Goal: Information Seeking & Learning: Learn about a topic

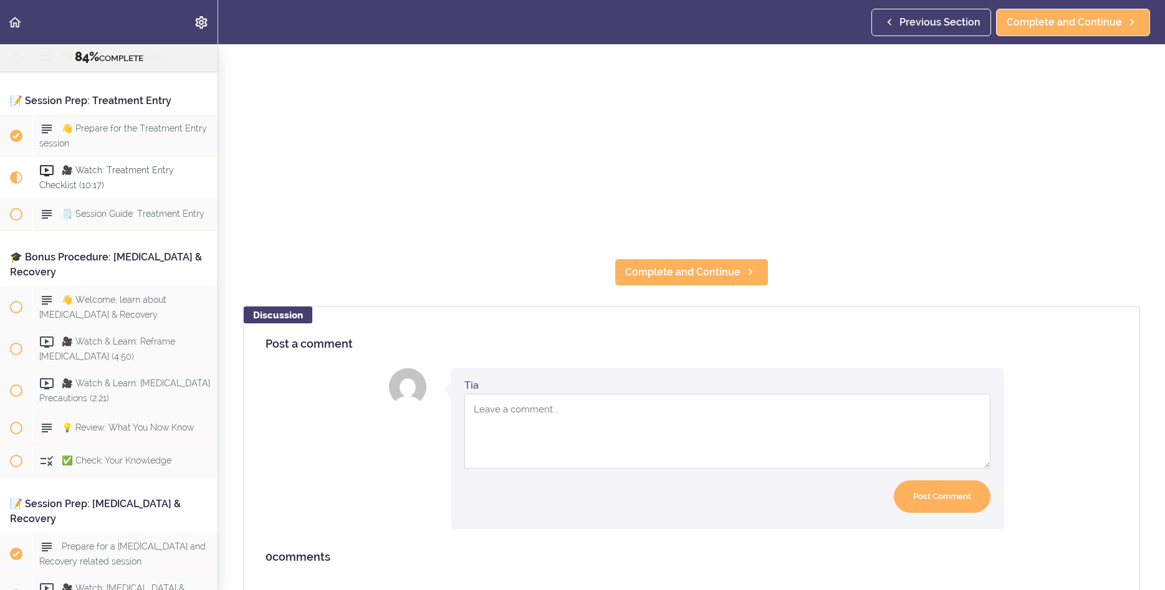
scroll to position [400, 0]
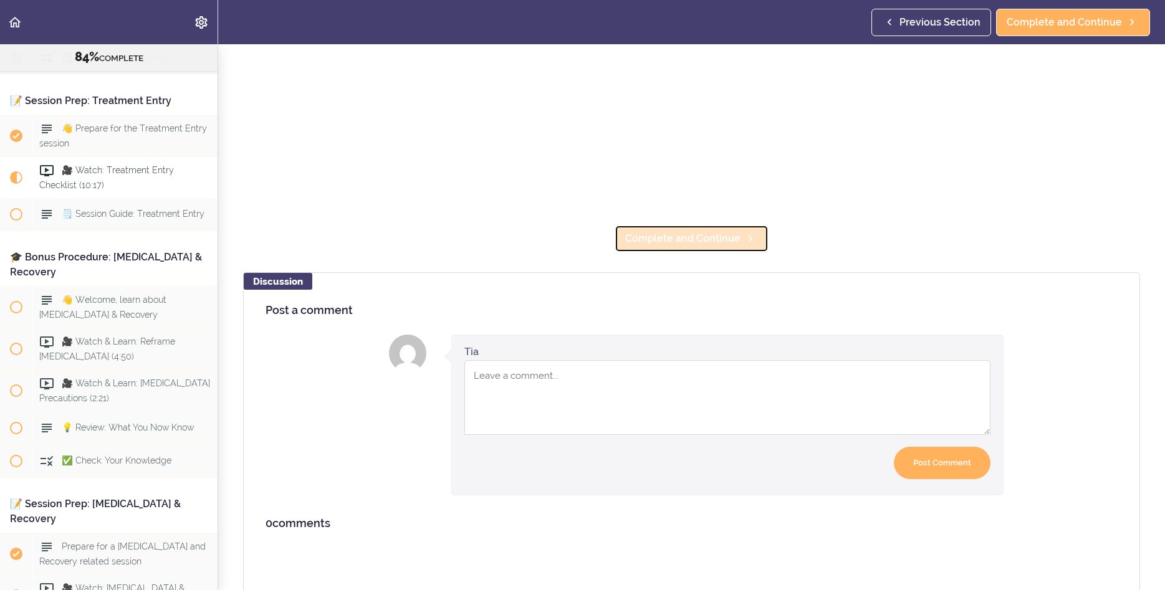
click at [702, 236] on span "Complete and Continue" at bounding box center [682, 238] width 115 height 15
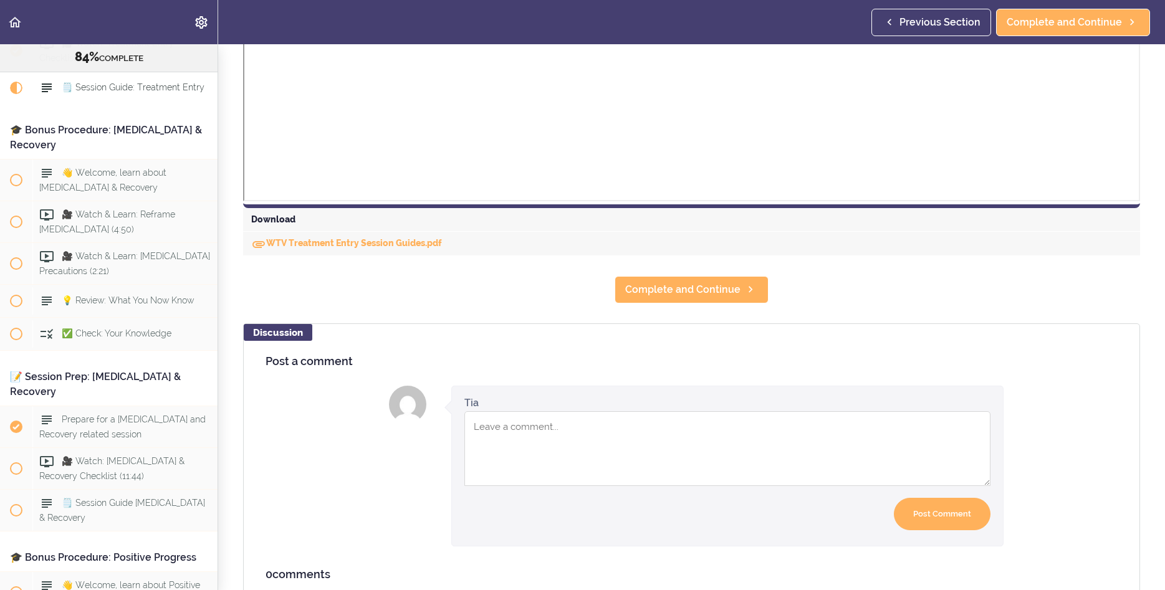
scroll to position [489, 0]
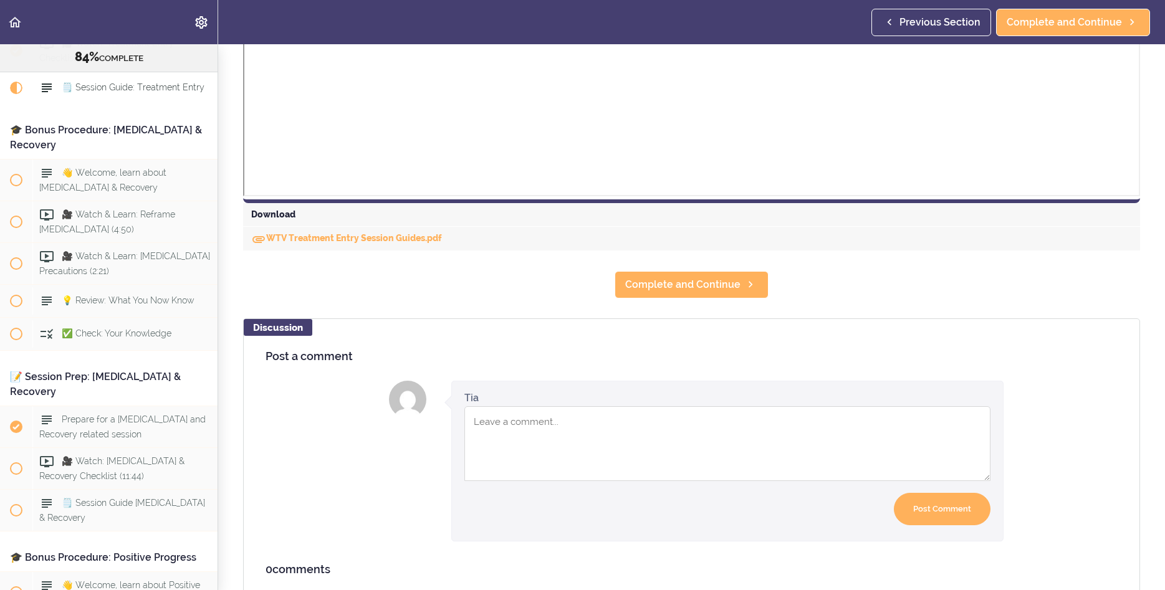
click at [368, 232] on div "WTV Treatment Entry Session Guides.pdf" at bounding box center [691, 239] width 897 height 24
click at [363, 241] on link "WTV Treatment Entry Session Guides.pdf" at bounding box center [346, 238] width 191 height 10
click at [687, 290] on span "Complete and Continue" at bounding box center [682, 284] width 115 height 15
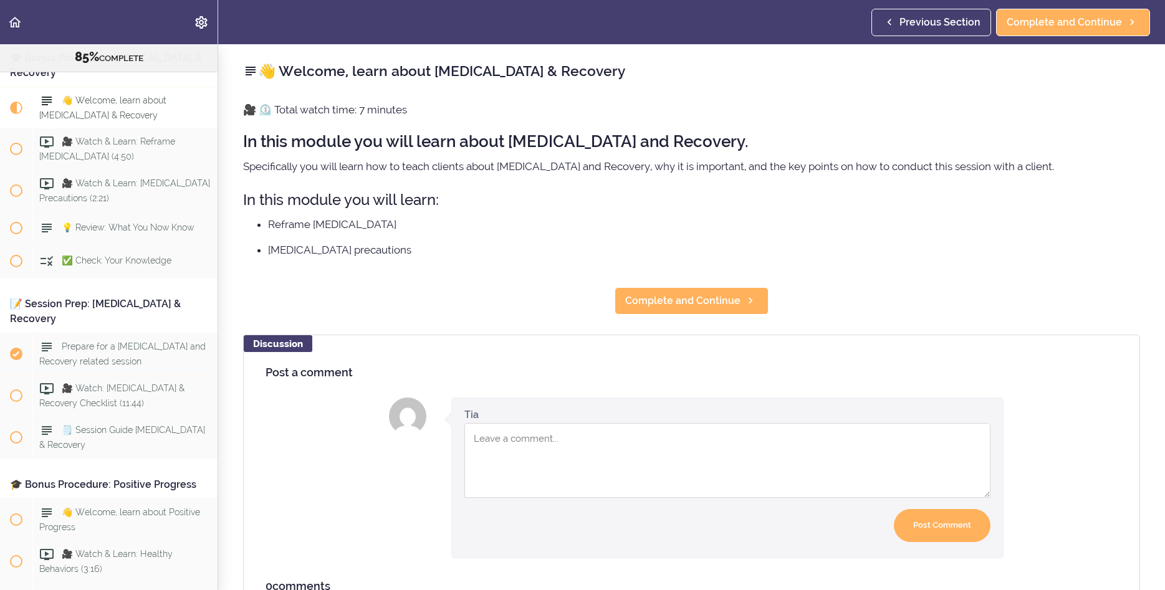
scroll to position [7126, 0]
click at [700, 300] on span "Complete and Continue" at bounding box center [682, 301] width 115 height 15
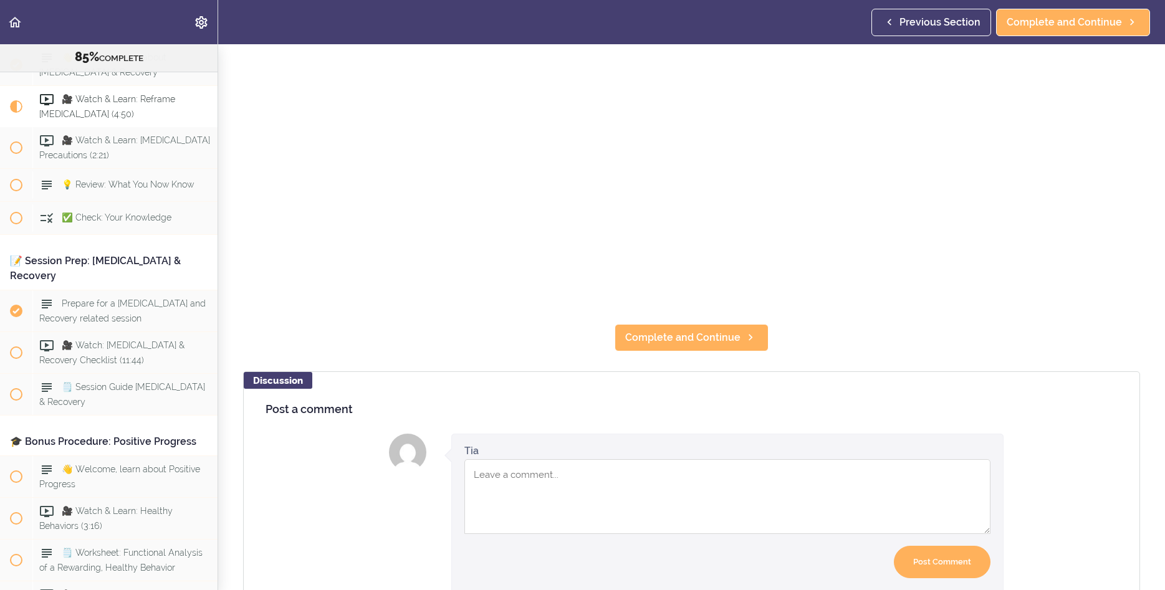
scroll to position [307, 0]
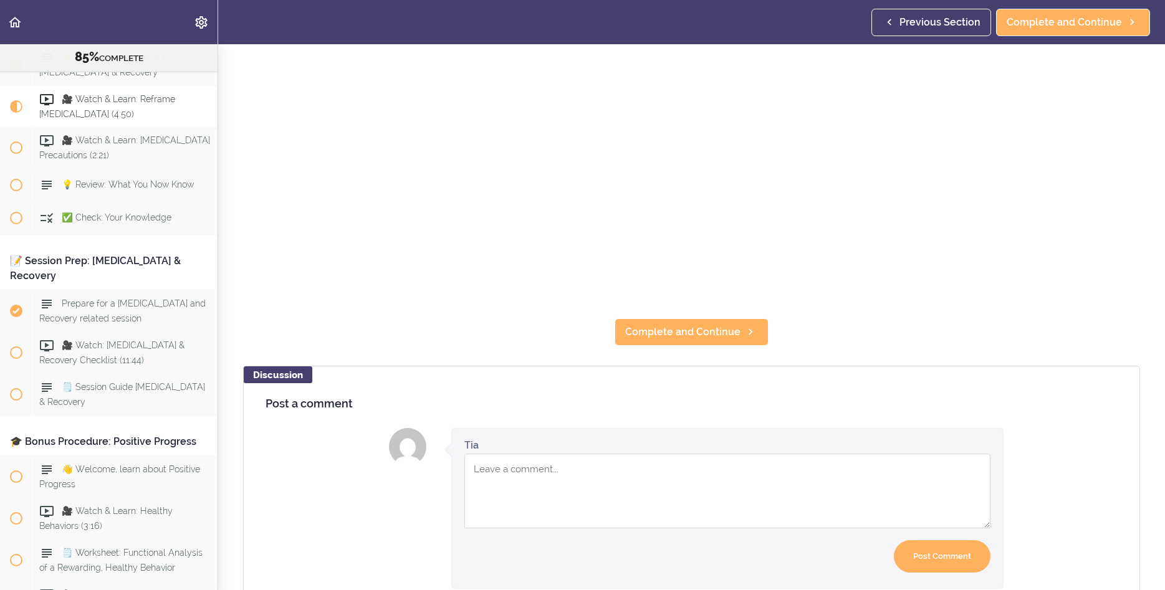
click at [711, 353] on section "Online Program: CRAFT Training for Professionals (Trainer-Led) 85% COMPLETE 📜In…" at bounding box center [582, 317] width 1165 height 546
click at [712, 337] on span "Complete and Continue" at bounding box center [682, 332] width 115 height 15
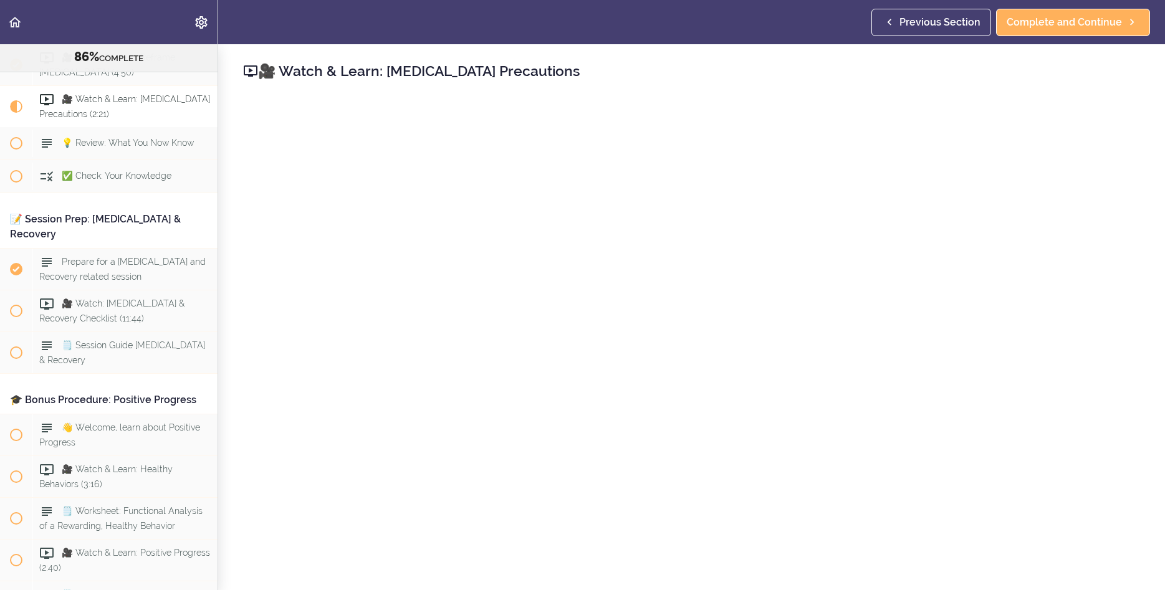
scroll to position [400, 0]
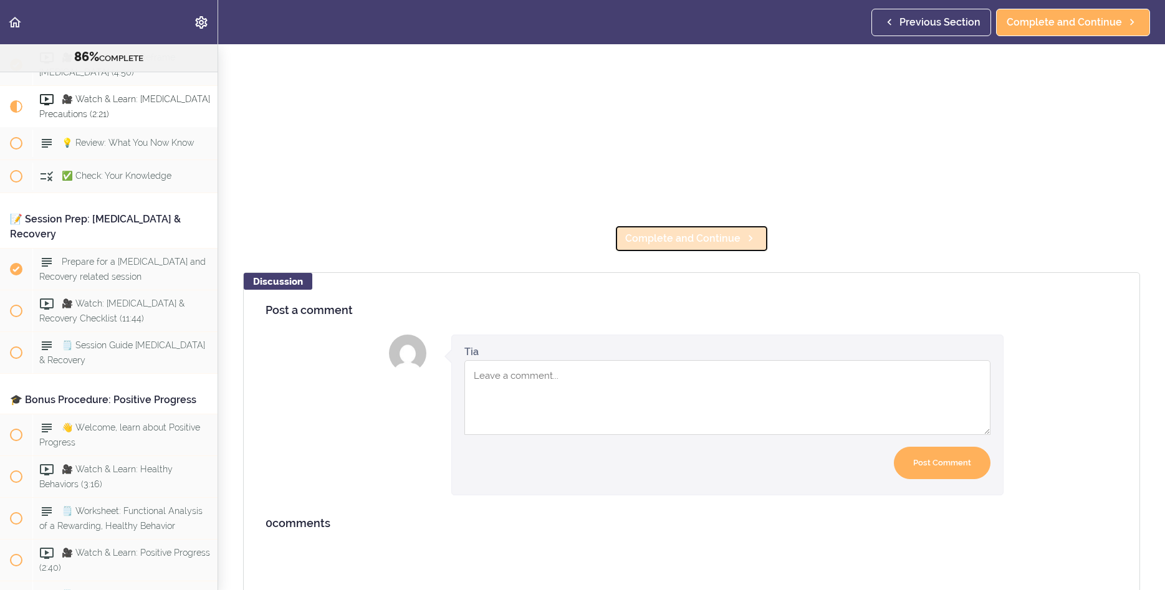
click at [689, 243] on span "Complete and Continue" at bounding box center [682, 238] width 115 height 15
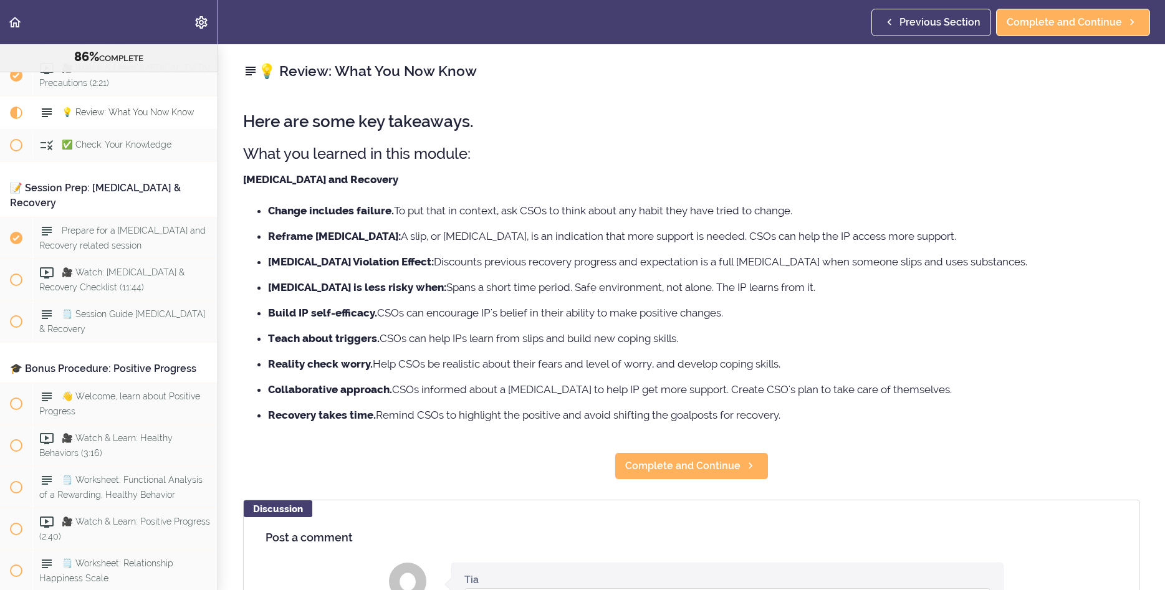
scroll to position [7252, 0]
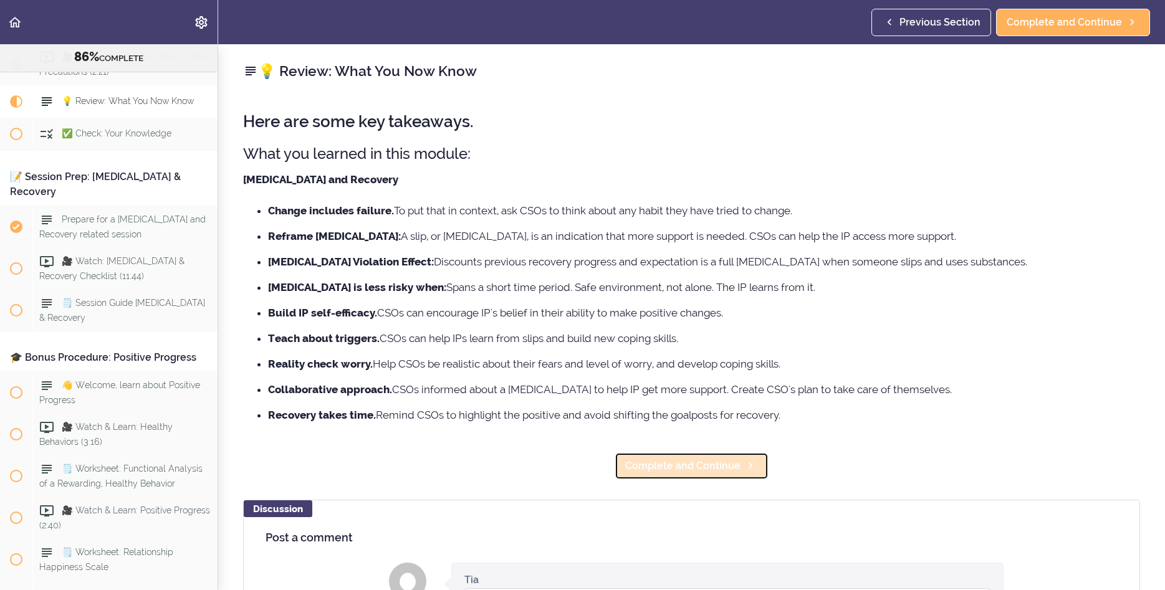
click at [690, 468] on span "Complete and Continue" at bounding box center [682, 466] width 115 height 15
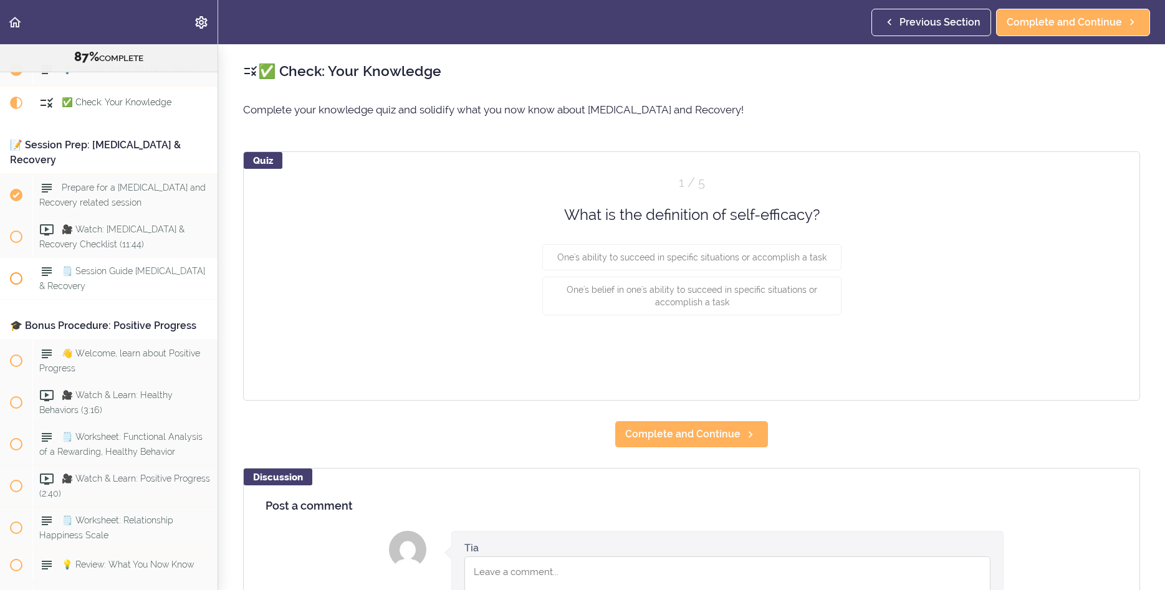
scroll to position [7285, 0]
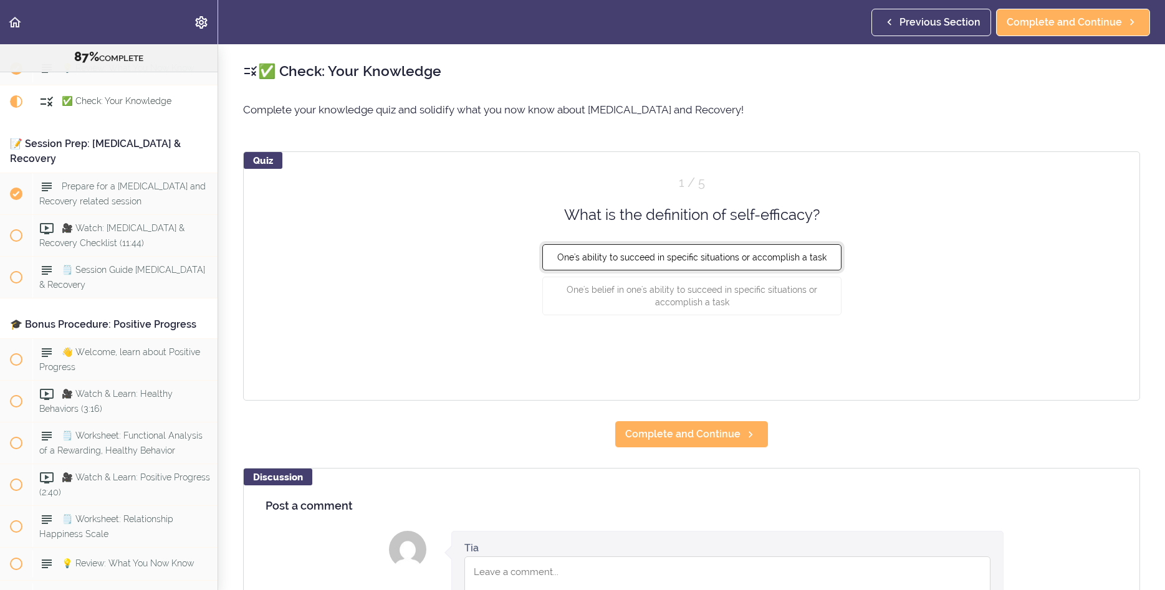
click at [770, 265] on button "One's ability to succeed in specific situations or accomplish a task" at bounding box center [691, 257] width 299 height 26
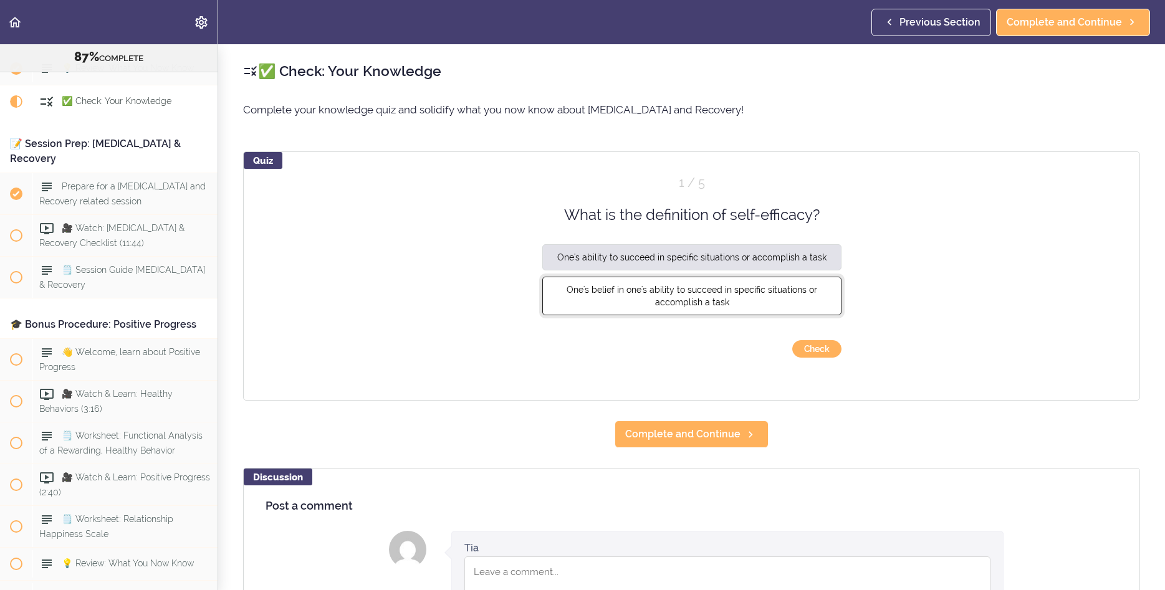
click at [705, 307] on span "One's belief in one's ability to succeed in specific situations or accomplish a…" at bounding box center [691, 296] width 251 height 22
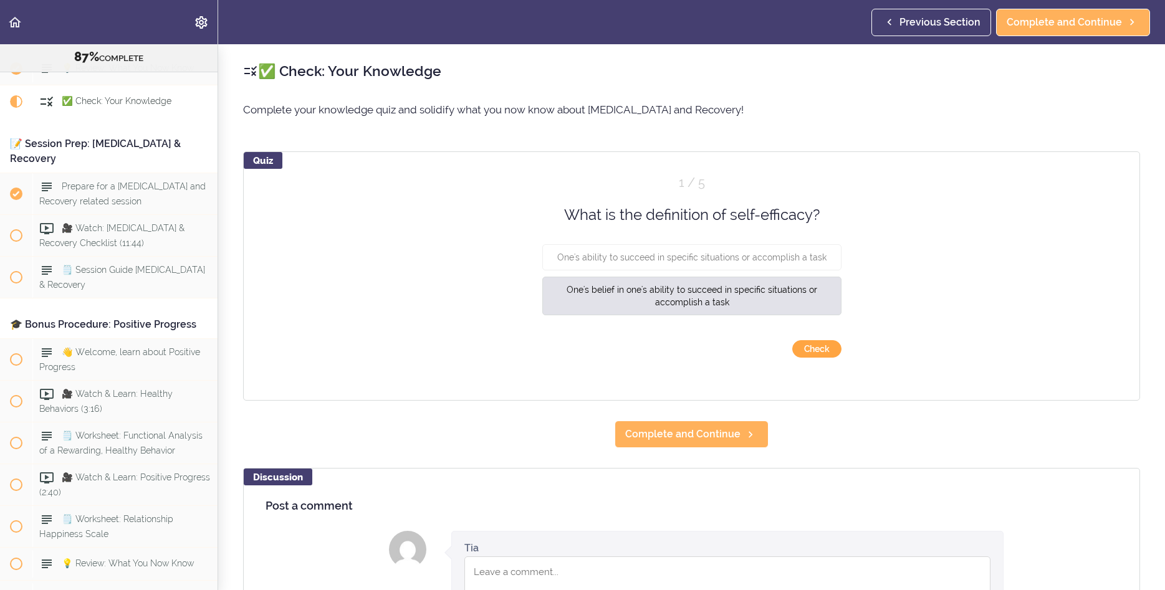
click at [823, 352] on button "Check" at bounding box center [816, 348] width 49 height 17
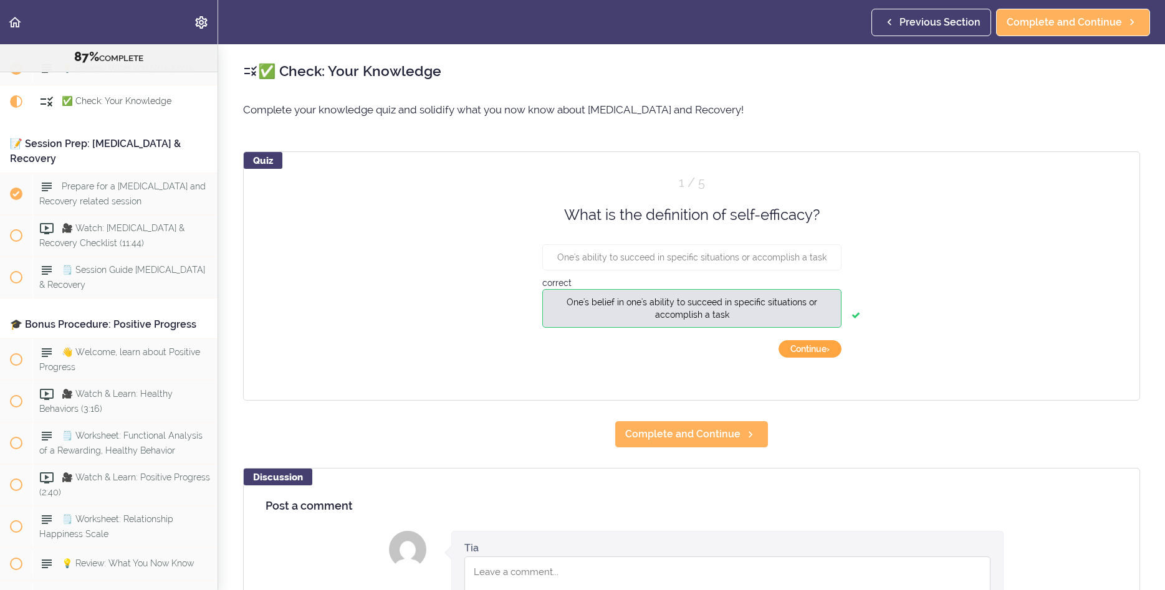
click at [823, 353] on button "Continue ›" at bounding box center [809, 348] width 63 height 17
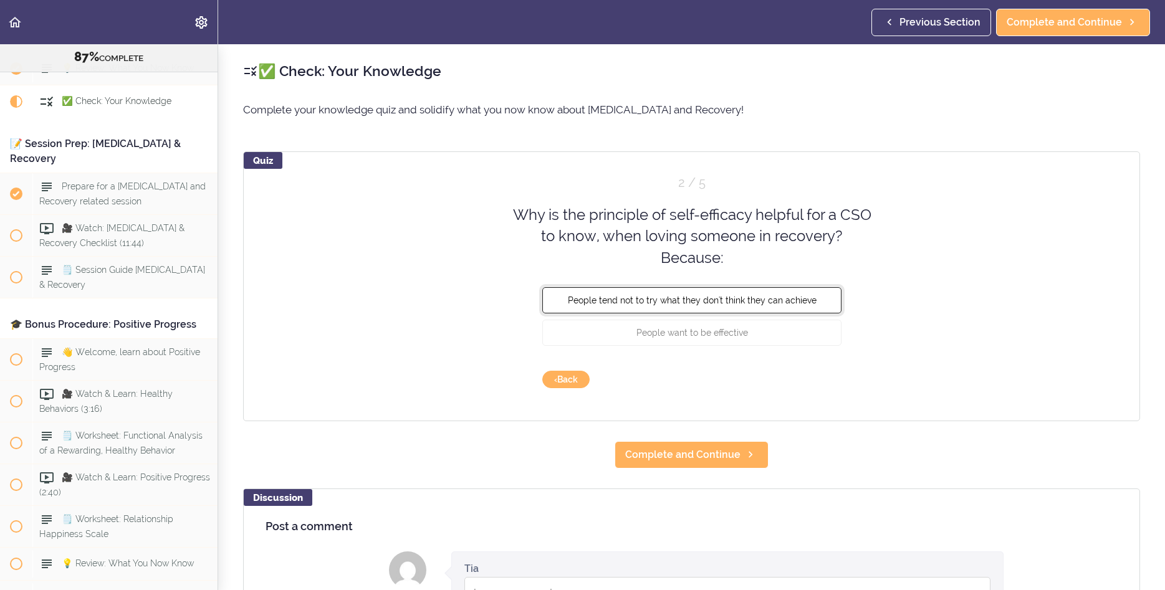
click at [654, 310] on button "People tend not to try what they don't think they can achieve" at bounding box center [691, 300] width 299 height 26
click at [813, 373] on button "Check" at bounding box center [816, 379] width 49 height 17
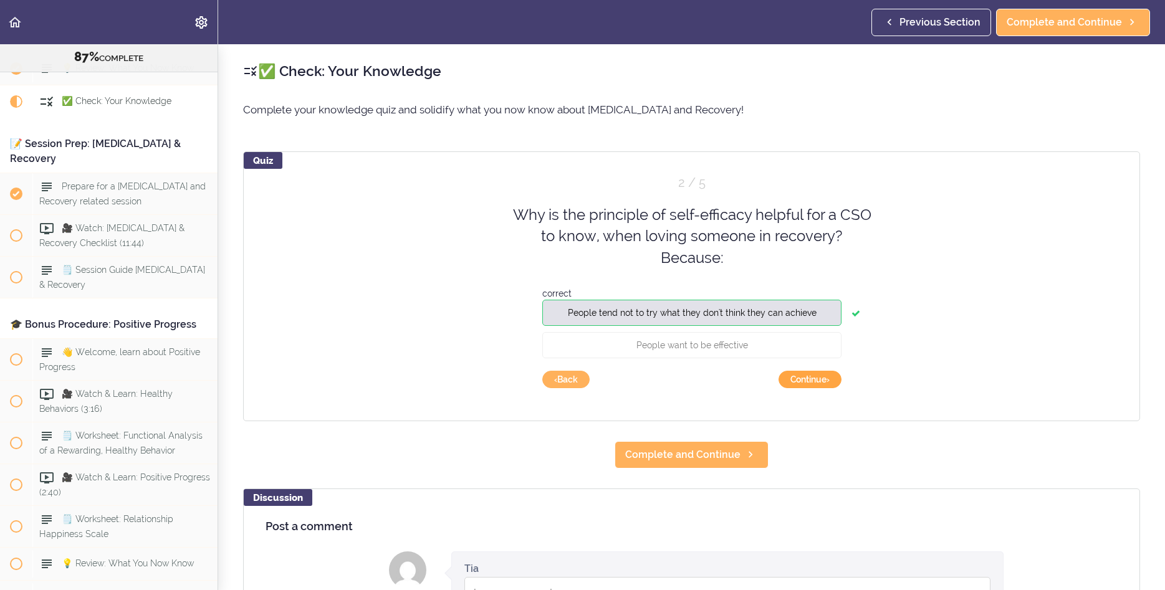
click at [808, 380] on button "Continue ›" at bounding box center [809, 379] width 63 height 17
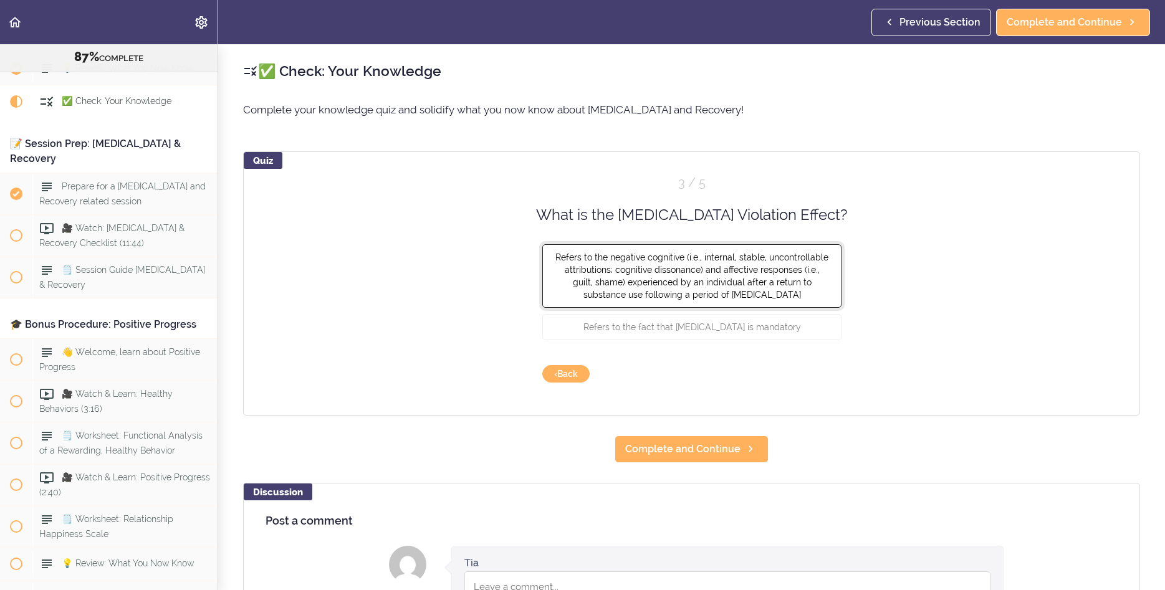
click at [651, 292] on span "Refers to the negative cognitive (i.e., internal, stable, uncontrollable attrib…" at bounding box center [691, 275] width 273 height 47
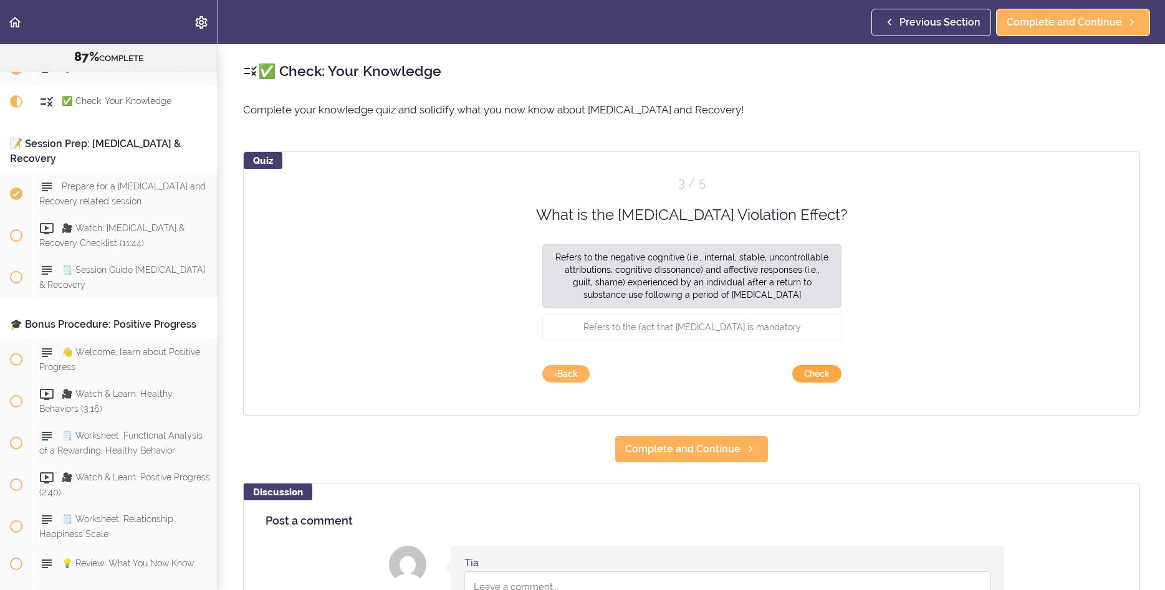
click at [829, 375] on button "Check" at bounding box center [816, 373] width 49 height 17
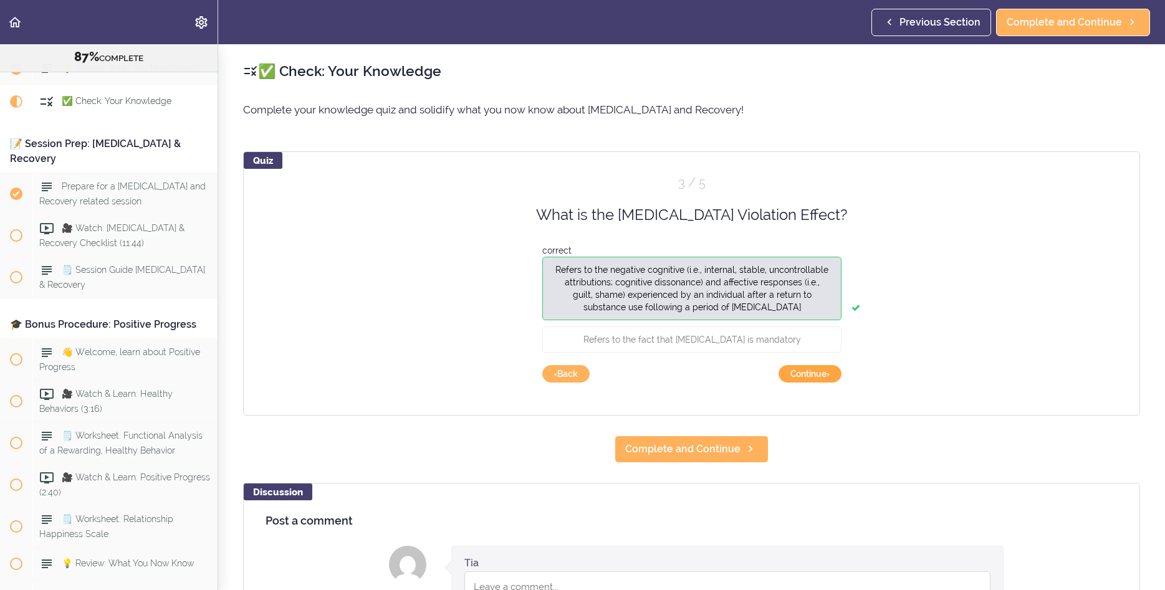
click at [822, 376] on button "Continue ›" at bounding box center [809, 373] width 63 height 17
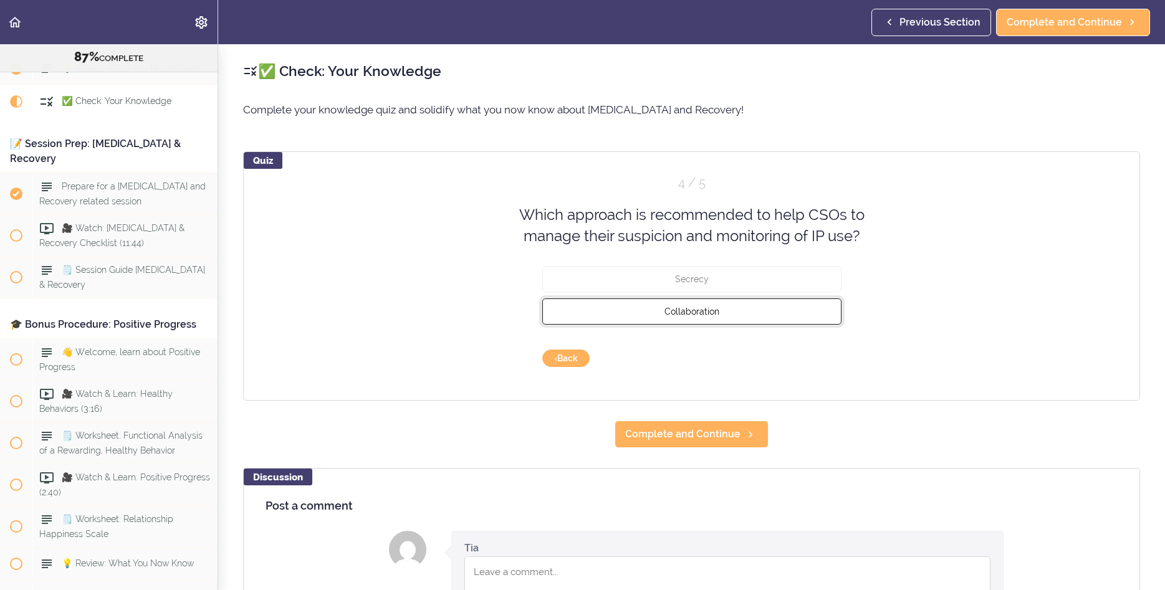
click at [738, 312] on button "Collaboration" at bounding box center [691, 311] width 299 height 26
click at [801, 355] on button "Check" at bounding box center [816, 358] width 49 height 17
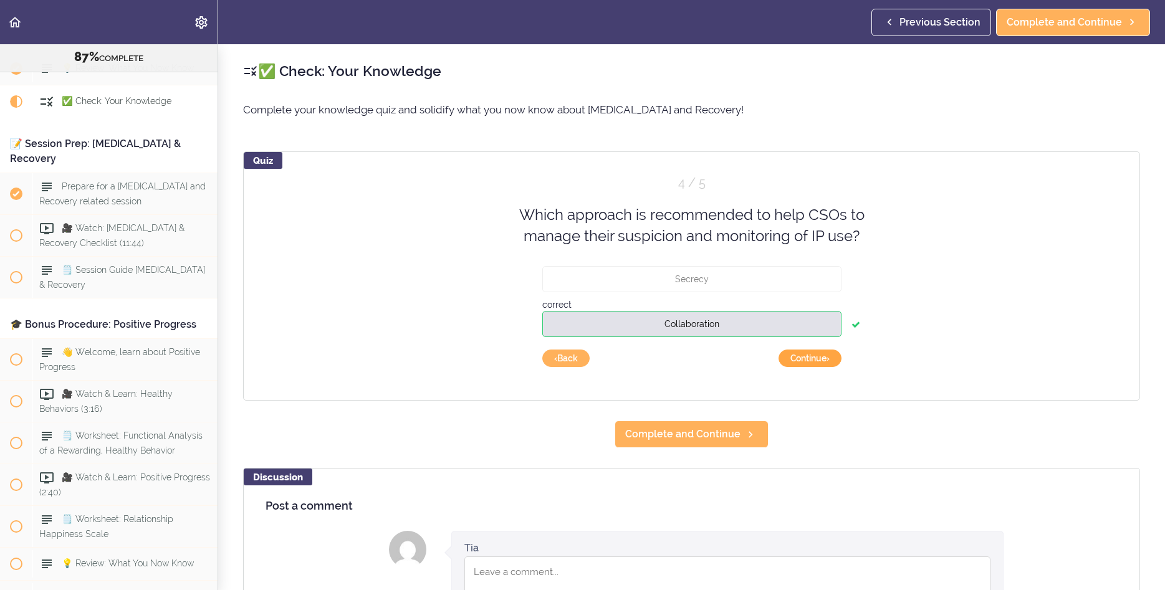
click at [786, 355] on button "Continue ›" at bounding box center [809, 358] width 63 height 17
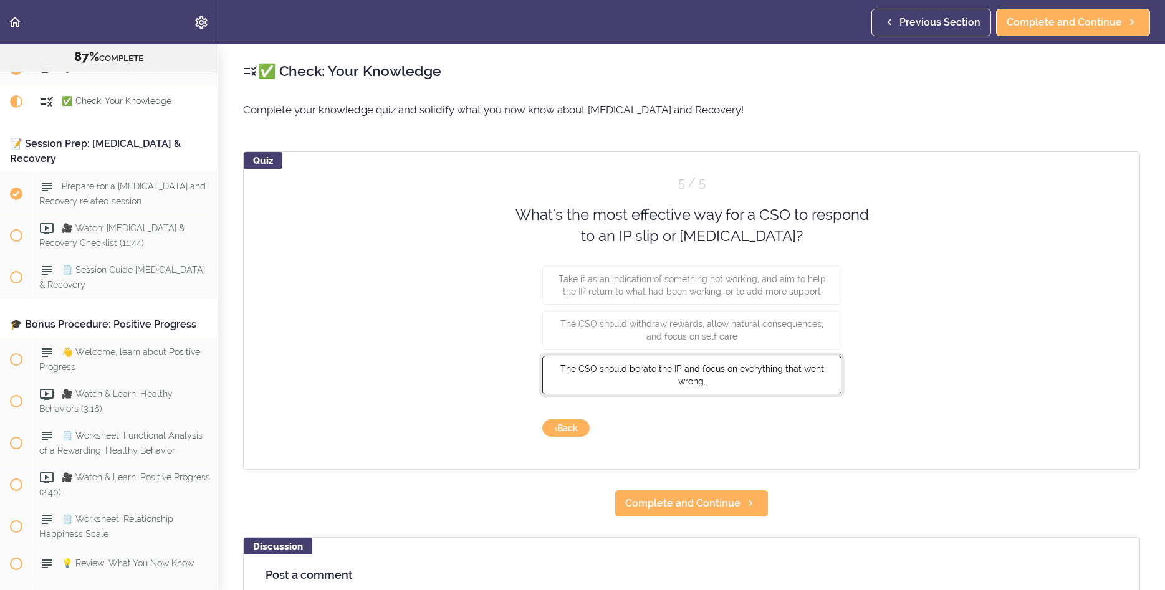
click at [695, 368] on span "The CSO should berate the IP and focus on everything that went wrong." at bounding box center [692, 374] width 264 height 22
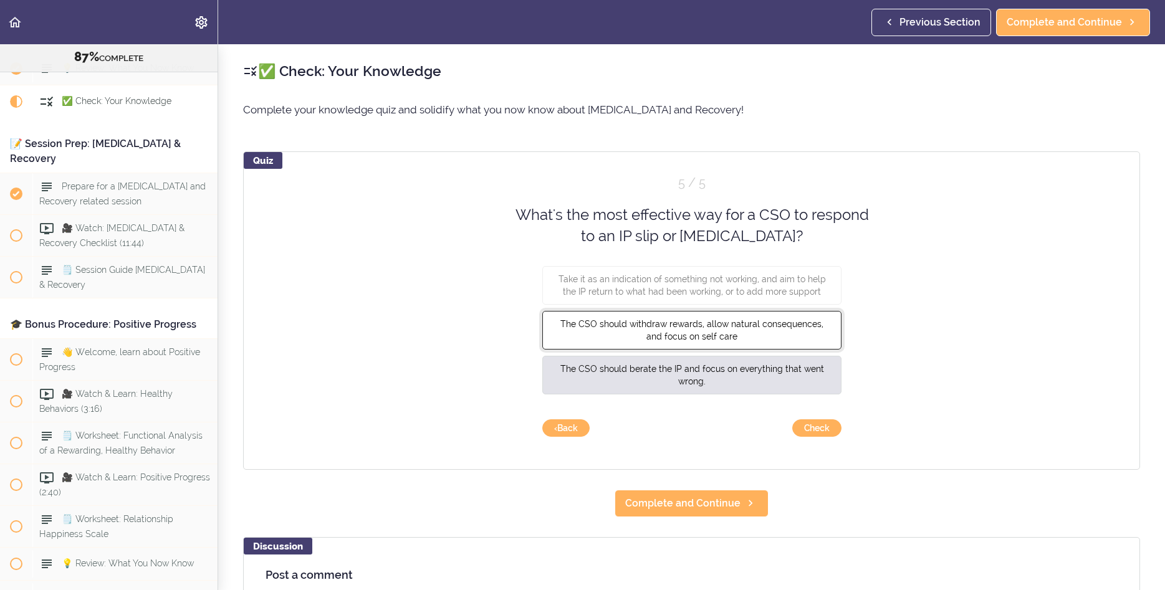
click at [649, 323] on span "The CSO should withdraw rewards, allow natural consequences, and focus on self …" at bounding box center [691, 329] width 263 height 22
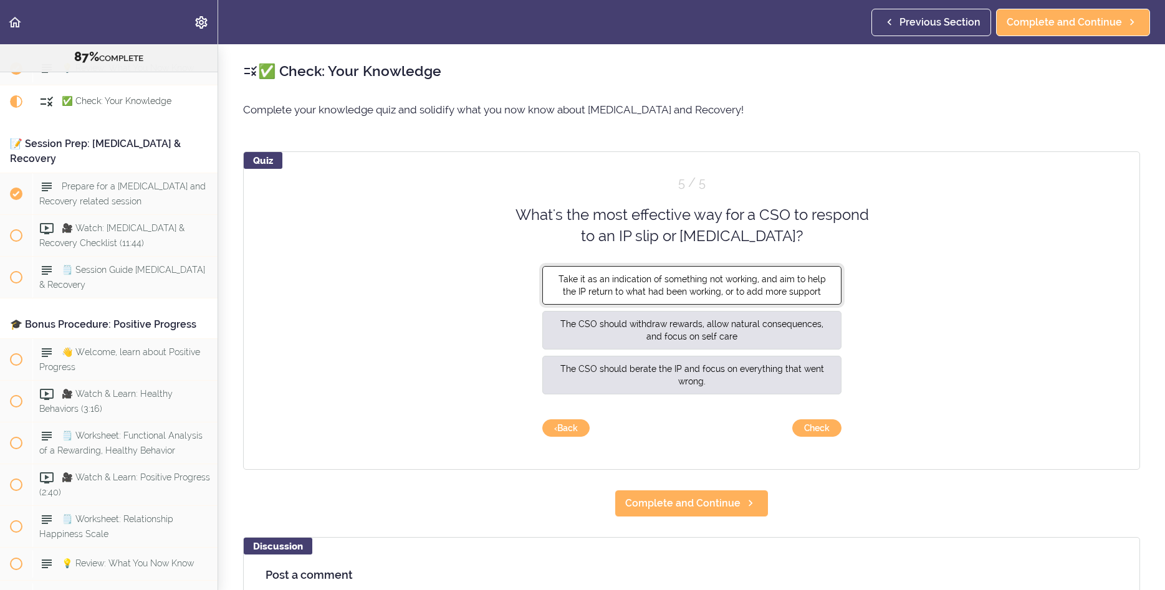
click at [694, 294] on span "Take it as an indication of something not working, and aim to help the IP retur…" at bounding box center [691, 285] width 267 height 22
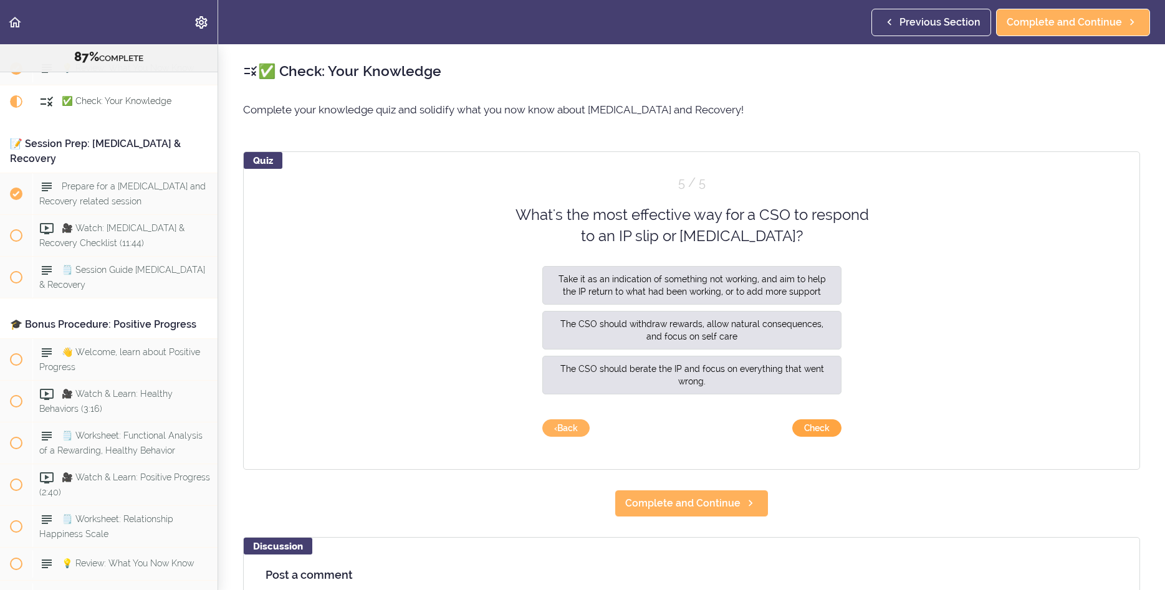
click at [809, 424] on button "Check" at bounding box center [816, 427] width 49 height 17
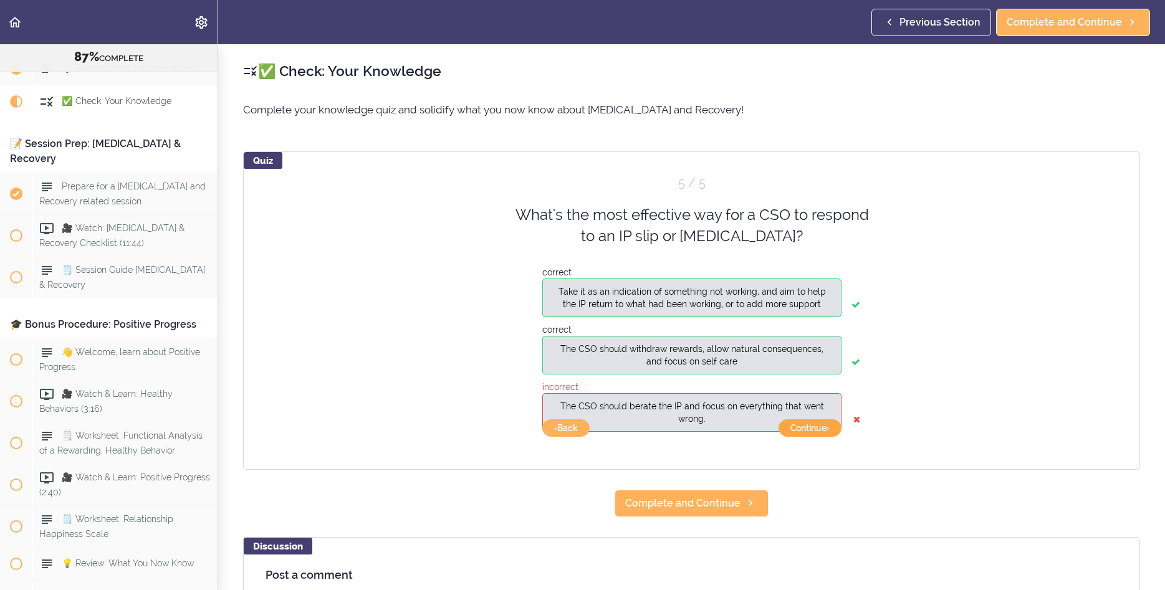
click at [796, 428] on button "Continue ›" at bounding box center [809, 427] width 63 height 17
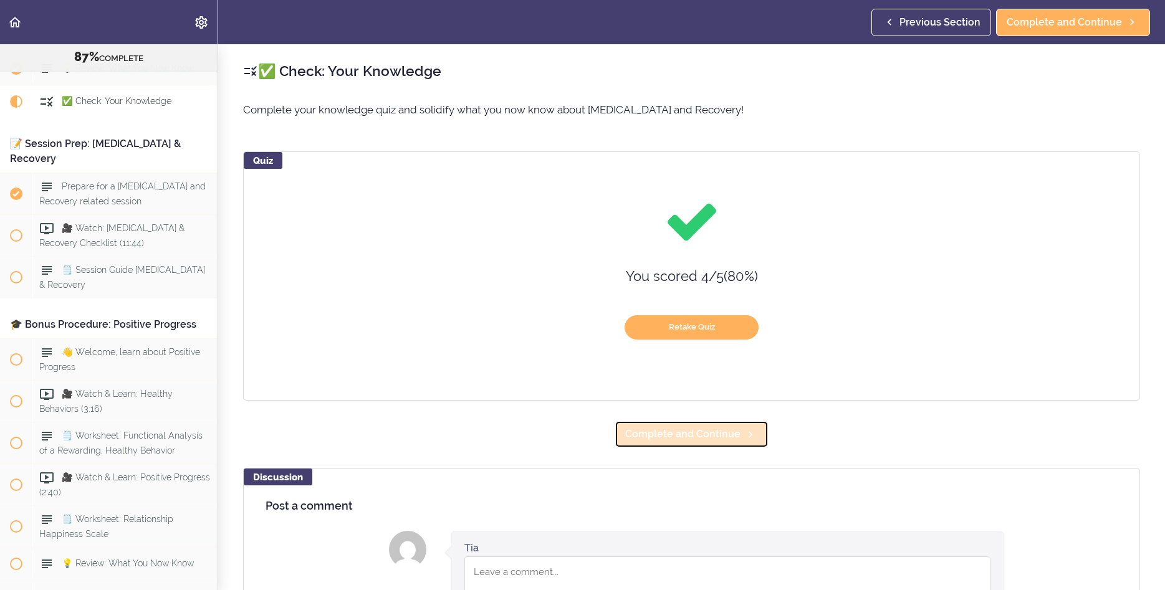
click at [700, 435] on span "Complete and Continue" at bounding box center [682, 434] width 115 height 15
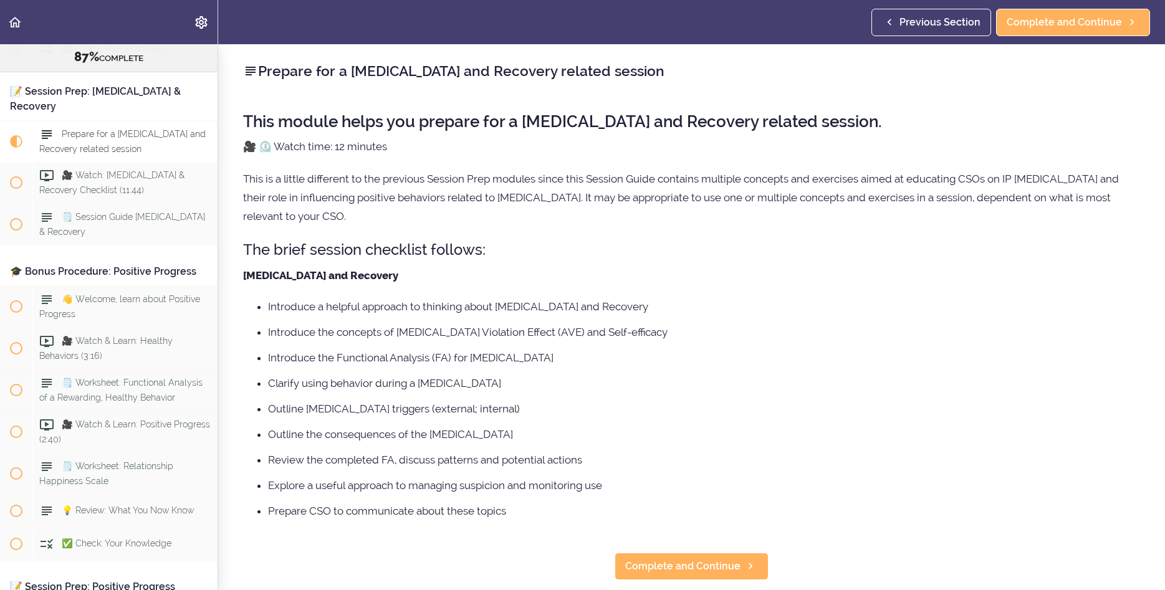
scroll to position [7359, 0]
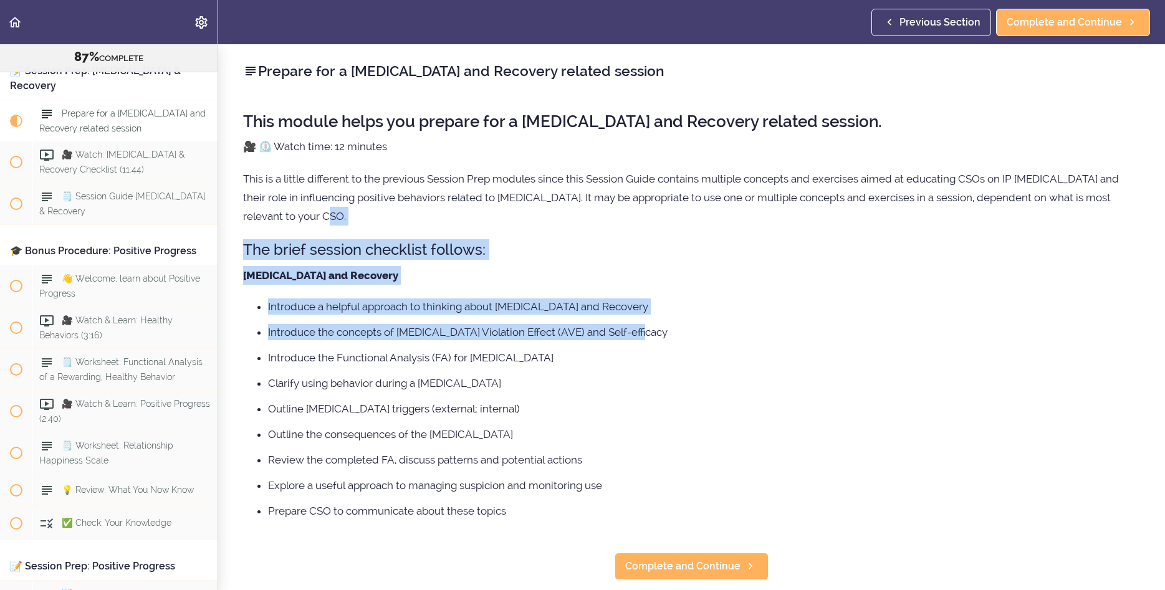
drag, startPoint x: 1157, startPoint y: 229, endPoint x: 1148, endPoint y: 330, distance: 101.4
click at [1148, 330] on div "Prepare for a Relapse and Recovery related session This module helps you prepar…" at bounding box center [691, 317] width 947 height 546
click at [647, 282] on p "Relapse and Recovery" at bounding box center [691, 275] width 897 height 19
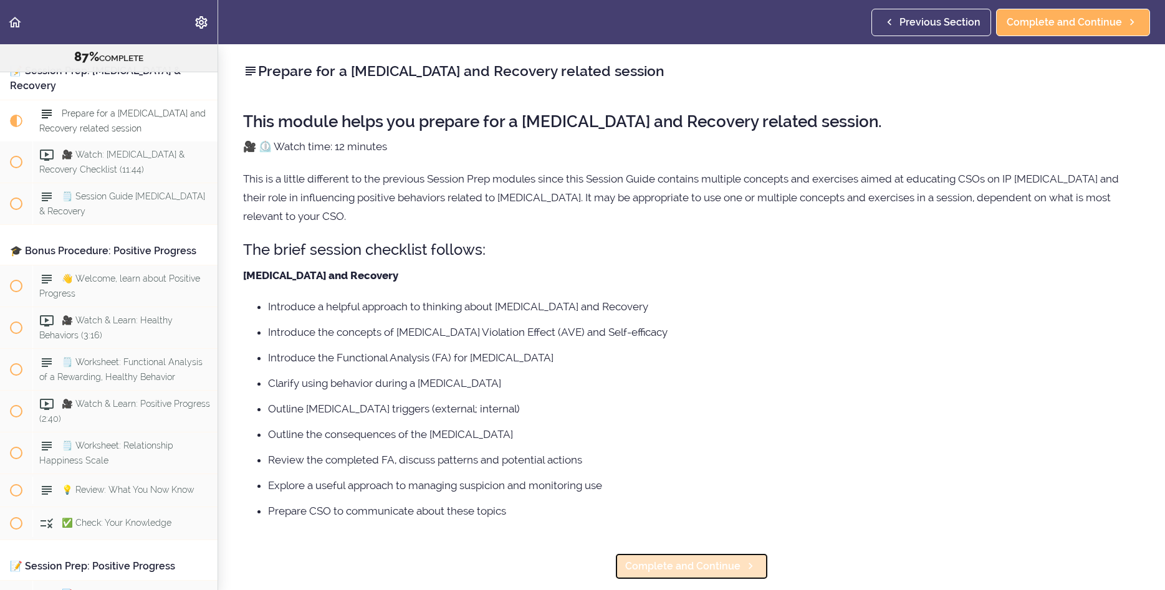
click at [702, 567] on span "Complete and Continue" at bounding box center [682, 566] width 115 height 15
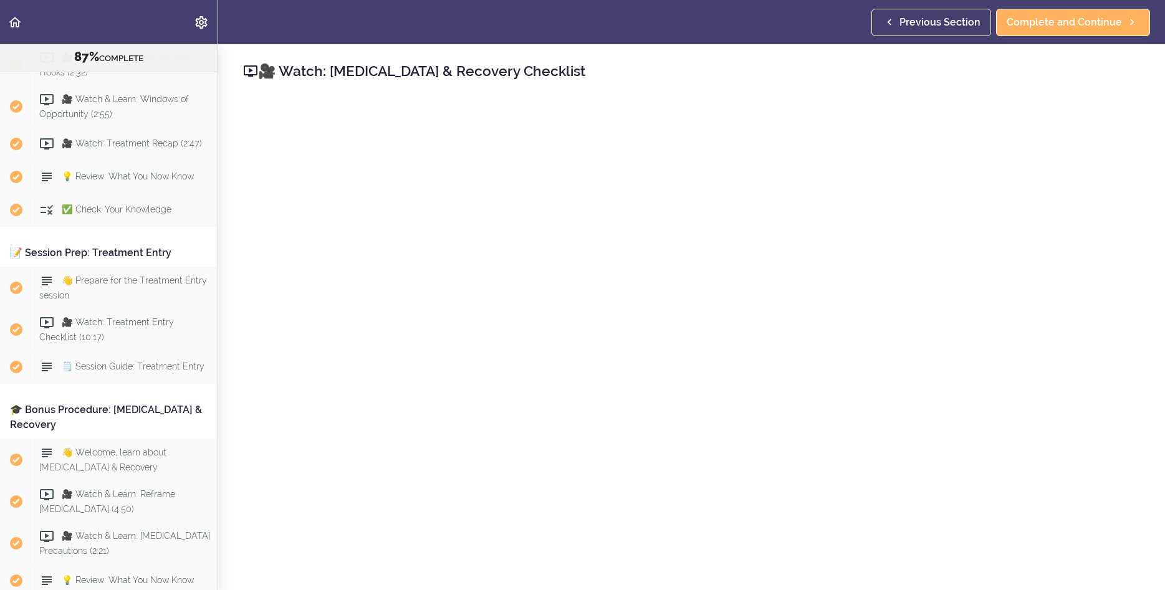
scroll to position [62, 0]
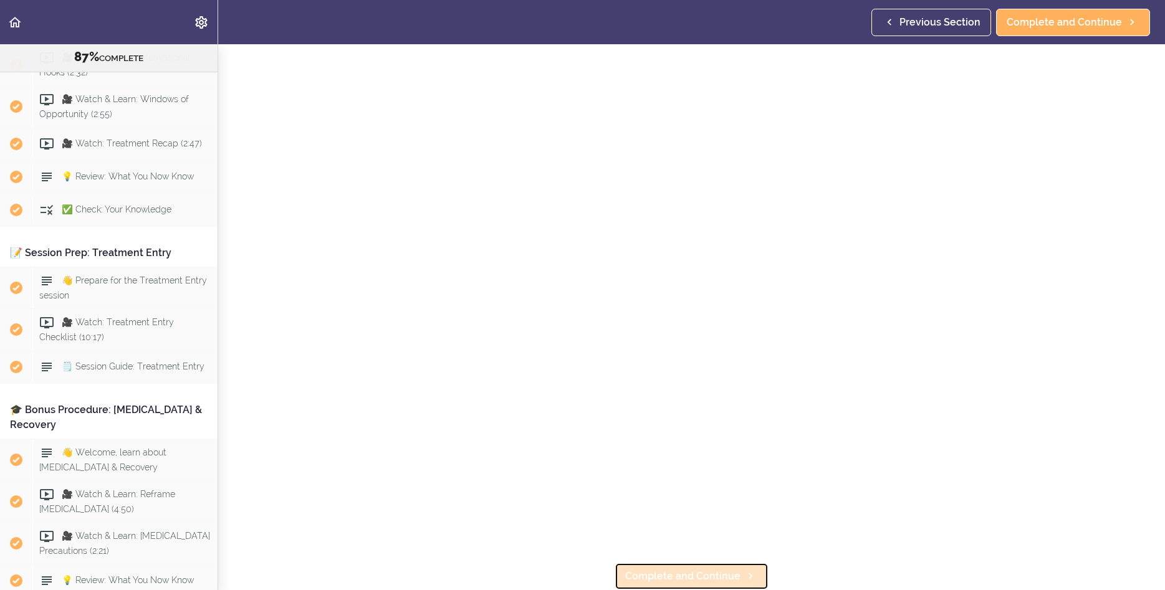
click at [661, 570] on span "Complete and Continue" at bounding box center [682, 576] width 115 height 15
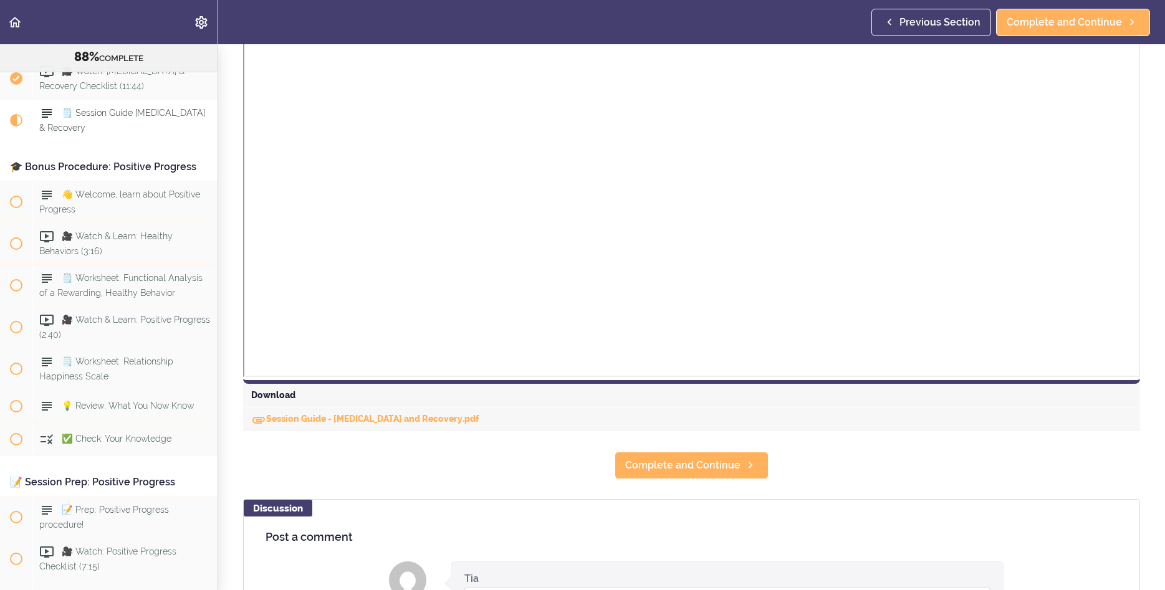
scroll to position [322, 0]
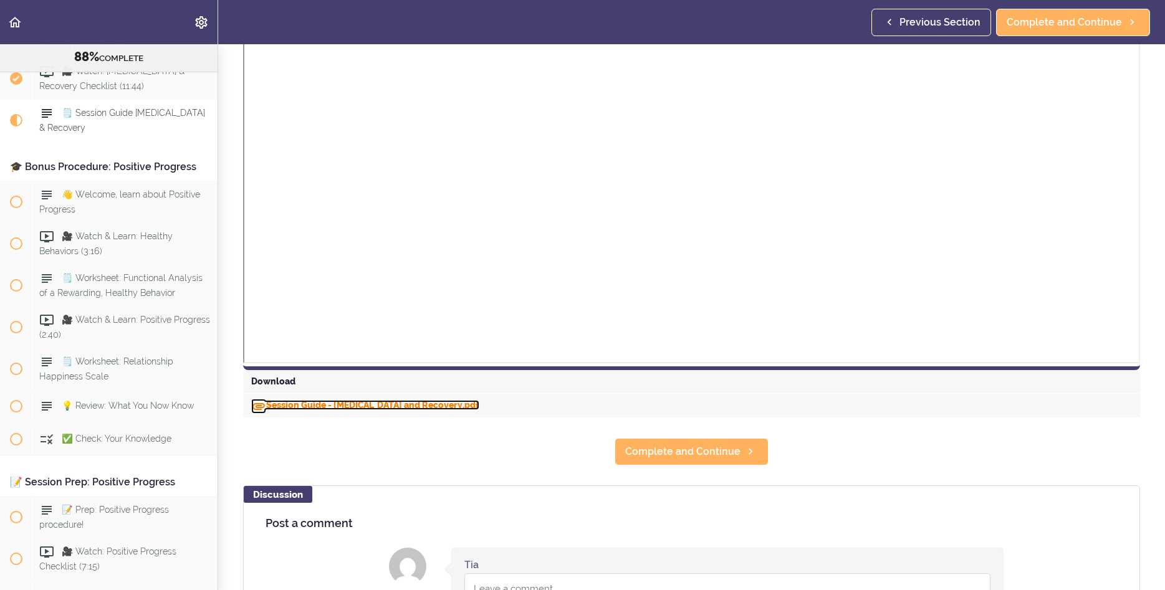
click at [339, 409] on link "Session Guide - Relapse and Recovery.pdf" at bounding box center [365, 405] width 228 height 10
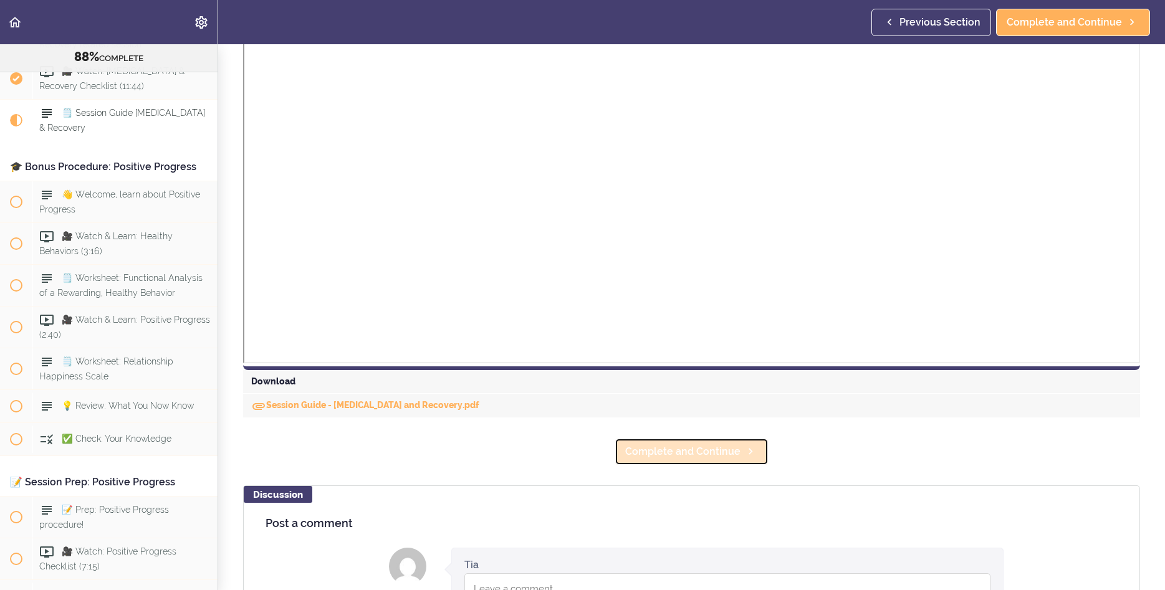
click at [698, 457] on span "Complete and Continue" at bounding box center [682, 451] width 115 height 15
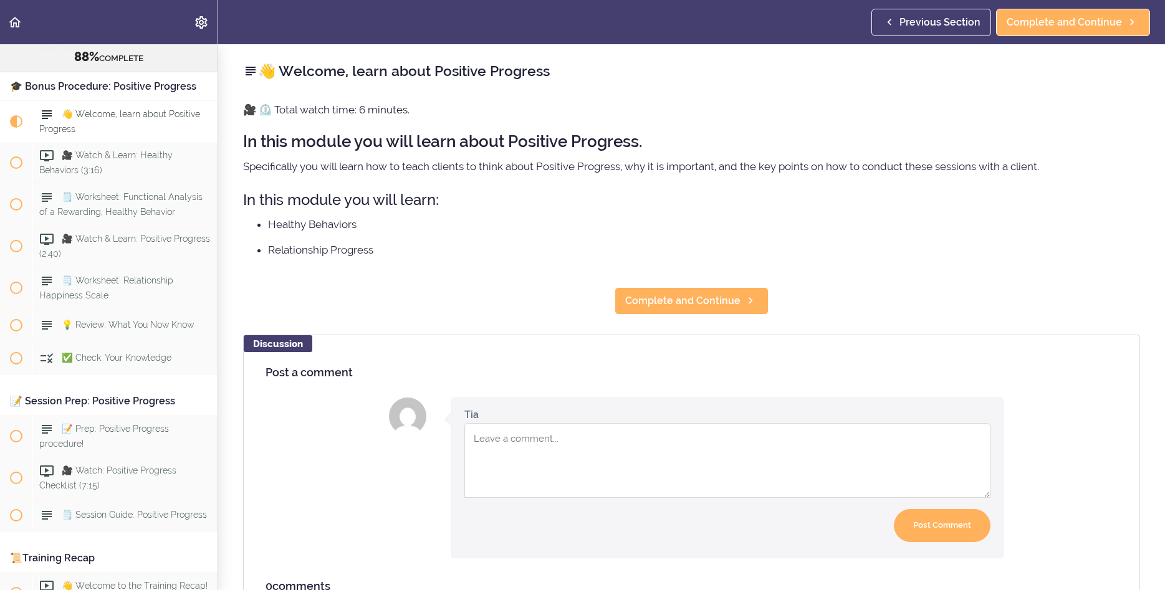
scroll to position [7526, 0]
click at [692, 298] on span "Complete and Continue" at bounding box center [682, 301] width 115 height 15
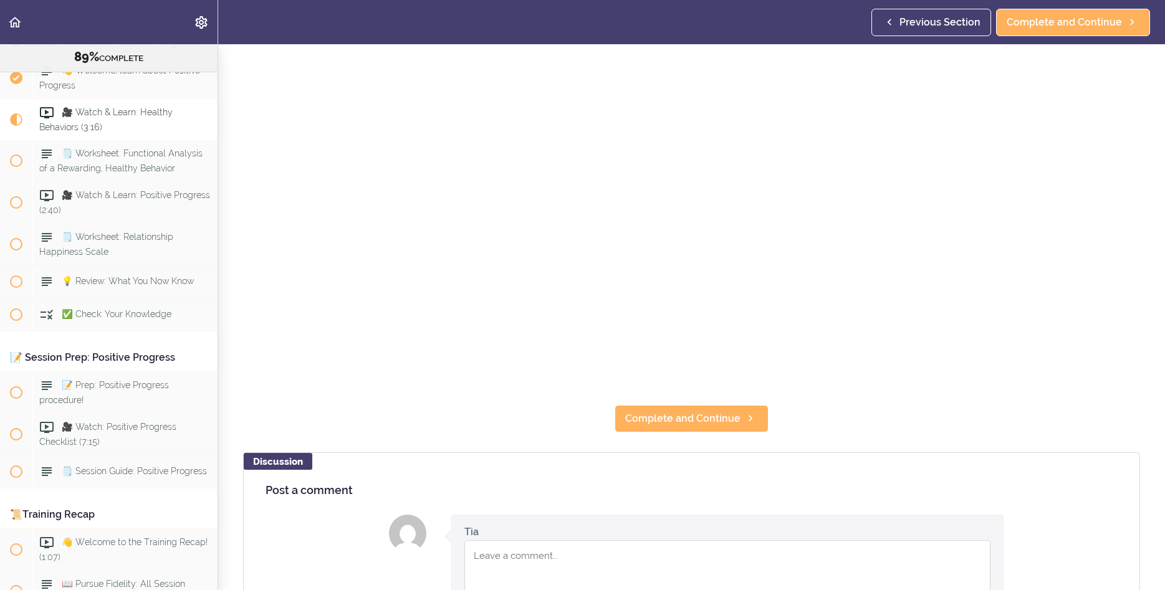
scroll to position [224, 0]
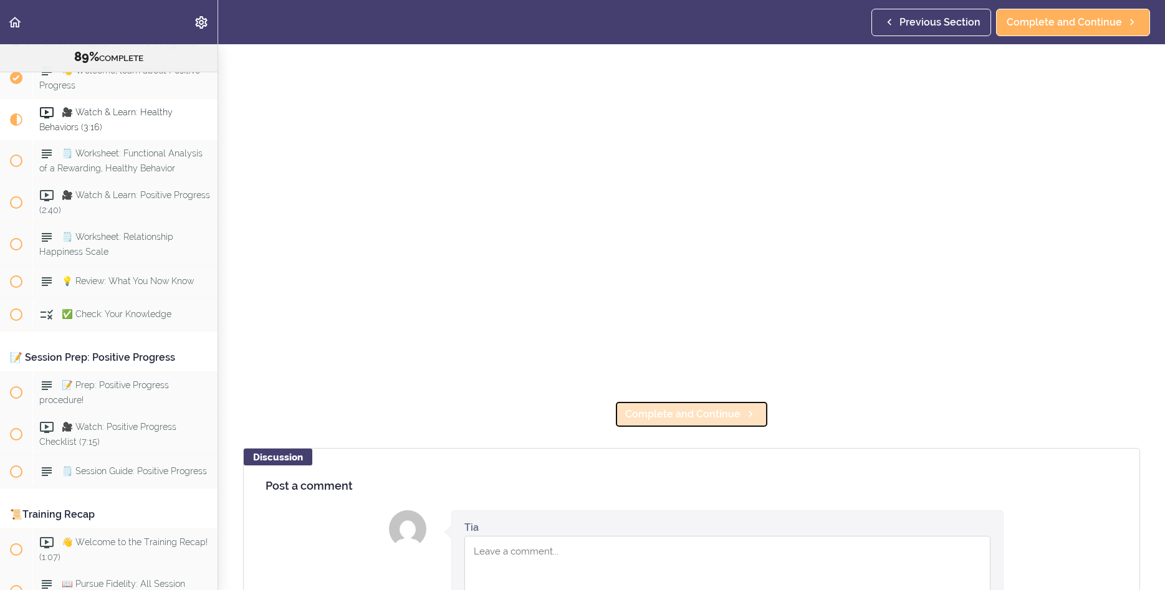
click at [683, 412] on span "Complete and Continue" at bounding box center [682, 414] width 115 height 15
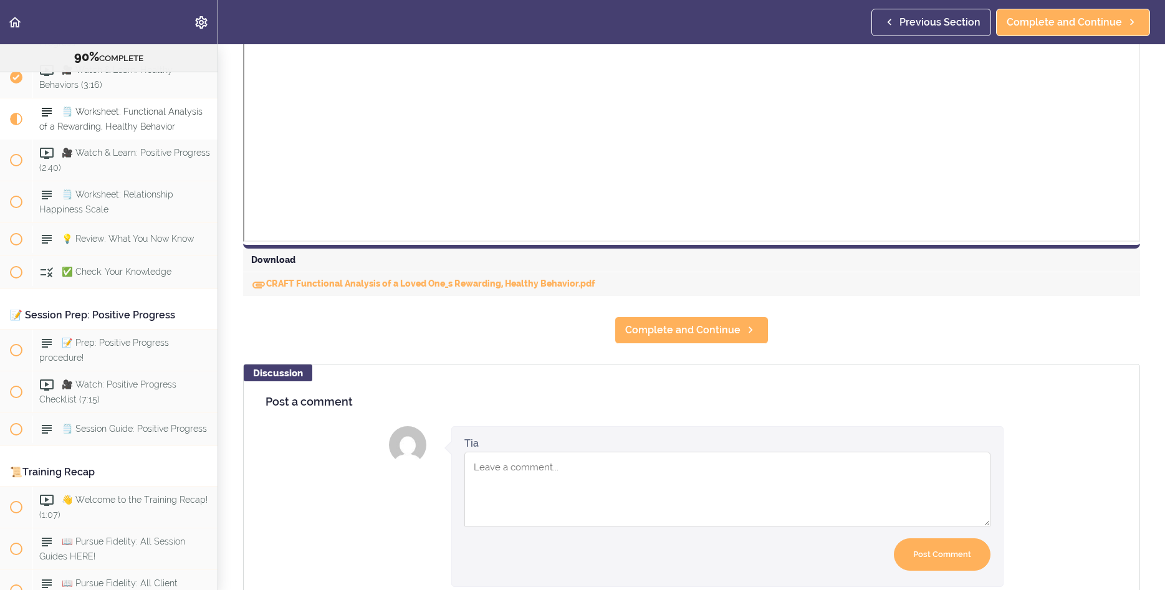
scroll to position [444, 0]
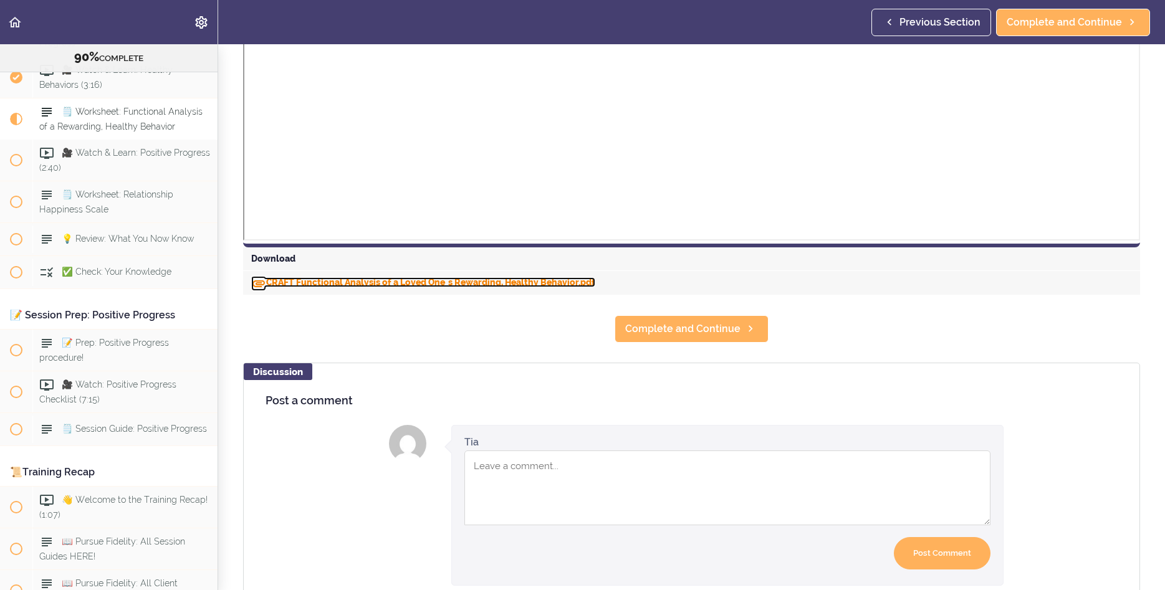
click at [373, 286] on link "CRAFT Functional Analysis of a Loved One_s Rewarding, Healthy Behavior.pdf" at bounding box center [423, 282] width 344 height 10
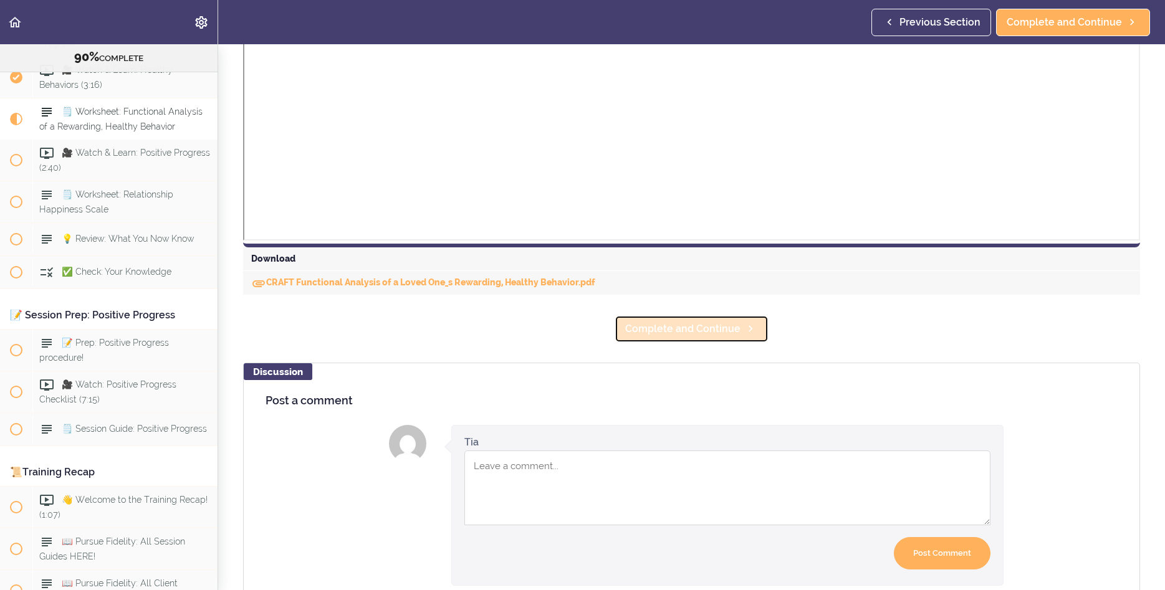
click at [649, 334] on span "Complete and Continue" at bounding box center [682, 329] width 115 height 15
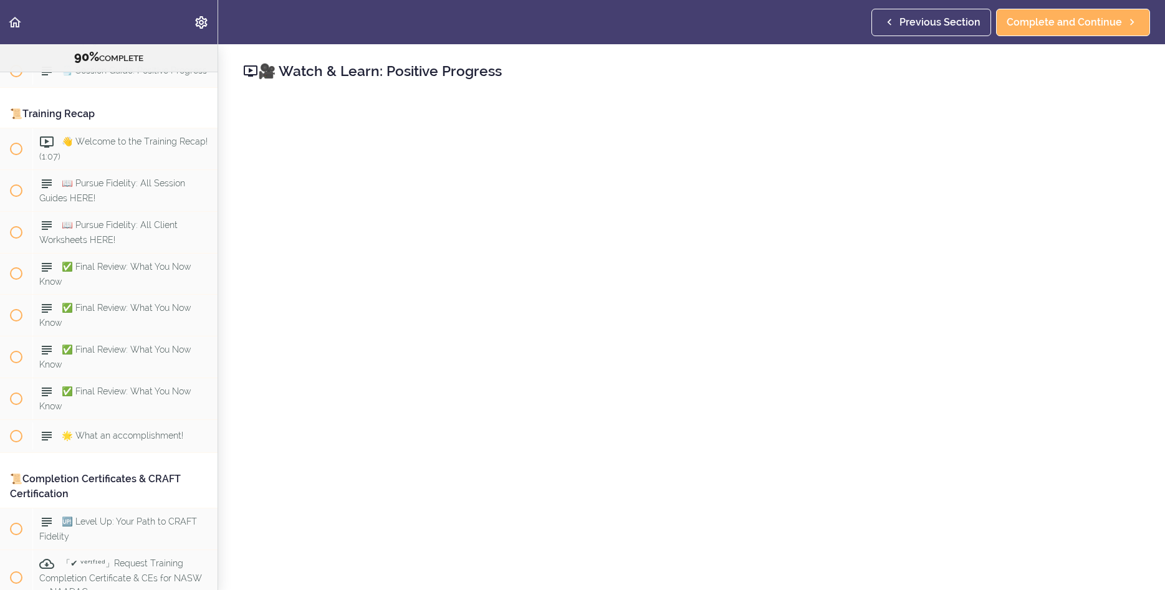
click at [1142, 133] on div "🎥 Watch & Learn: Positive Progress Complete and Continue Discussion Post a comm…" at bounding box center [691, 317] width 947 height 546
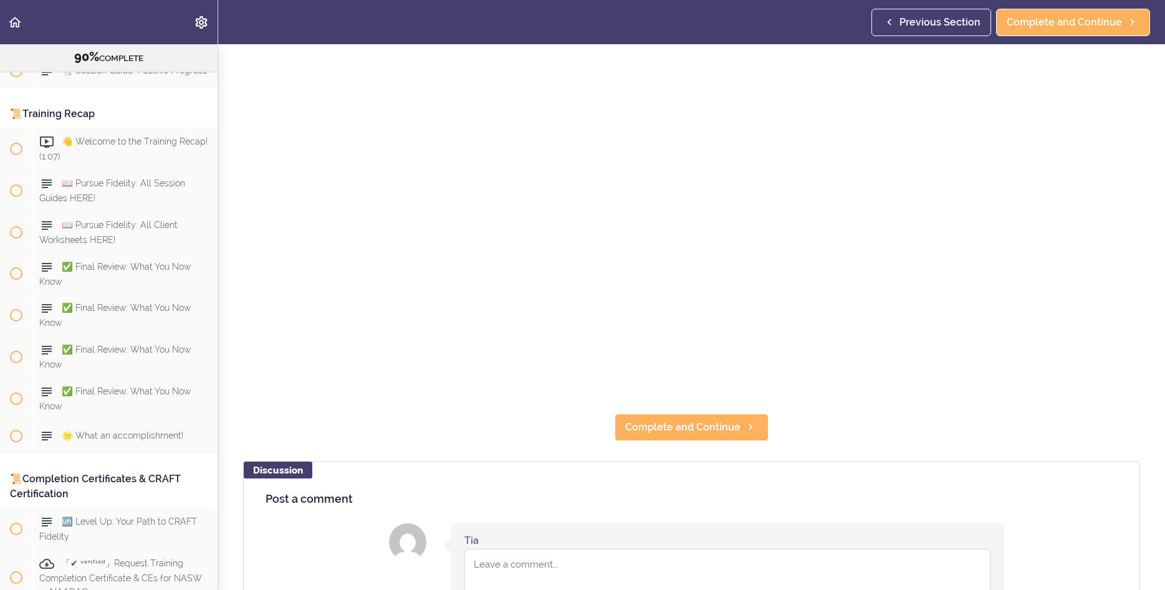
scroll to position [272, 0]
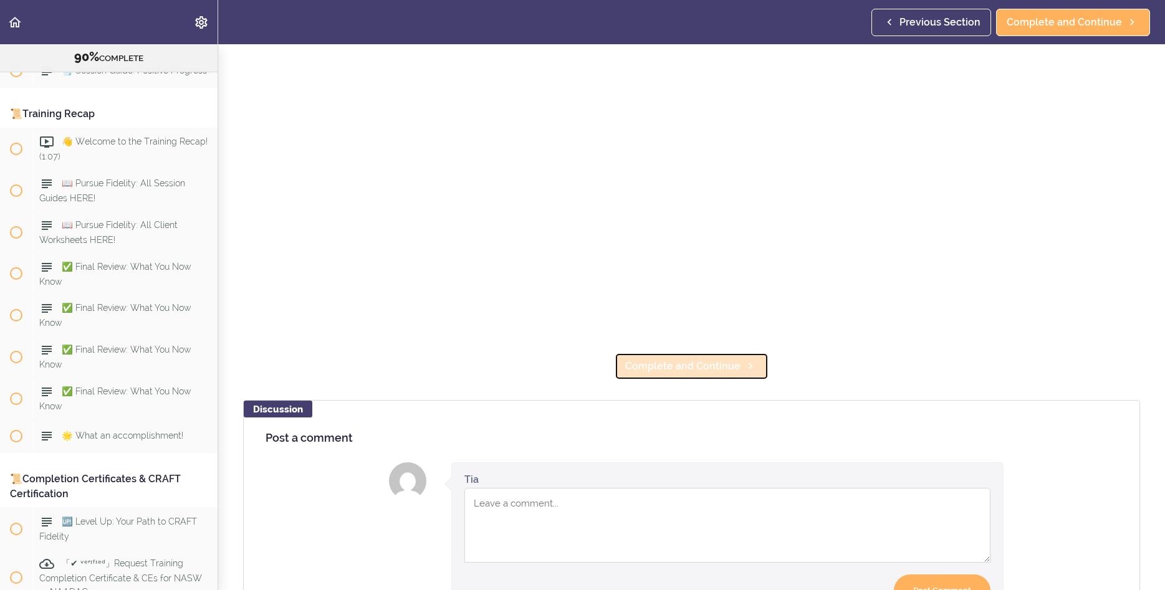
click at [692, 367] on span "Complete and Continue" at bounding box center [682, 366] width 115 height 15
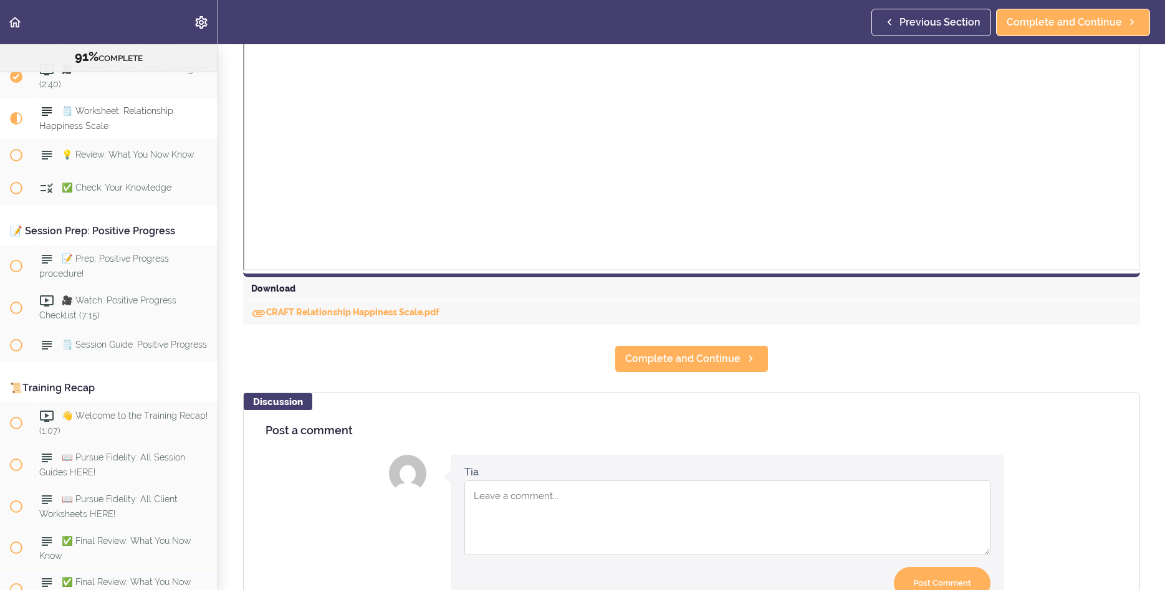
scroll to position [427, 0]
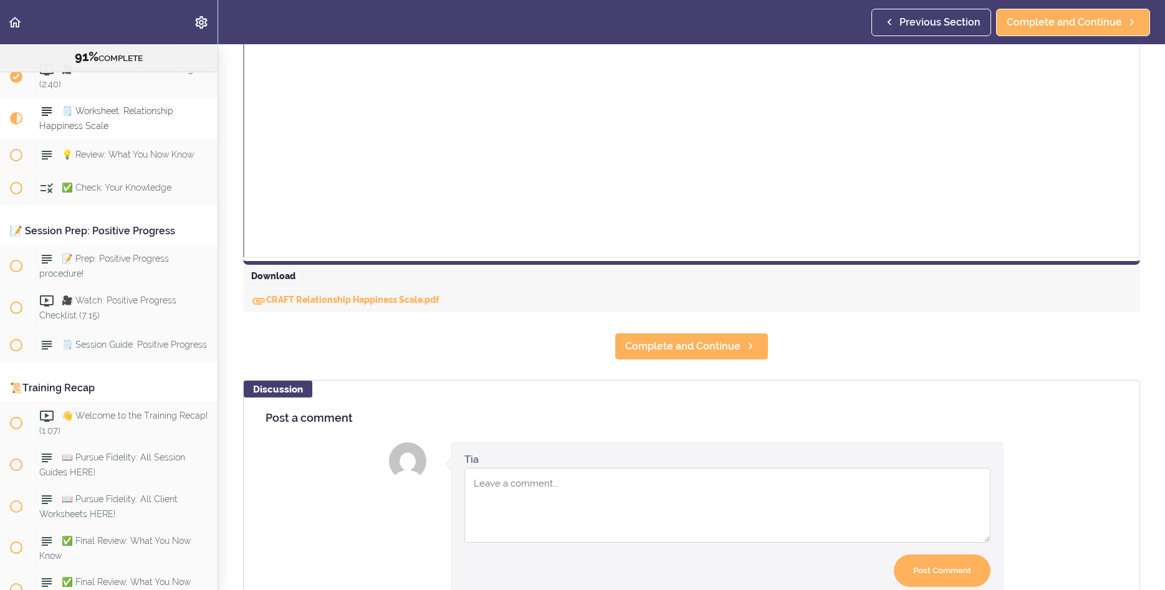
click at [382, 294] on div "CRAFT Relationship Happiness Scale.pdf" at bounding box center [691, 301] width 897 height 24
click at [388, 307] on div "CRAFT Relationship Happiness Scale.pdf" at bounding box center [691, 301] width 897 height 24
click at [395, 303] on link "CRAFT Relationship Happiness Scale.pdf" at bounding box center [345, 300] width 188 height 10
click at [628, 342] on span "Complete and Continue" at bounding box center [682, 346] width 115 height 15
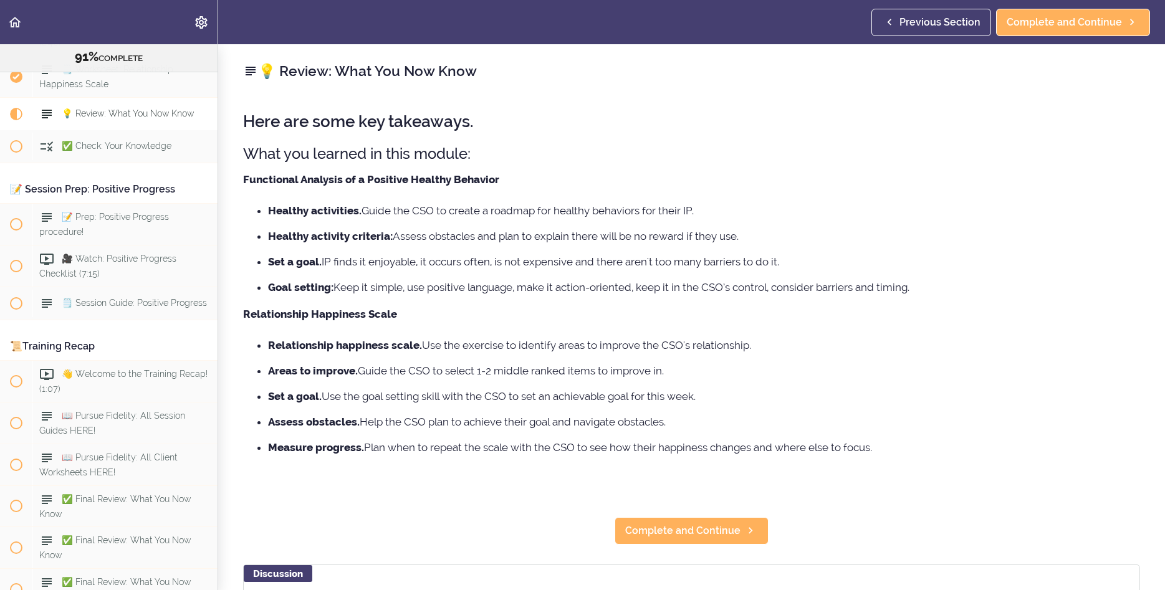
scroll to position [7737, 0]
click at [739, 542] on link "Complete and Continue" at bounding box center [691, 530] width 154 height 27
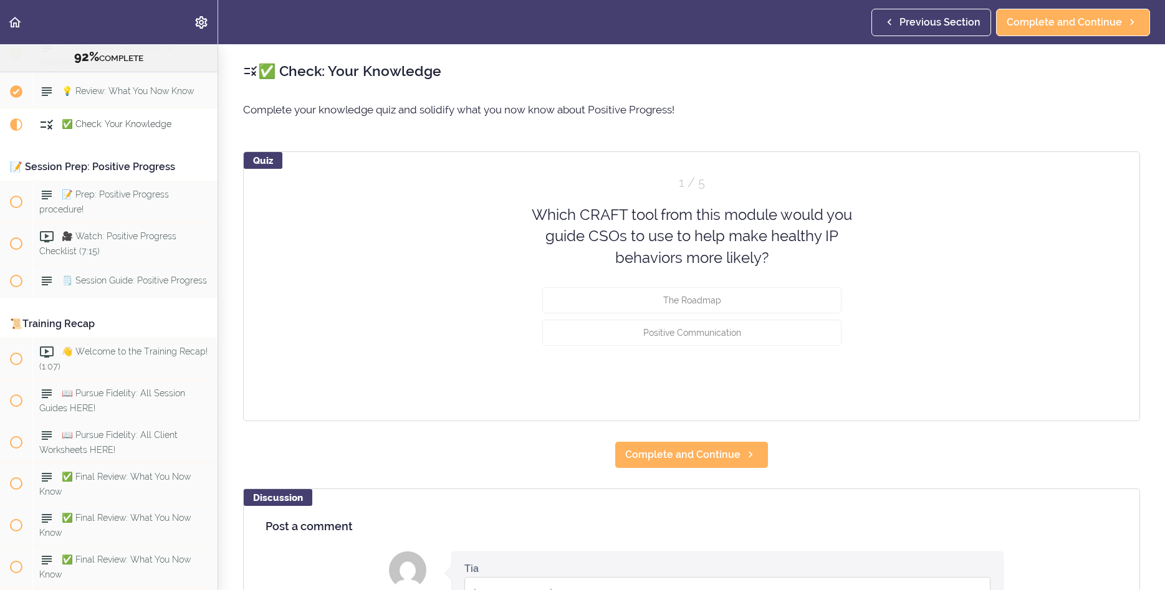
scroll to position [7770, 0]
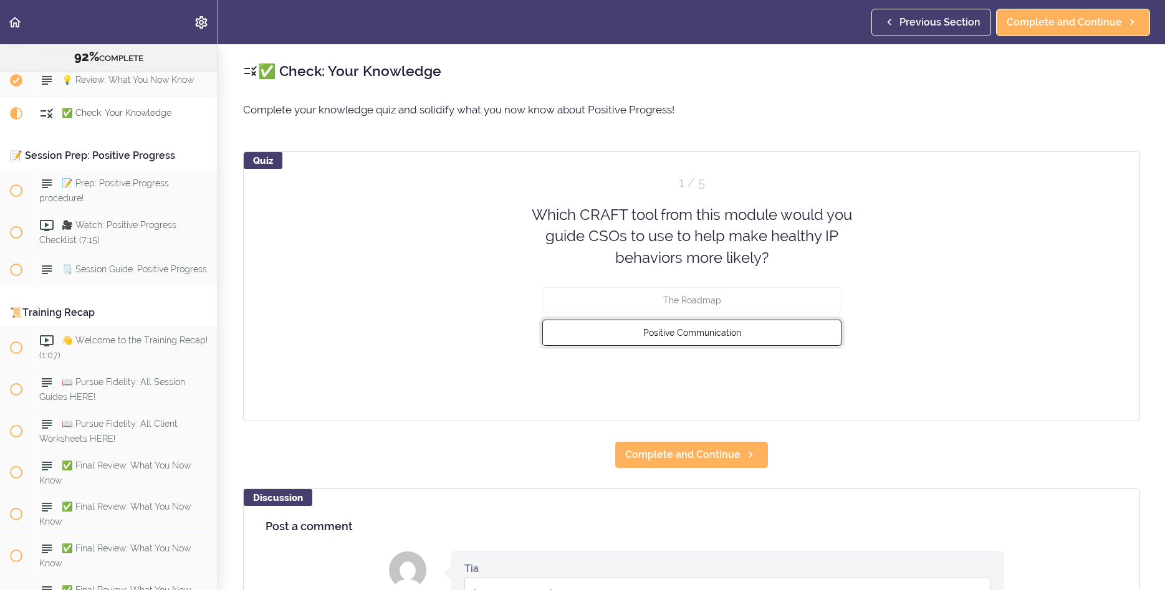
click at [709, 332] on span "Positive Communication" at bounding box center [691, 333] width 98 height 10
click at [815, 381] on button "Check" at bounding box center [816, 379] width 49 height 17
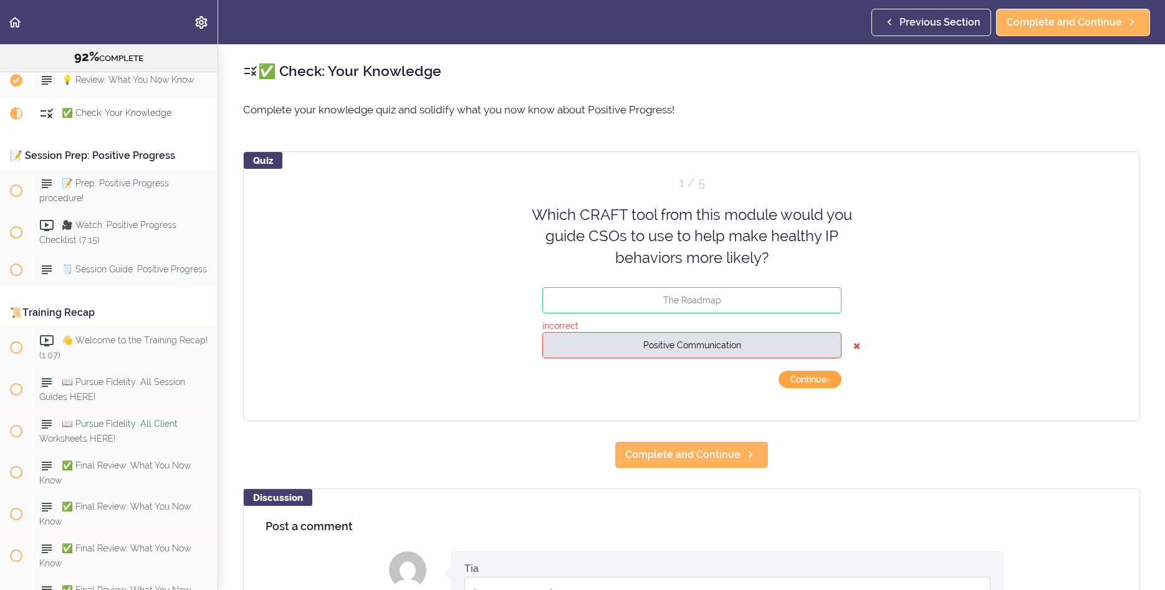
click at [811, 380] on button "Continue ›" at bounding box center [809, 379] width 63 height 17
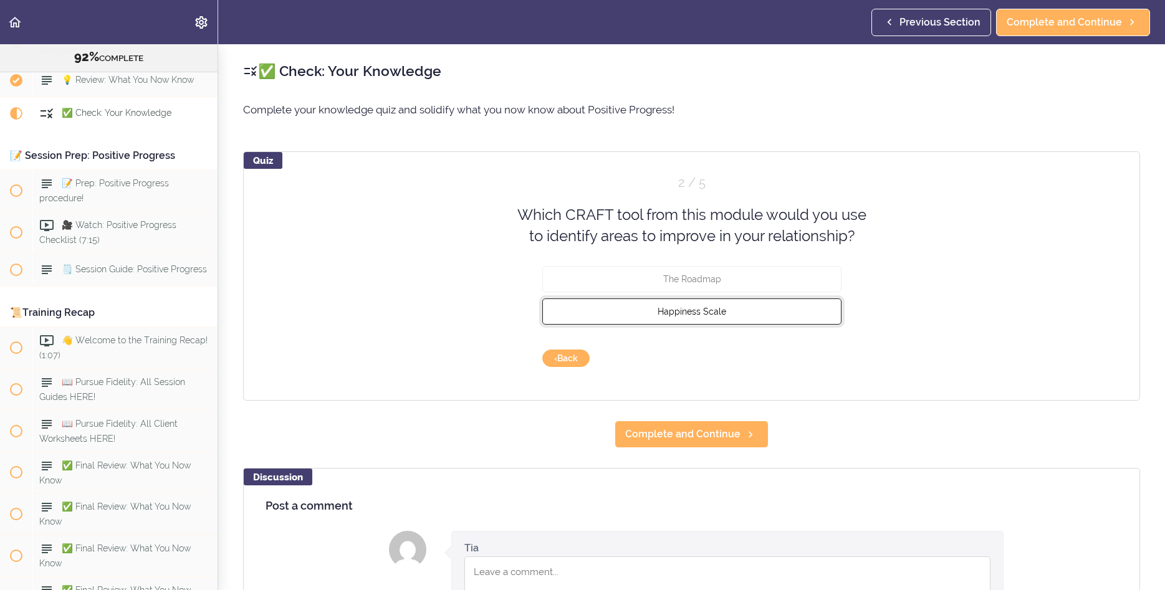
click at [715, 308] on span "Happiness Scale" at bounding box center [691, 311] width 69 height 10
click at [814, 355] on button "Check" at bounding box center [816, 358] width 49 height 17
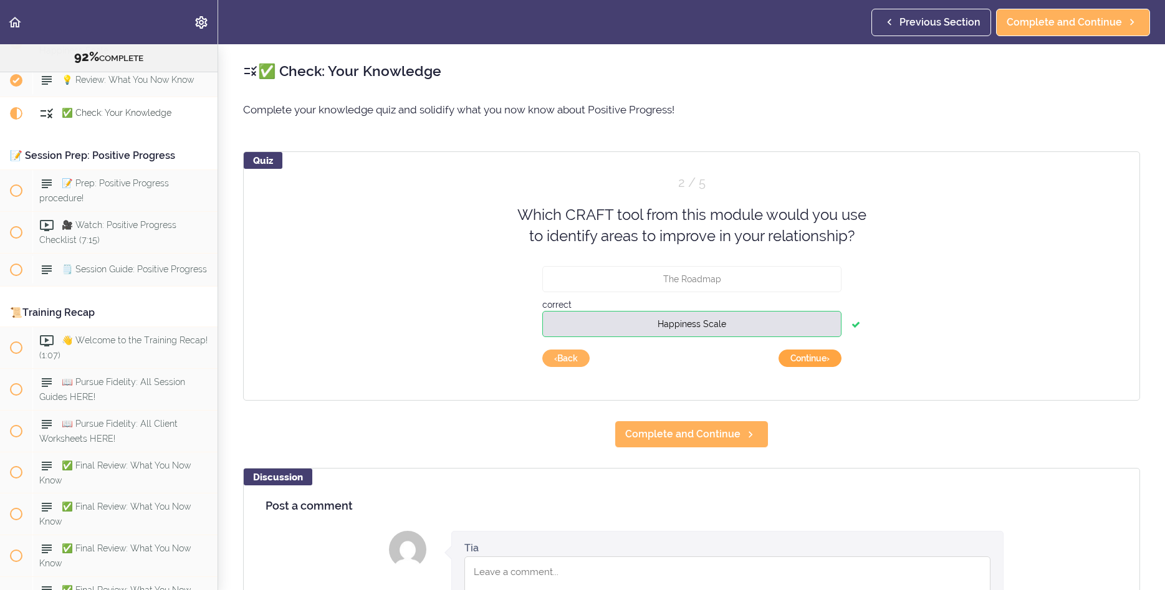
click at [785, 363] on button "Continue ›" at bounding box center [809, 358] width 63 height 17
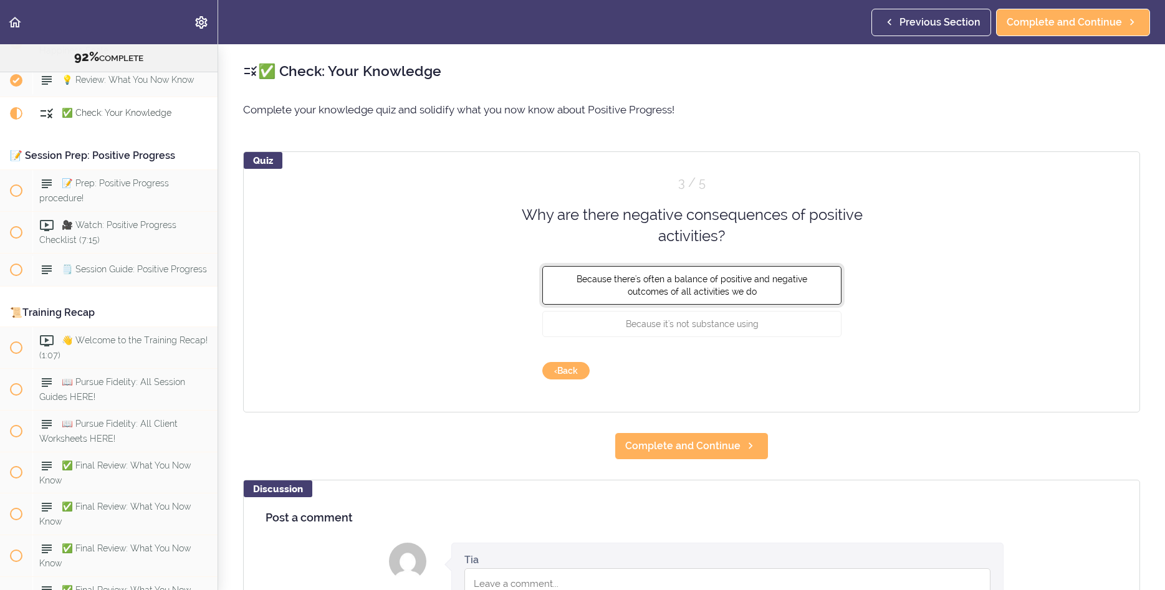
click at [644, 289] on button "Because there's often a balance of positive and negative outcomes of all activi…" at bounding box center [691, 284] width 299 height 39
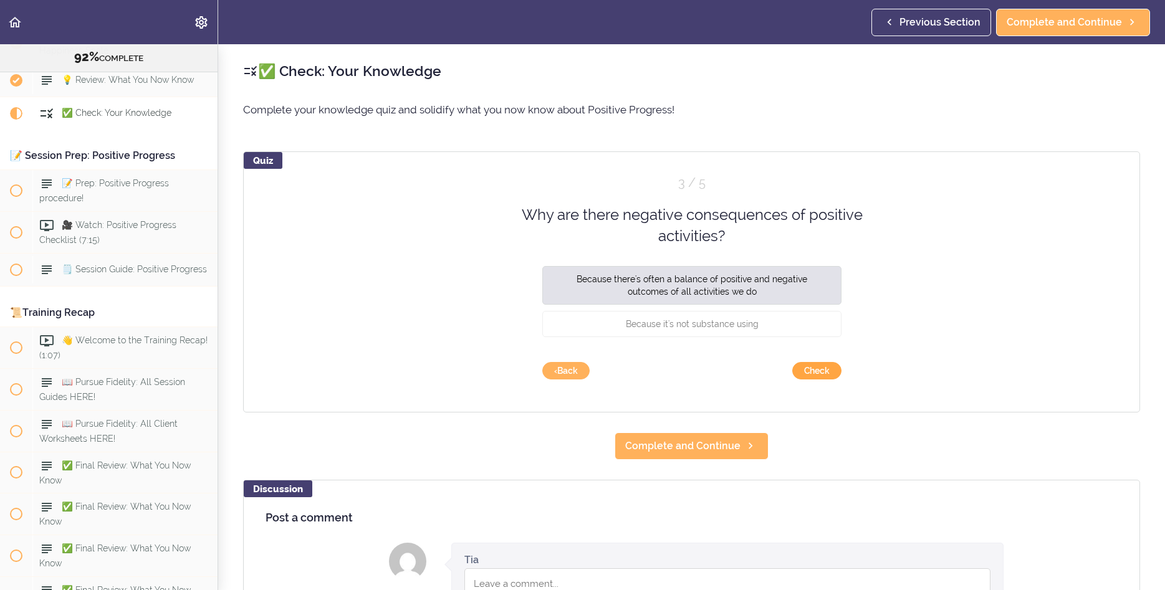
click at [815, 370] on button "Check" at bounding box center [816, 370] width 49 height 17
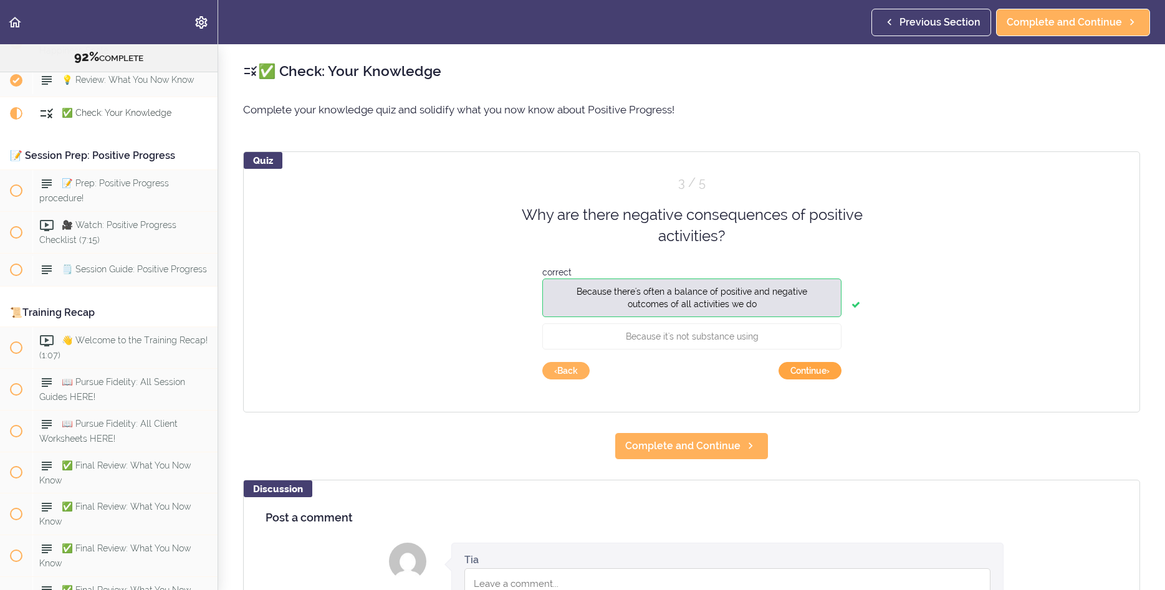
click at [803, 374] on button "Continue ›" at bounding box center [809, 370] width 63 height 17
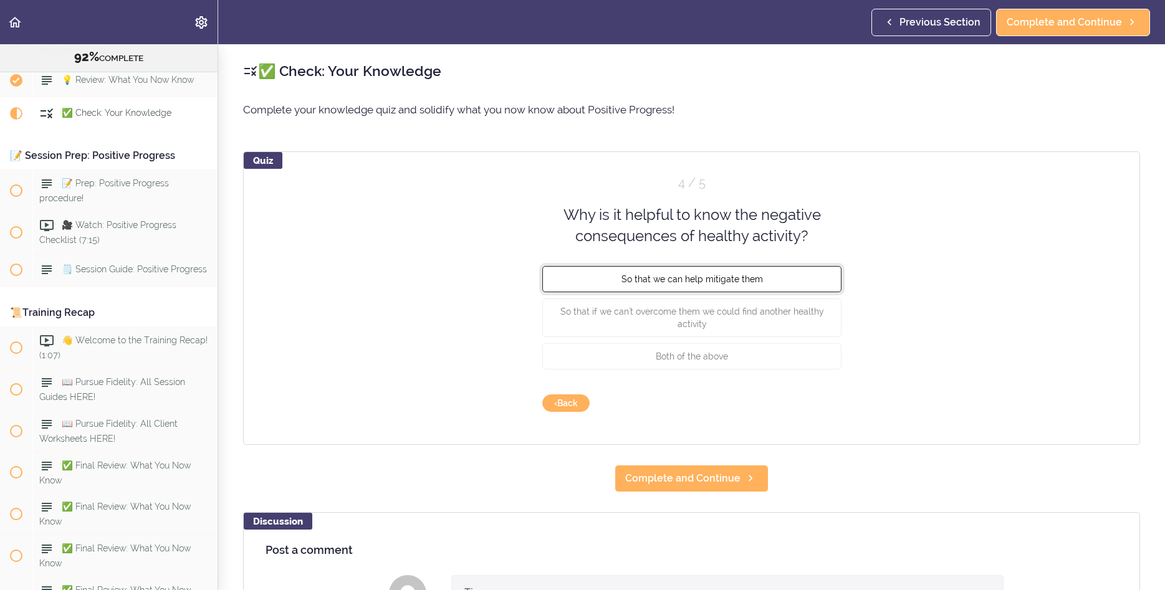
click at [684, 289] on button "So that we can help mitigate them" at bounding box center [691, 278] width 299 height 26
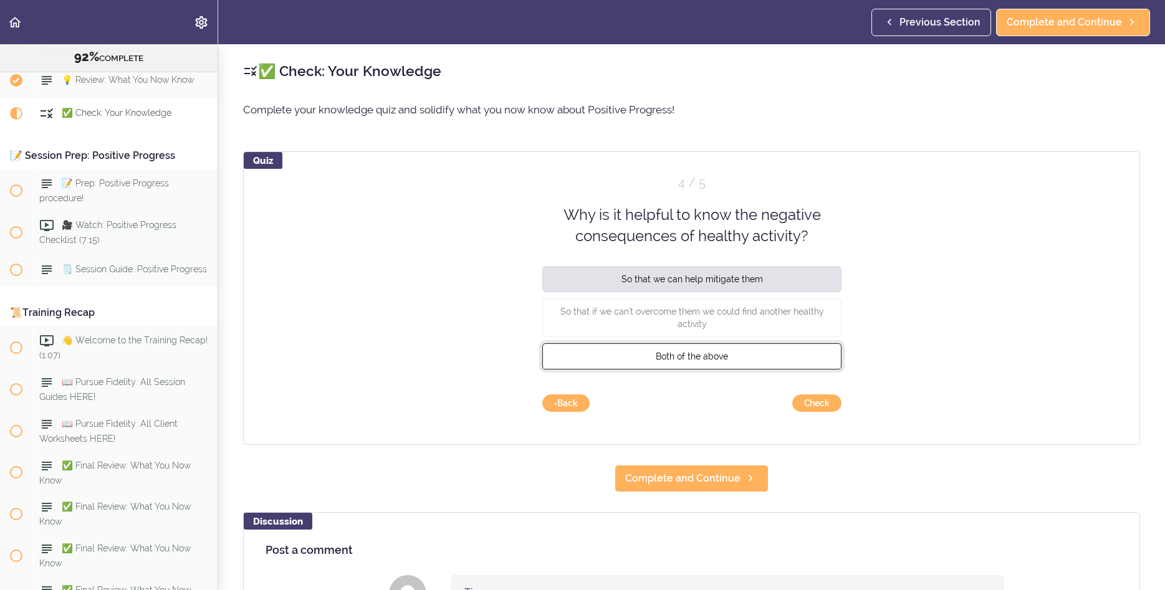
click at [685, 358] on span "Both of the above" at bounding box center [692, 356] width 72 height 10
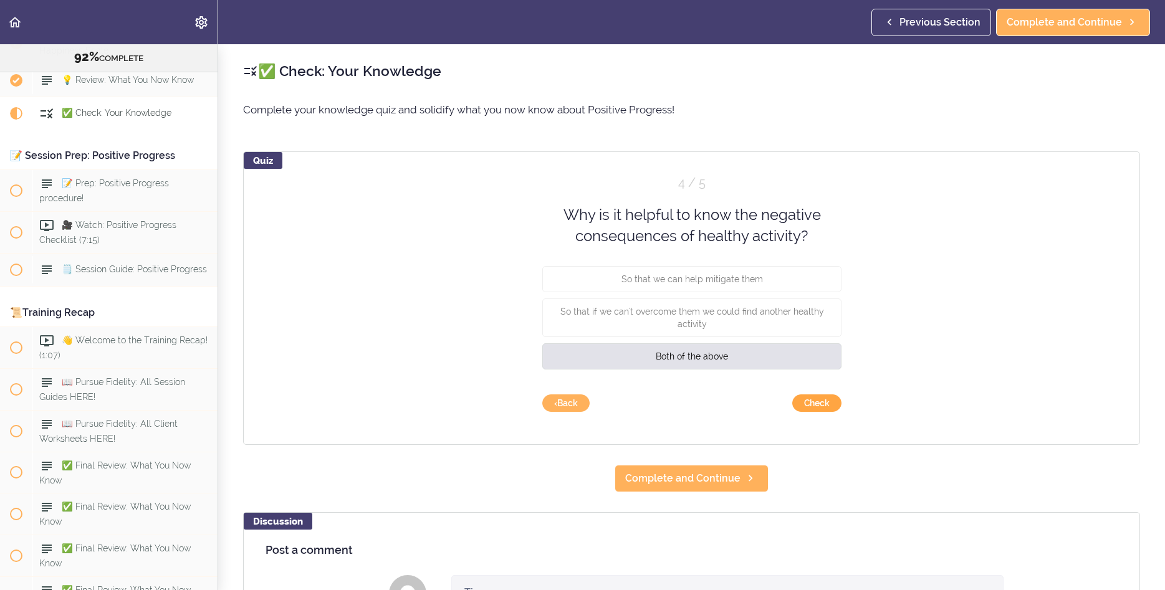
click at [831, 408] on button "Check" at bounding box center [816, 402] width 49 height 17
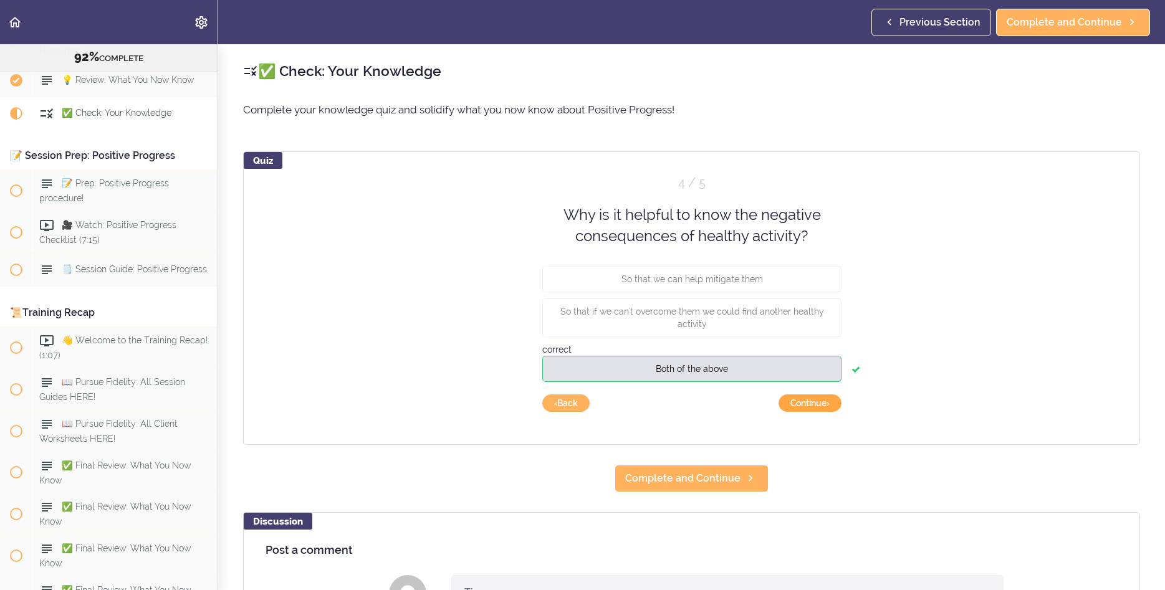
click at [819, 406] on button "Continue ›" at bounding box center [809, 402] width 63 height 17
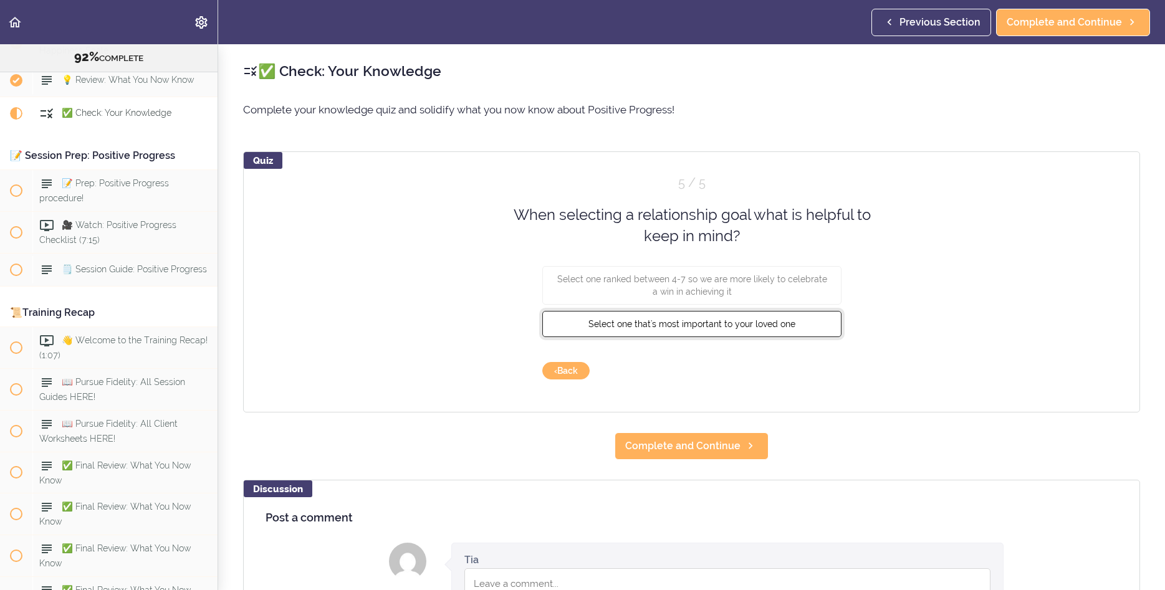
click at [647, 325] on span "Select one that's most important to your loved one" at bounding box center [691, 323] width 207 height 10
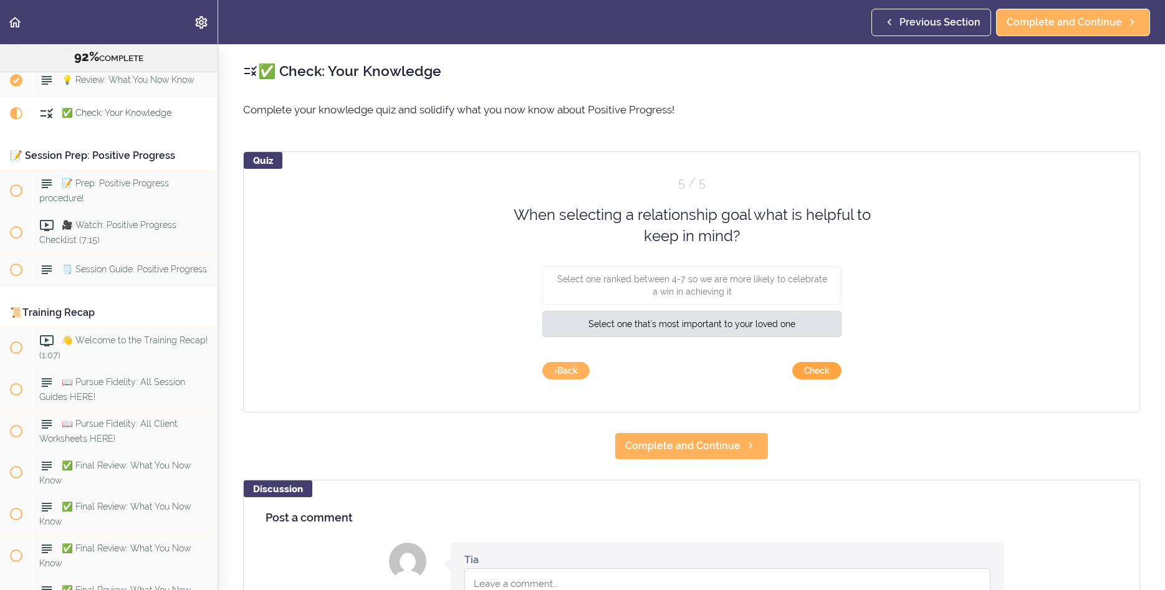
click at [826, 376] on button "Check" at bounding box center [816, 370] width 49 height 17
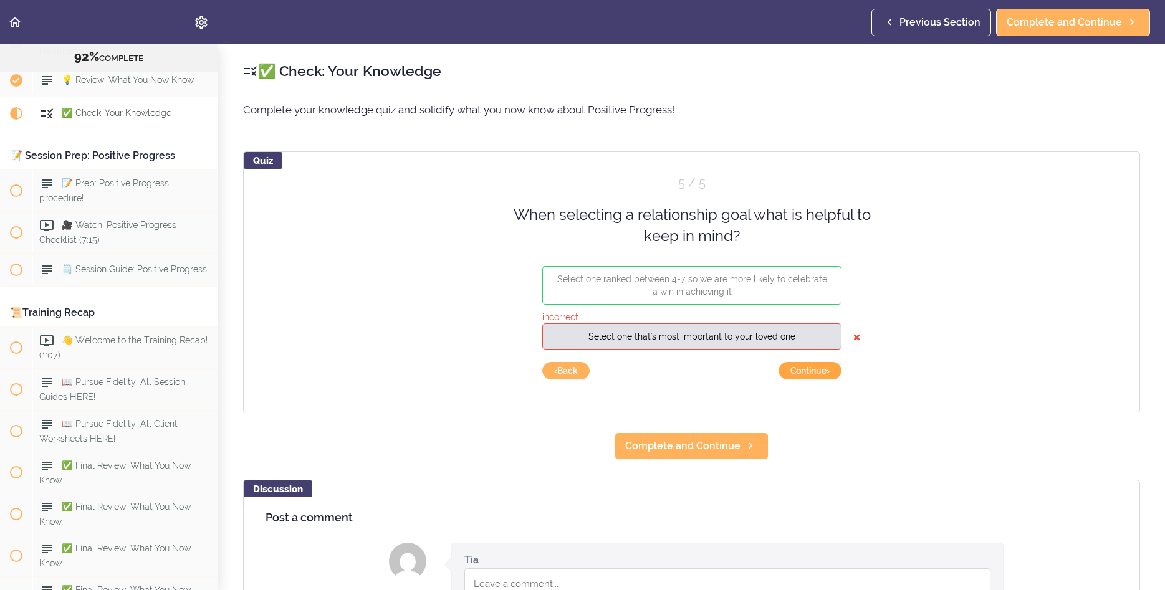
click at [813, 377] on button "Continue ›" at bounding box center [809, 370] width 63 height 17
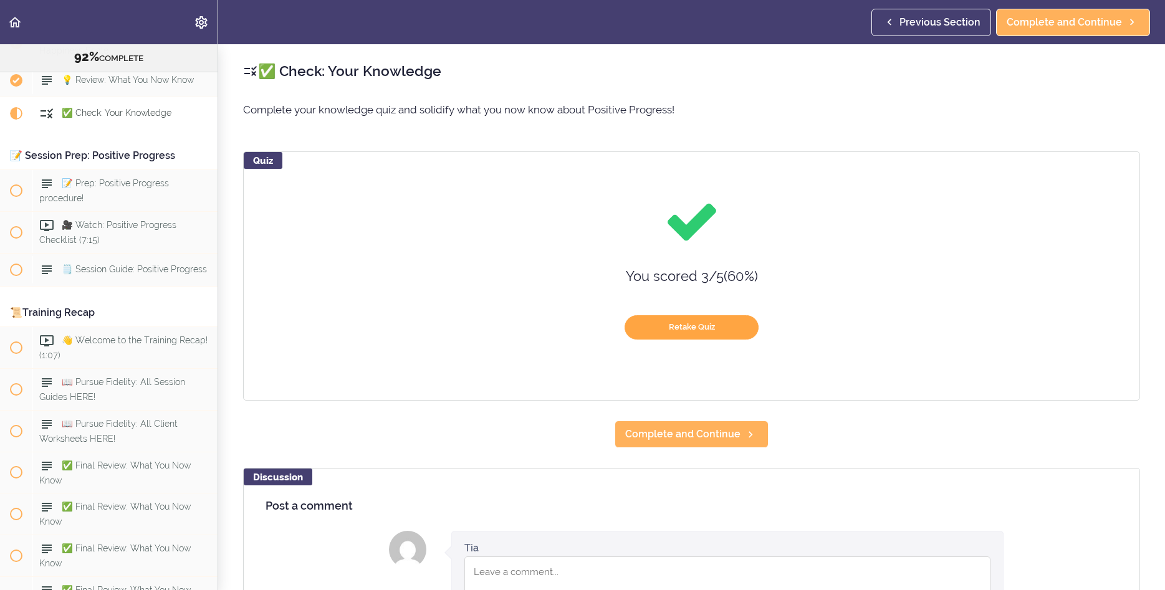
click at [719, 334] on button "Retake Quiz" at bounding box center [691, 327] width 134 height 24
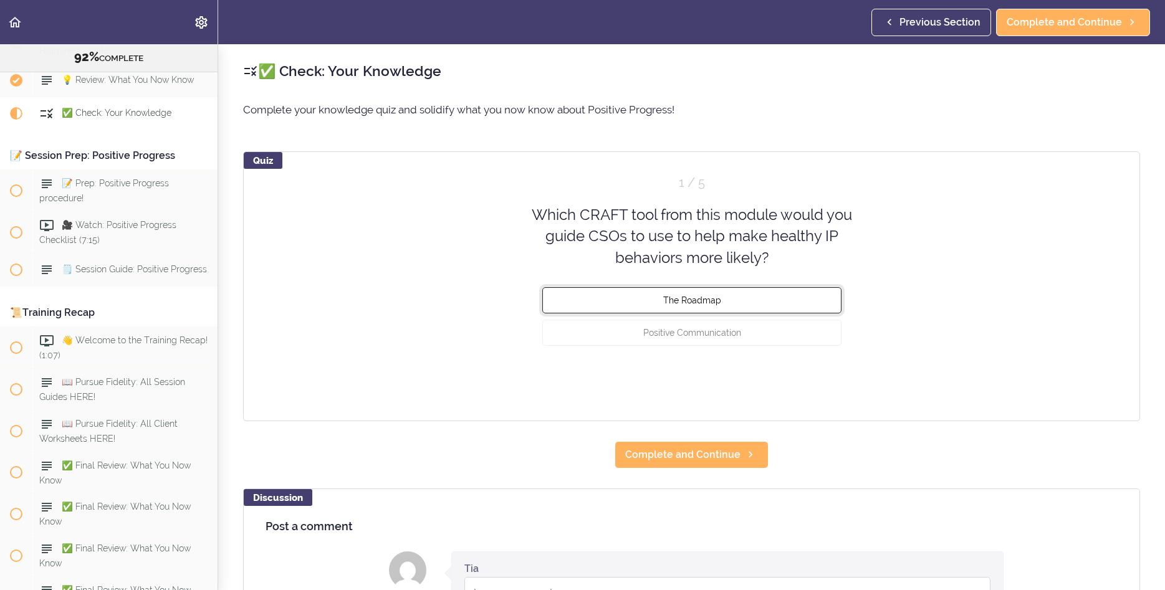
click at [716, 303] on span "The Roadmap" at bounding box center [691, 300] width 58 height 10
click at [805, 374] on button "Check" at bounding box center [816, 379] width 49 height 17
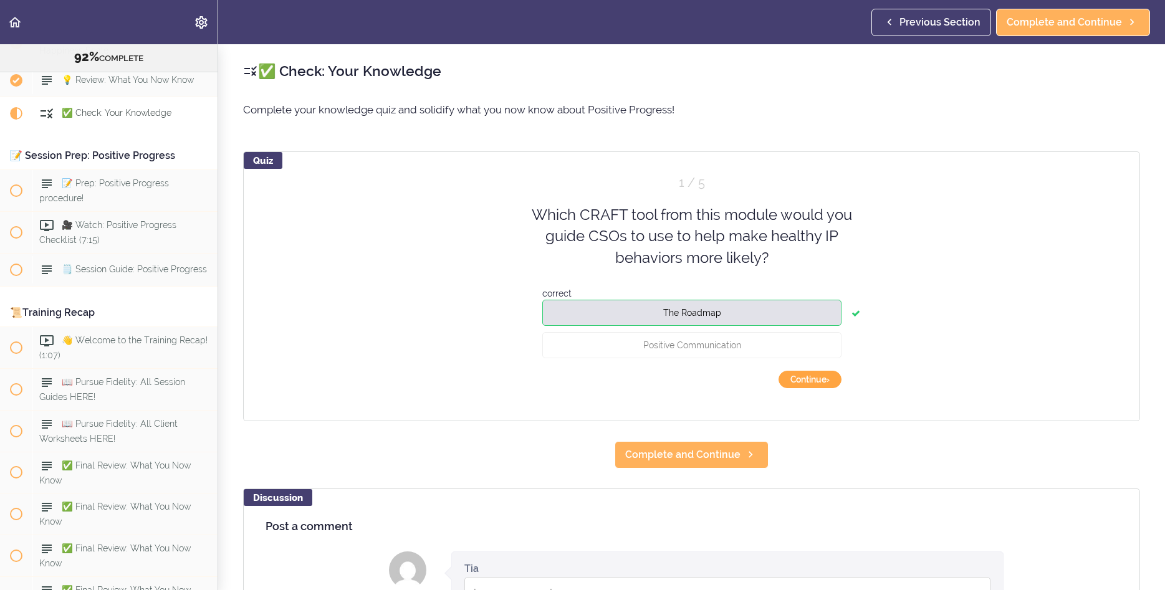
click at [801, 372] on button "Continue ›" at bounding box center [809, 379] width 63 height 17
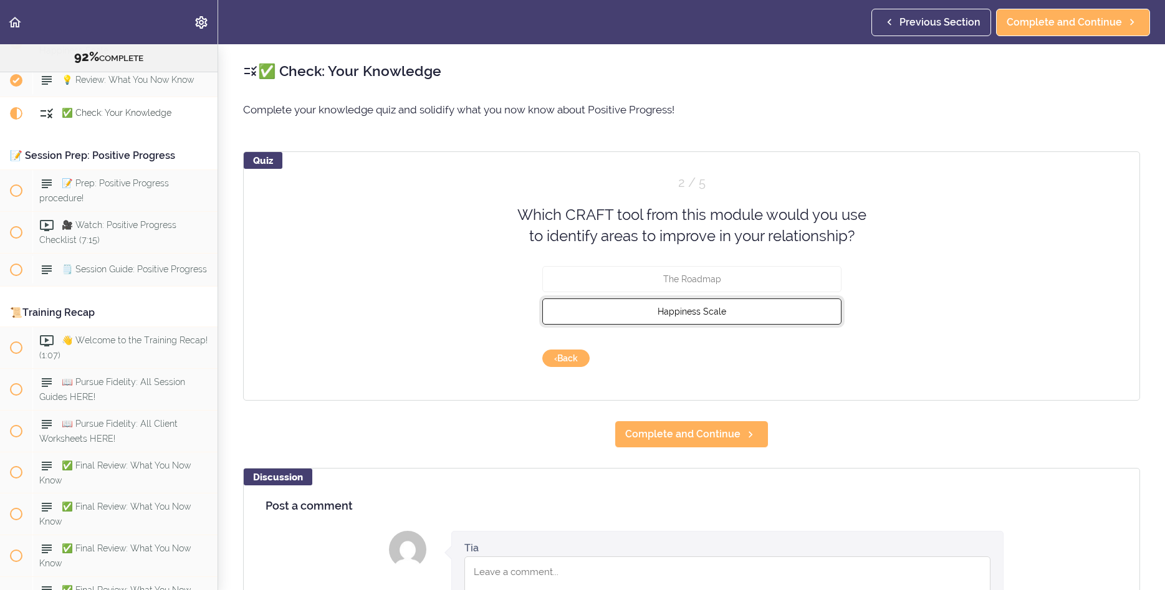
click at [731, 313] on button "Happiness Scale" at bounding box center [691, 311] width 299 height 26
click at [803, 360] on button "Check" at bounding box center [816, 358] width 49 height 17
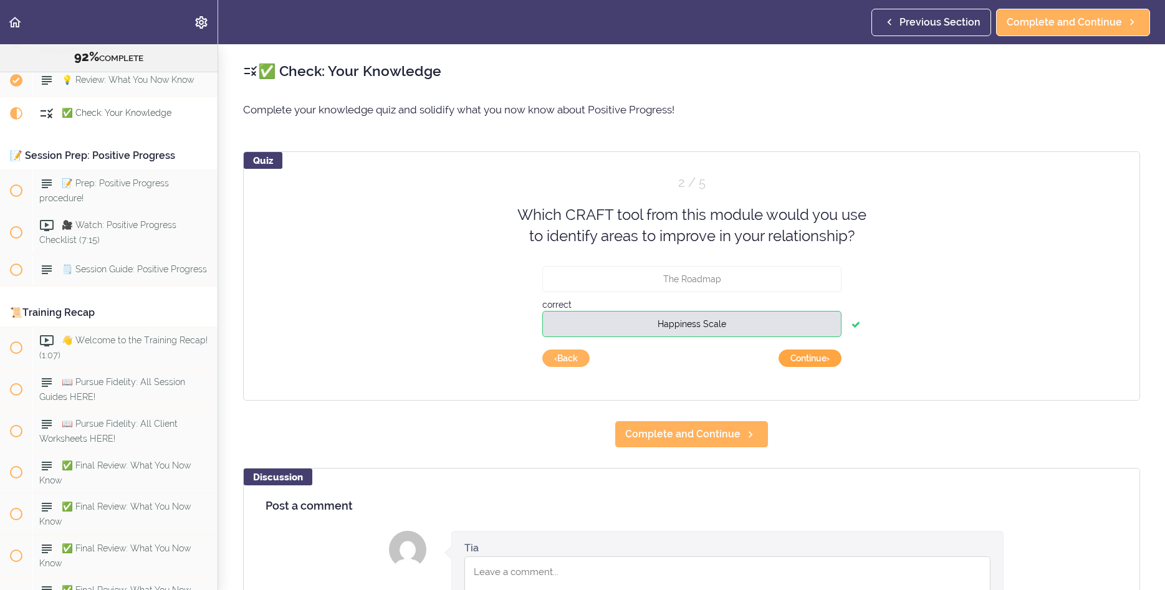
click at [806, 353] on button "Continue ›" at bounding box center [809, 358] width 63 height 17
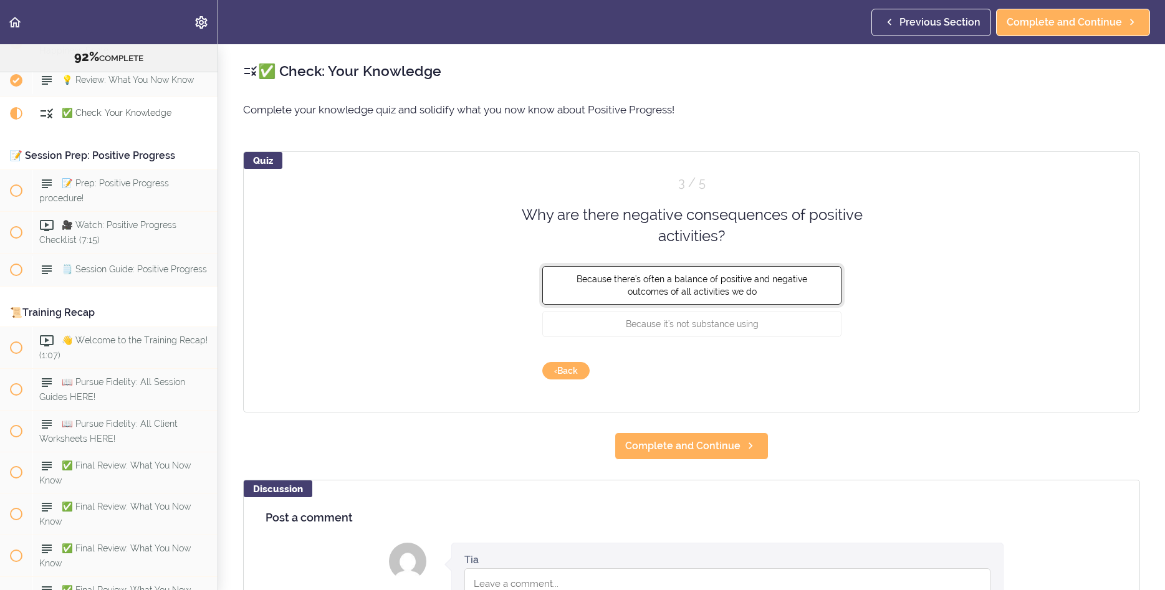
click at [651, 294] on span "Because there's often a balance of positive and negative outcomes of all activi…" at bounding box center [691, 285] width 231 height 22
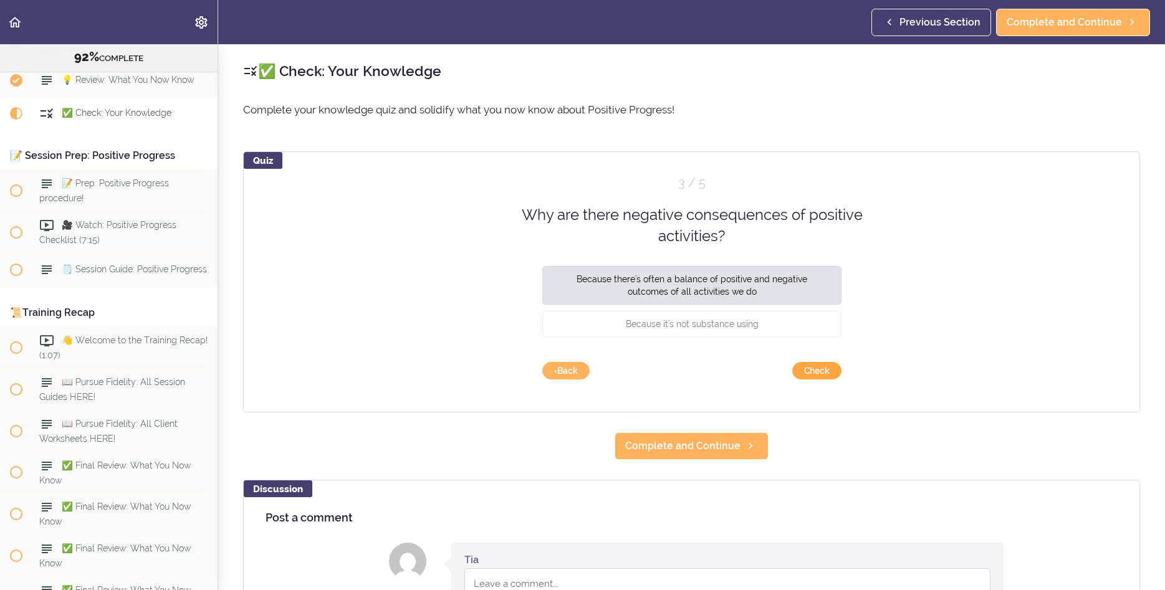
click at [833, 370] on button "Check" at bounding box center [816, 370] width 49 height 17
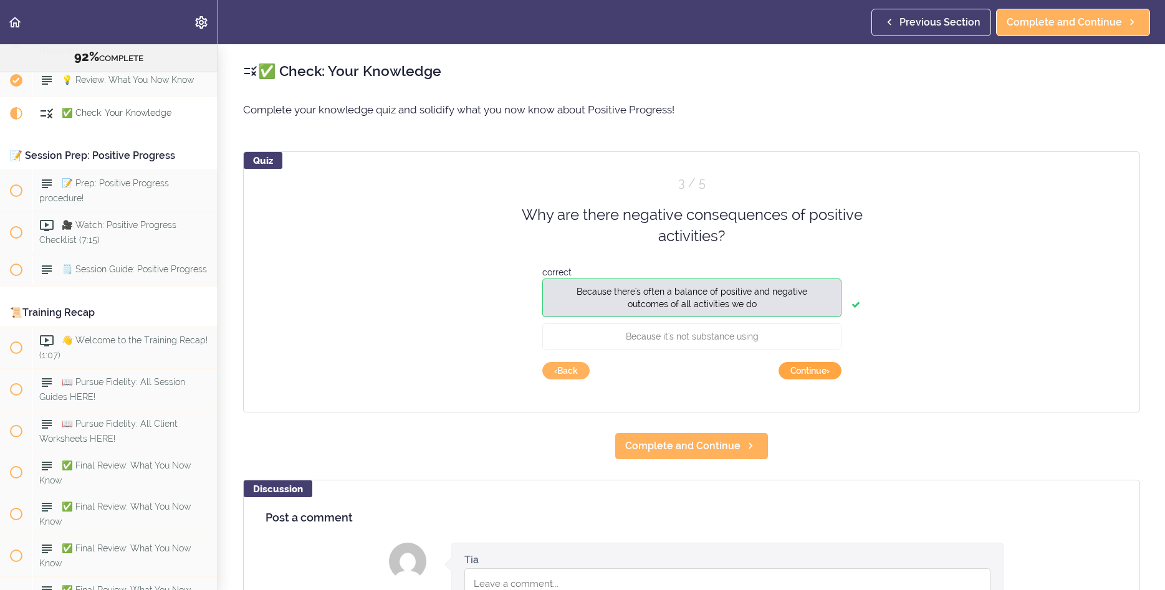
click at [814, 375] on button "Continue ›" at bounding box center [809, 370] width 63 height 17
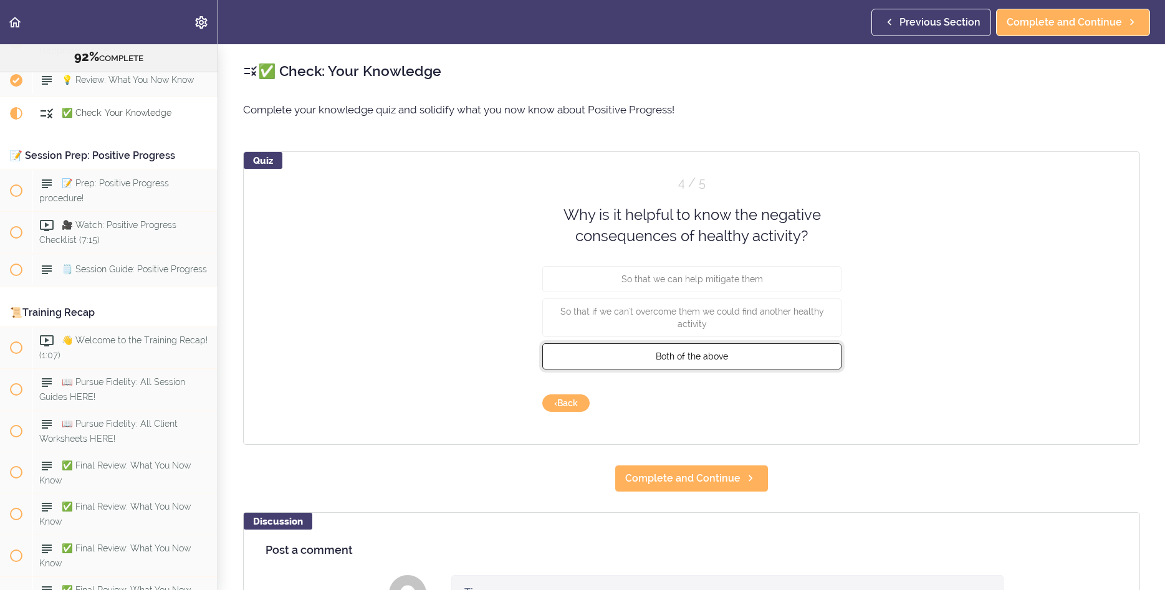
click at [631, 357] on button "Both of the above" at bounding box center [691, 356] width 299 height 26
click at [829, 406] on button "Check" at bounding box center [816, 402] width 49 height 17
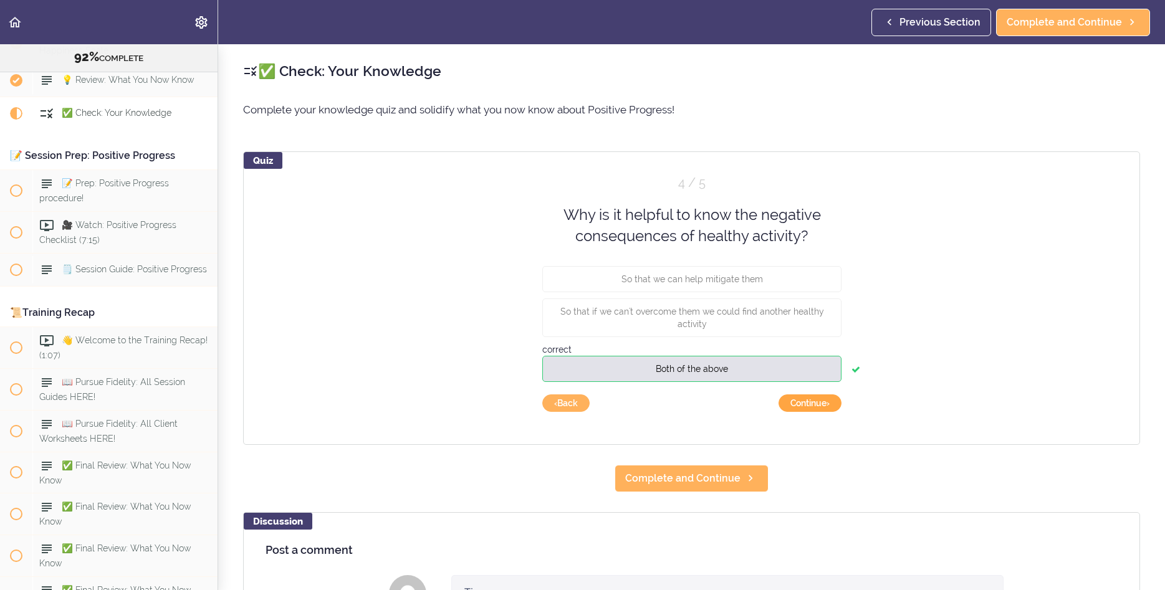
click at [814, 406] on button "Continue ›" at bounding box center [809, 402] width 63 height 17
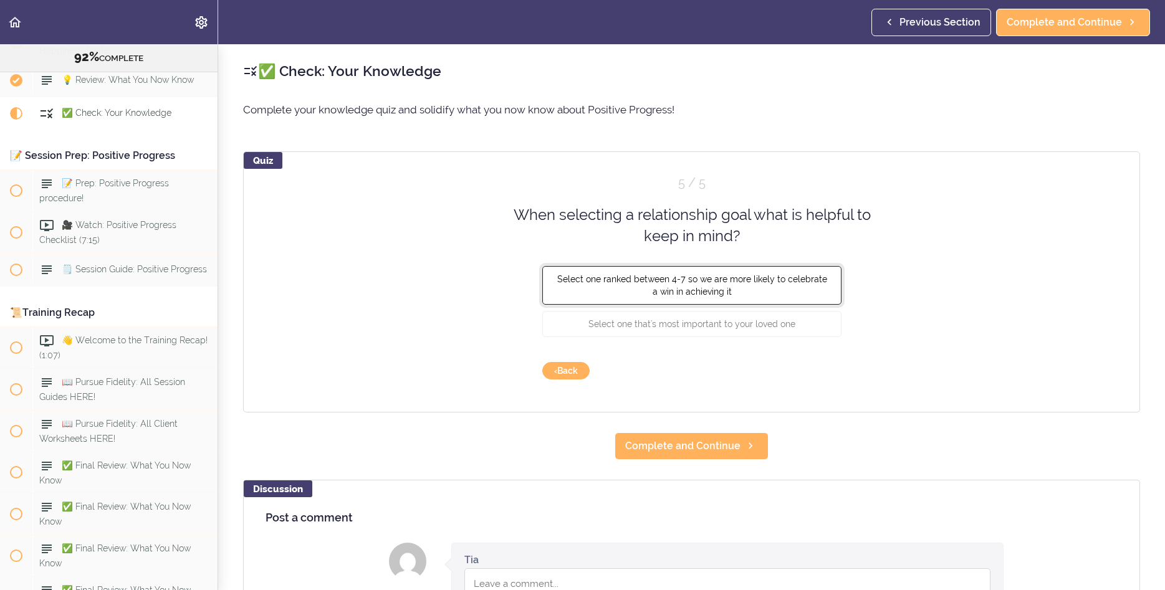
click at [703, 290] on span "Select one ranked between 4-7 so we are more likely to celebrate a win in achie…" at bounding box center [691, 285] width 270 height 22
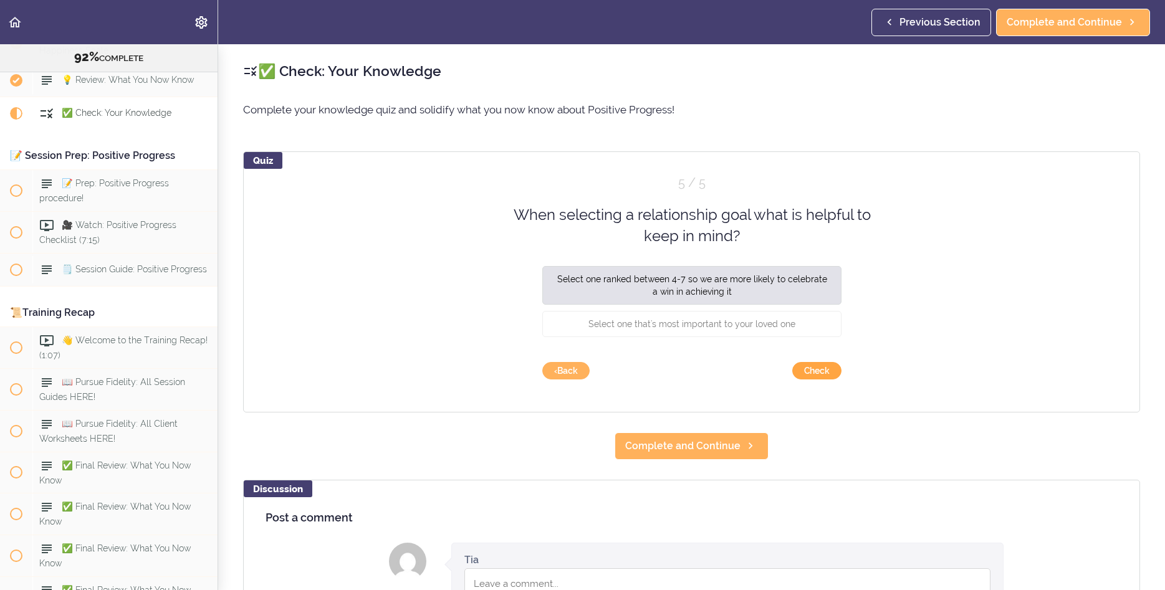
click at [814, 366] on button "Check" at bounding box center [816, 370] width 49 height 17
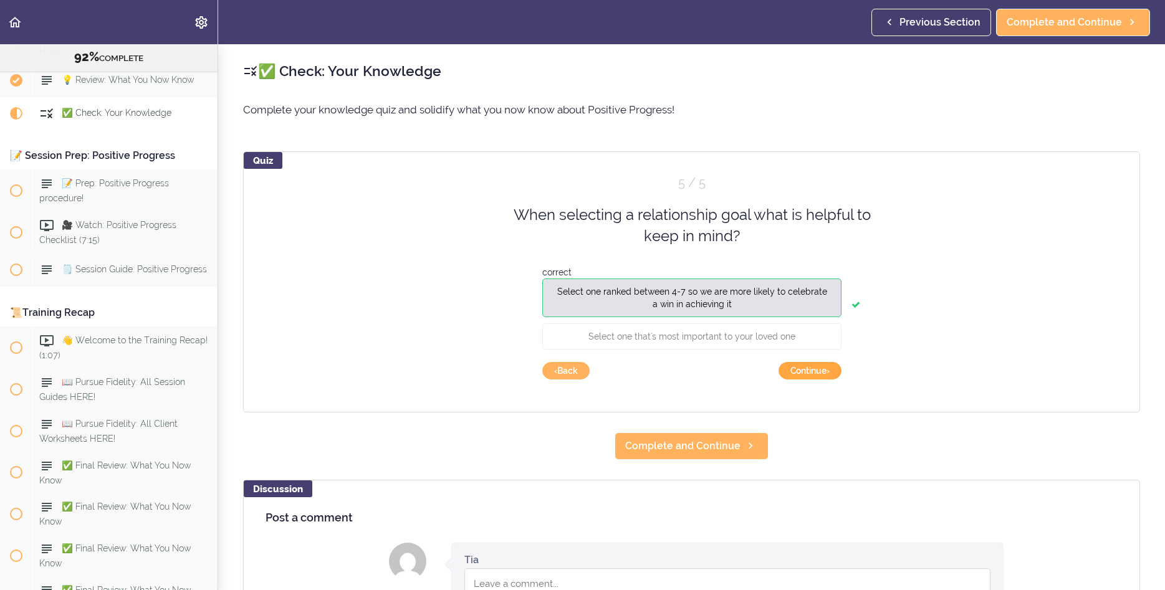
click at [813, 371] on button "Continue ›" at bounding box center [809, 370] width 63 height 17
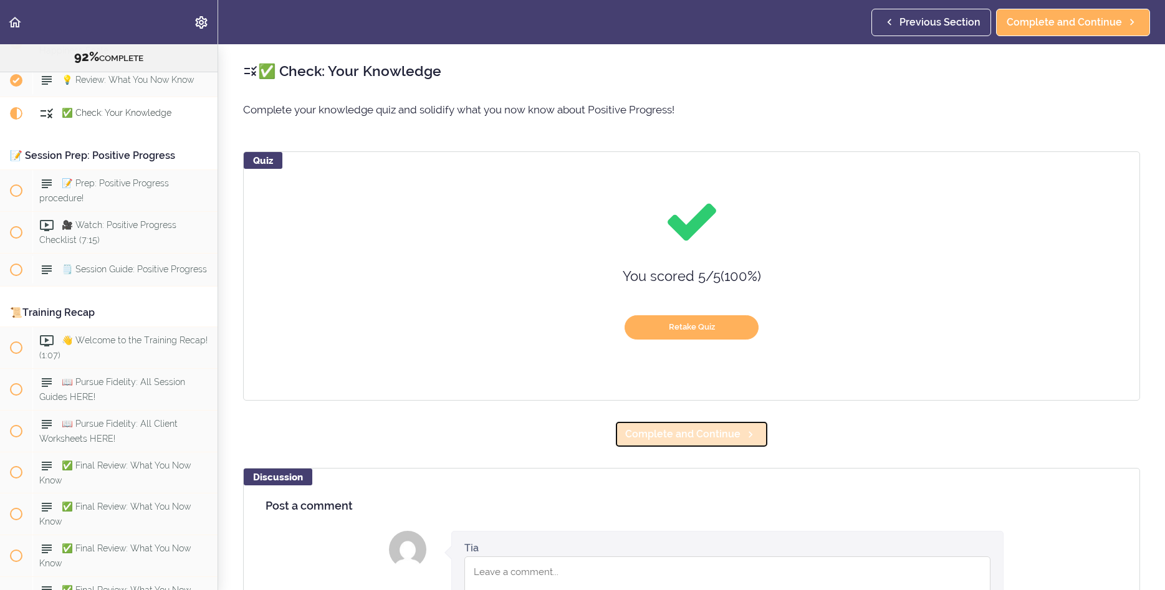
click at [684, 442] on span "Complete and Continue" at bounding box center [682, 434] width 115 height 15
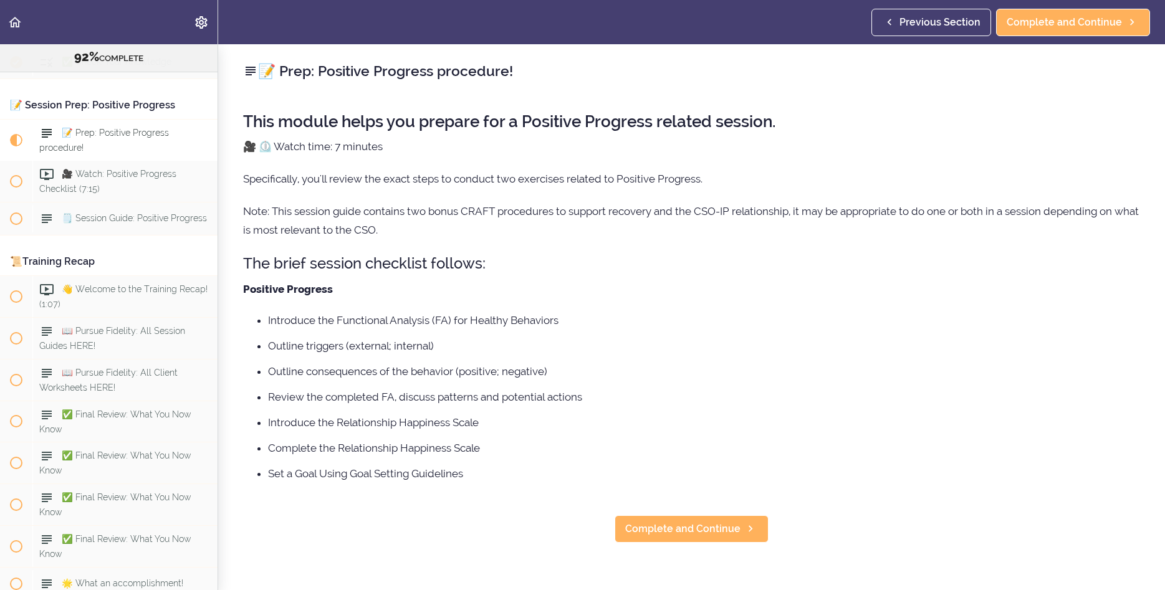
scroll to position [7843, 0]
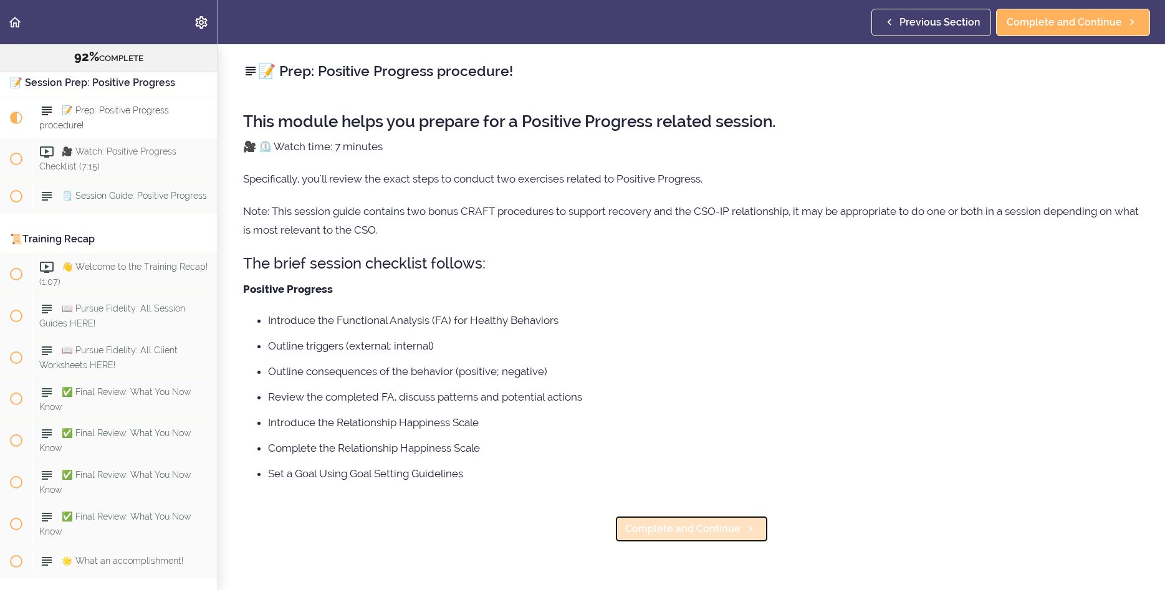
click at [651, 523] on link "Complete and Continue" at bounding box center [691, 528] width 154 height 27
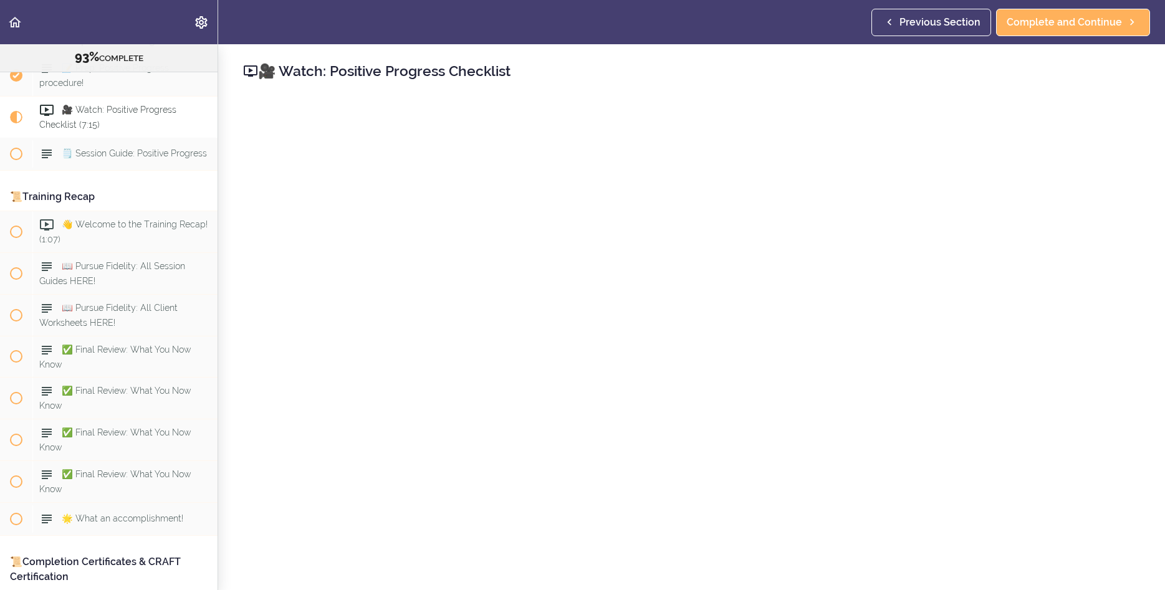
scroll to position [62, 0]
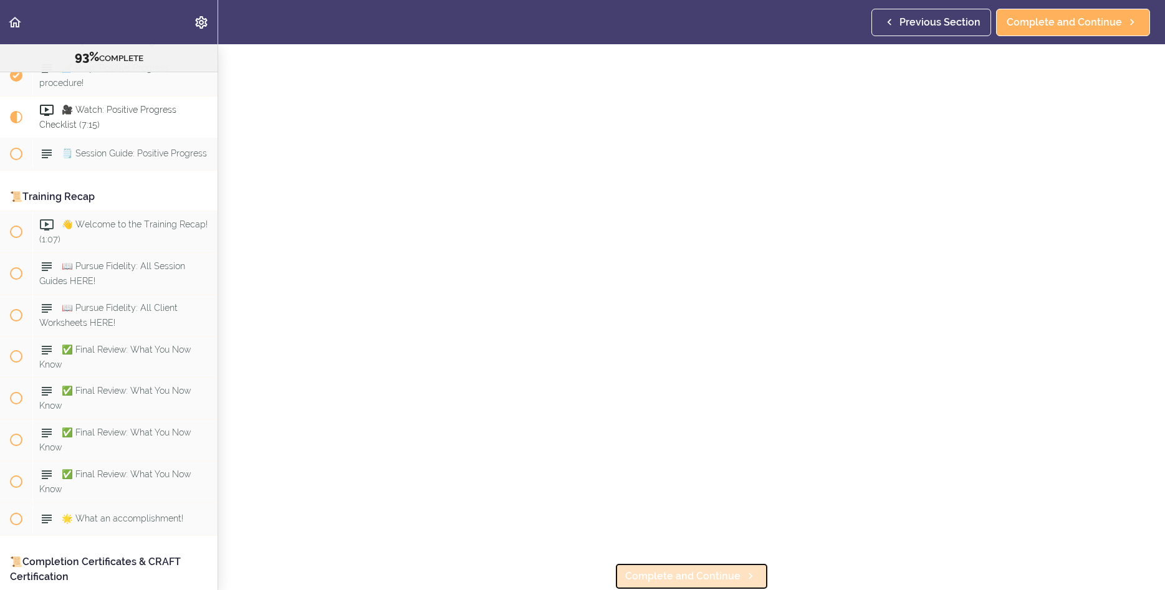
click at [655, 575] on span "Complete and Continue" at bounding box center [682, 576] width 115 height 15
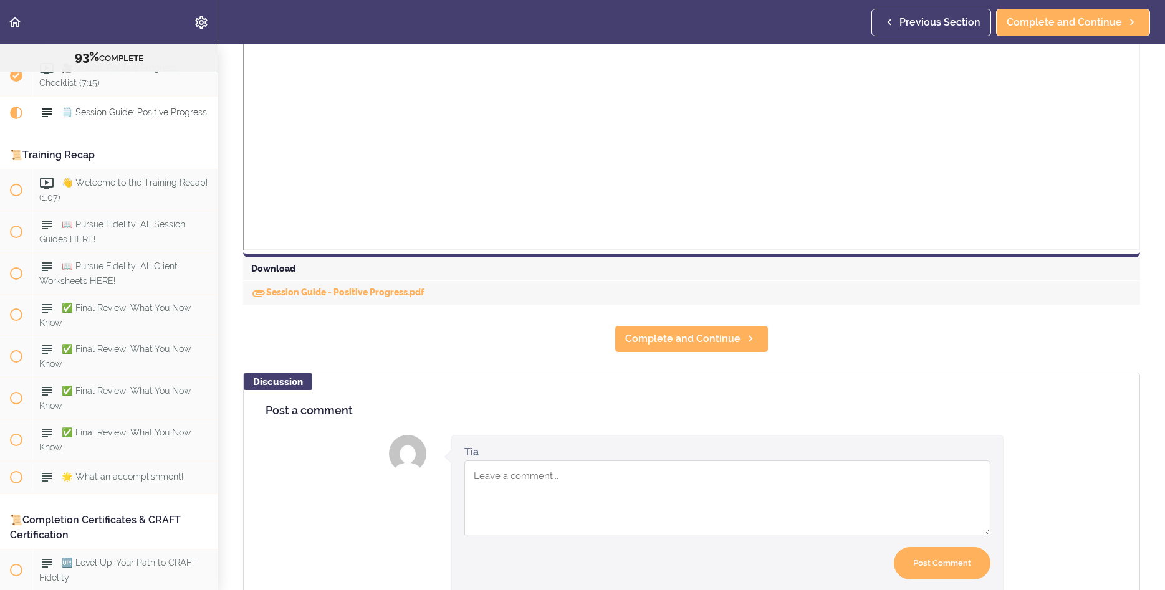
scroll to position [456, 0]
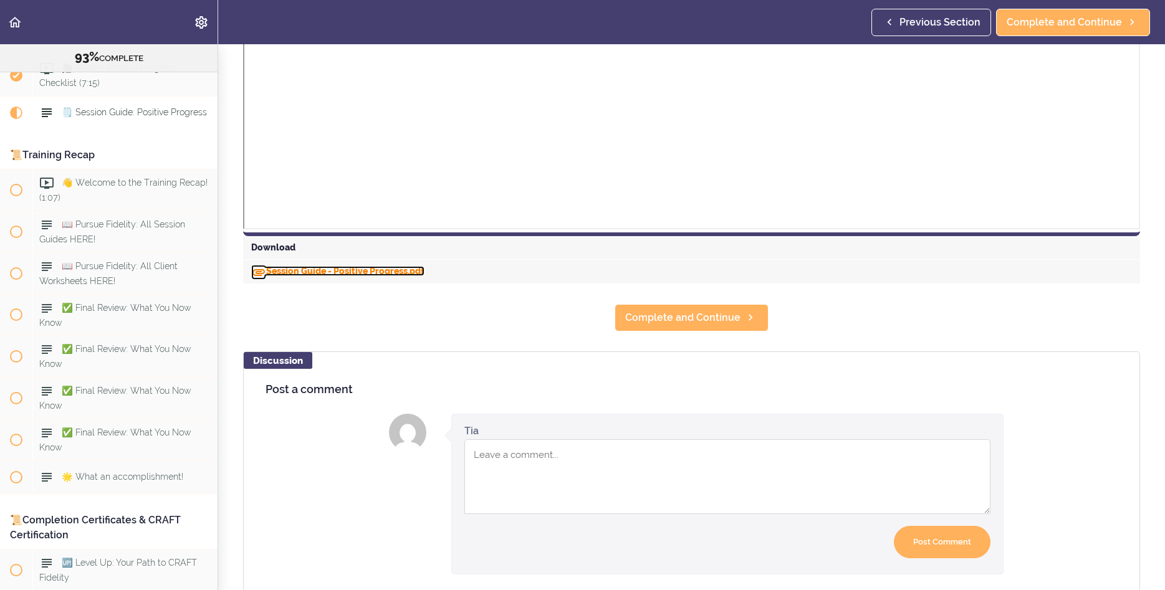
click at [311, 273] on link "Session Guide - Positive Progress.pdf" at bounding box center [337, 271] width 173 height 10
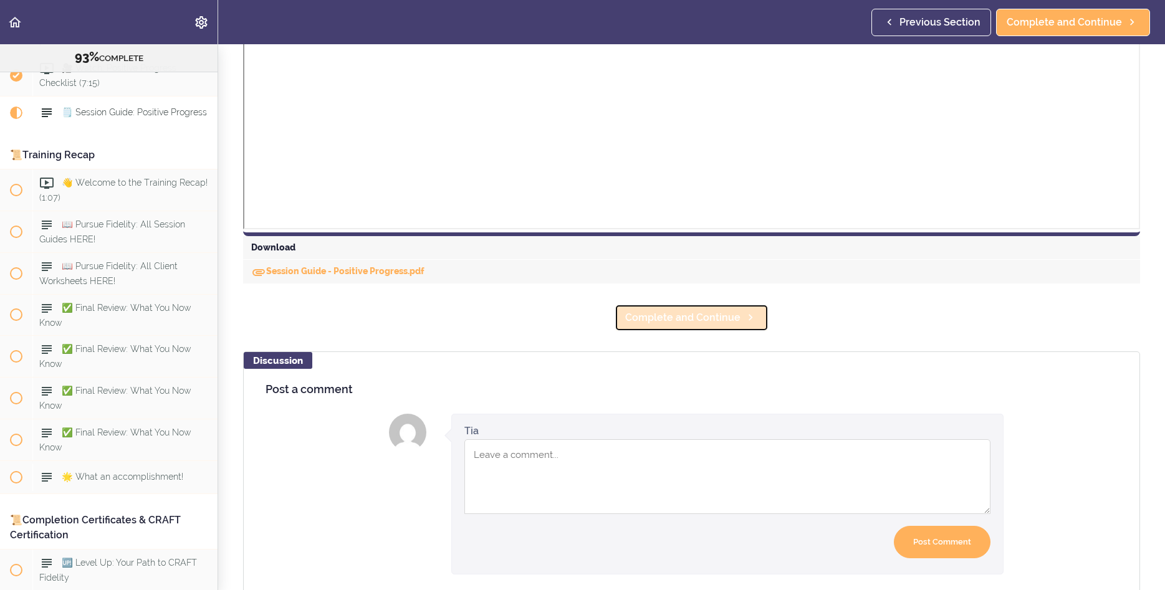
click at [717, 327] on link "Complete and Continue" at bounding box center [691, 317] width 154 height 27
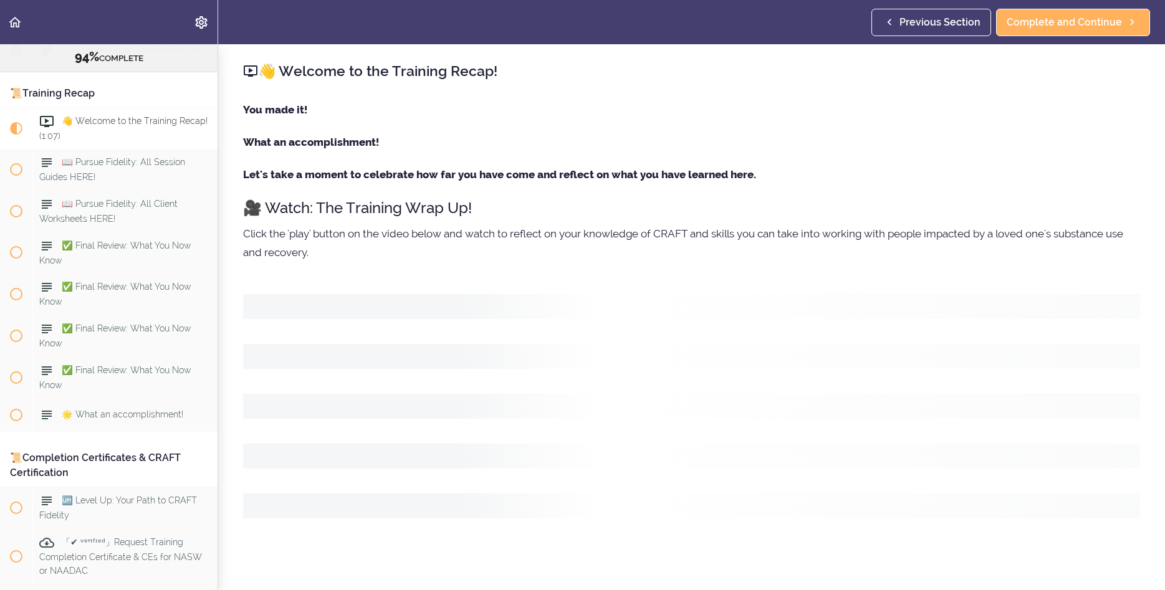
scroll to position [8001, 0]
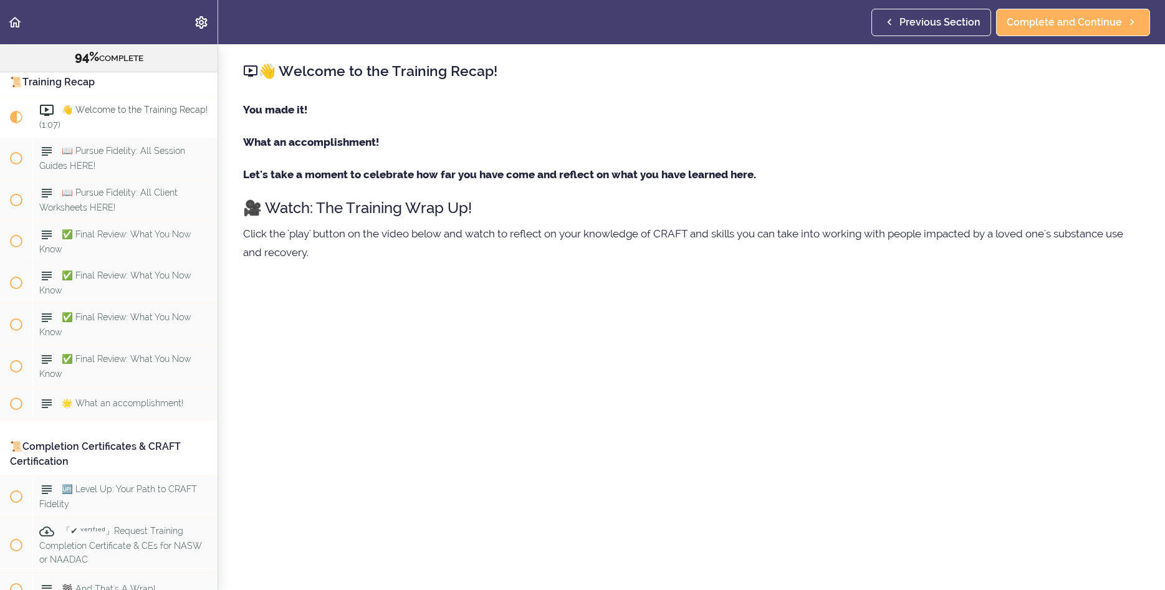
drag, startPoint x: 1154, startPoint y: 254, endPoint x: 1150, endPoint y: 306, distance: 51.9
click at [1150, 306] on div "👋 Welcome to the Training Recap! You made it! What an accomplishment! Let's tak…" at bounding box center [691, 317] width 947 height 546
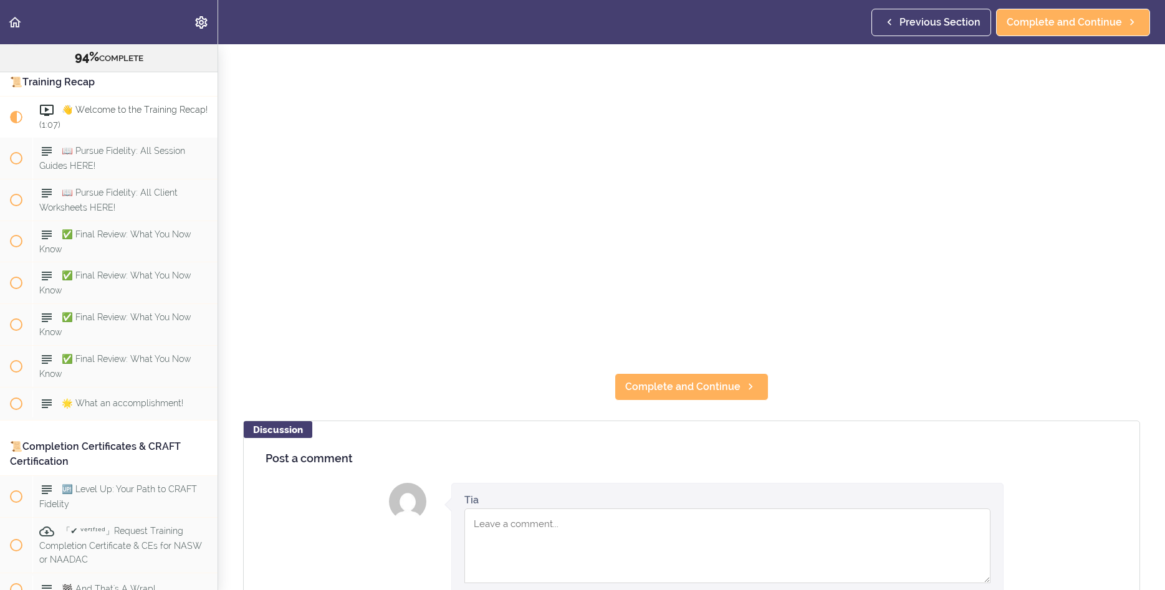
scroll to position [449, 0]
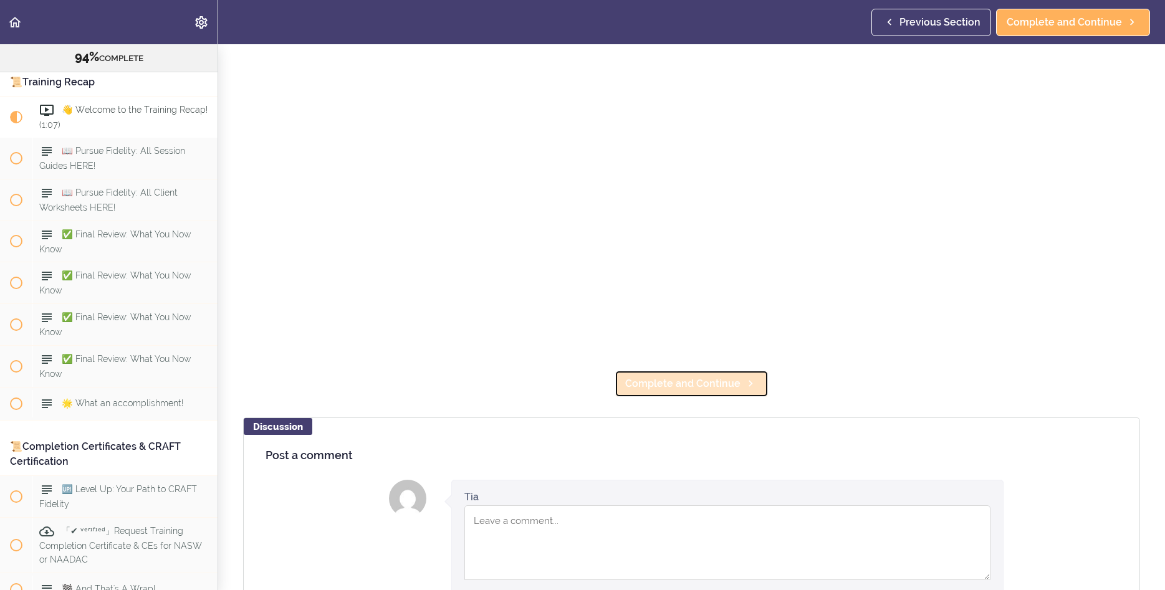
click at [724, 389] on span "Complete and Continue" at bounding box center [682, 383] width 115 height 15
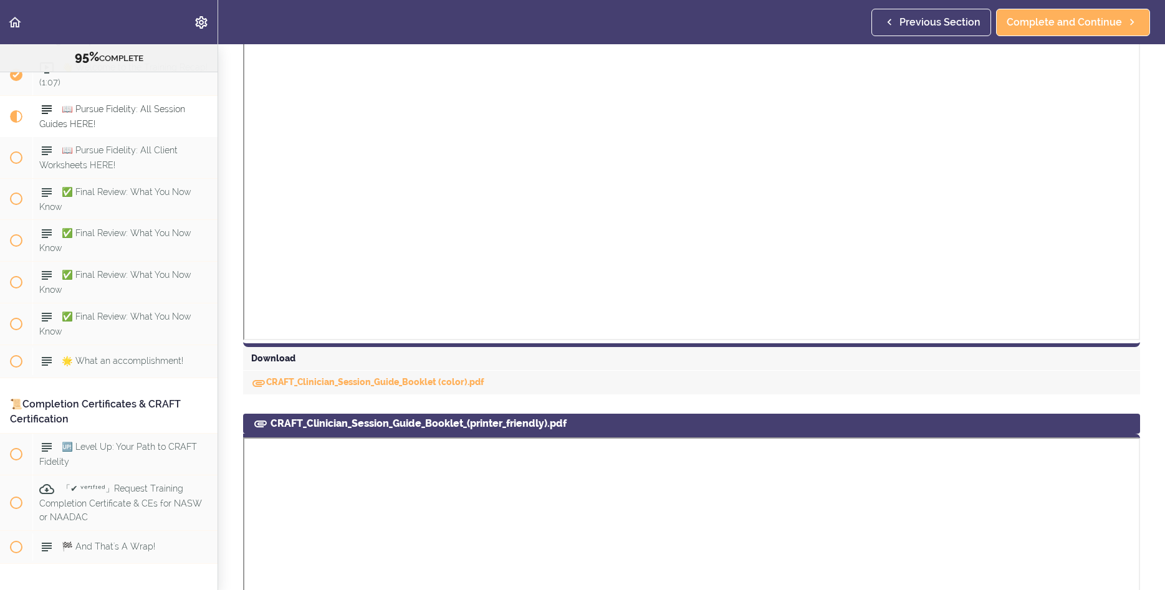
scroll to position [548, 0]
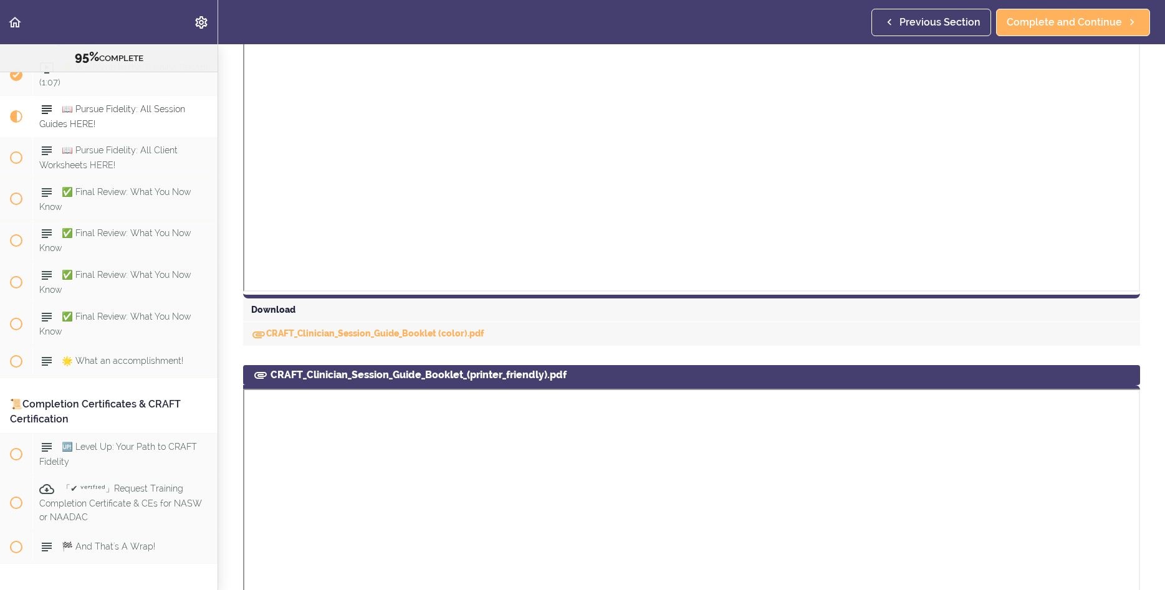
click at [446, 340] on div "CRAFT_Clinician_Session_Guide_Booklet (color).pdf" at bounding box center [691, 334] width 897 height 24
click at [451, 333] on link "CRAFT_Clinician_Session_Guide_Booklet (color).pdf" at bounding box center [367, 333] width 233 height 10
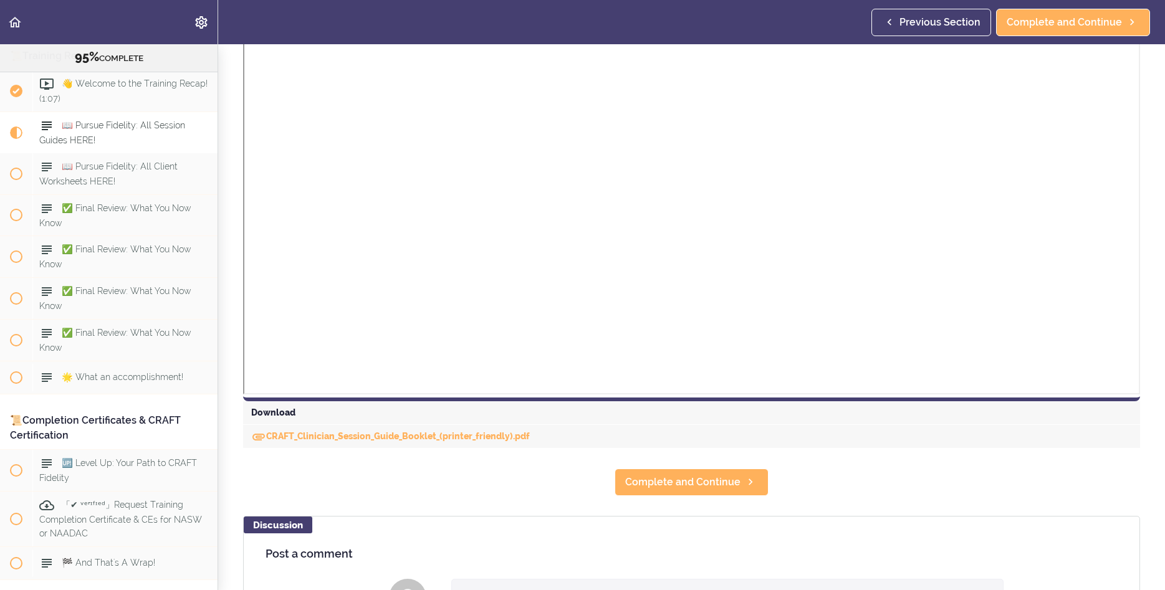
scroll to position [1199, 0]
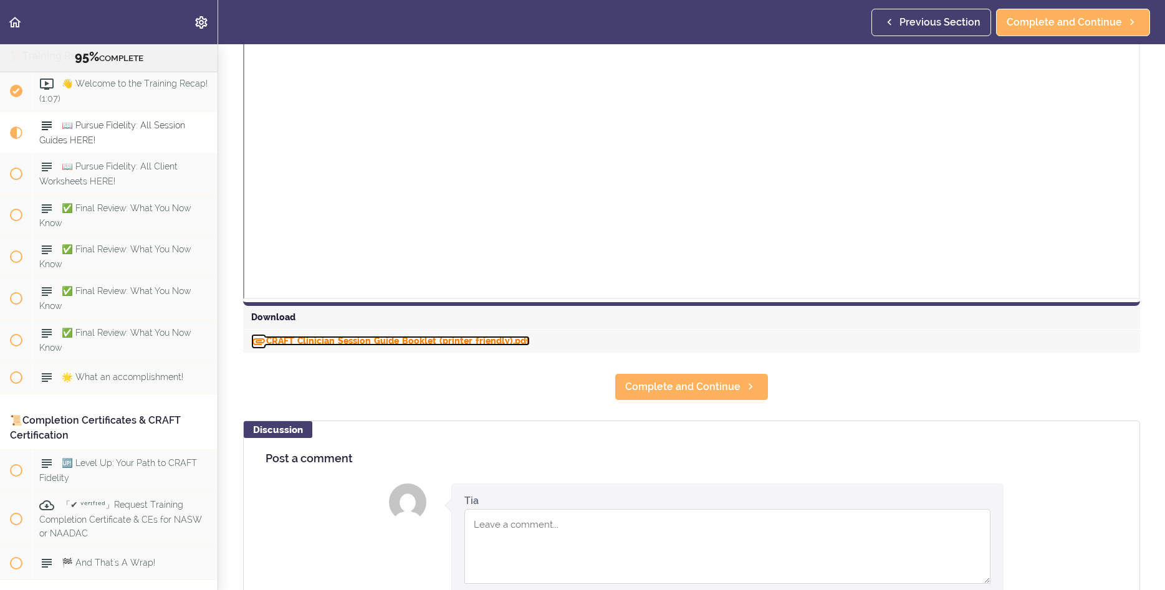
click at [404, 345] on link "CRAFT_Clinician_Session_Guide_Booklet_(printer_friendly).pdf" at bounding box center [390, 341] width 279 height 10
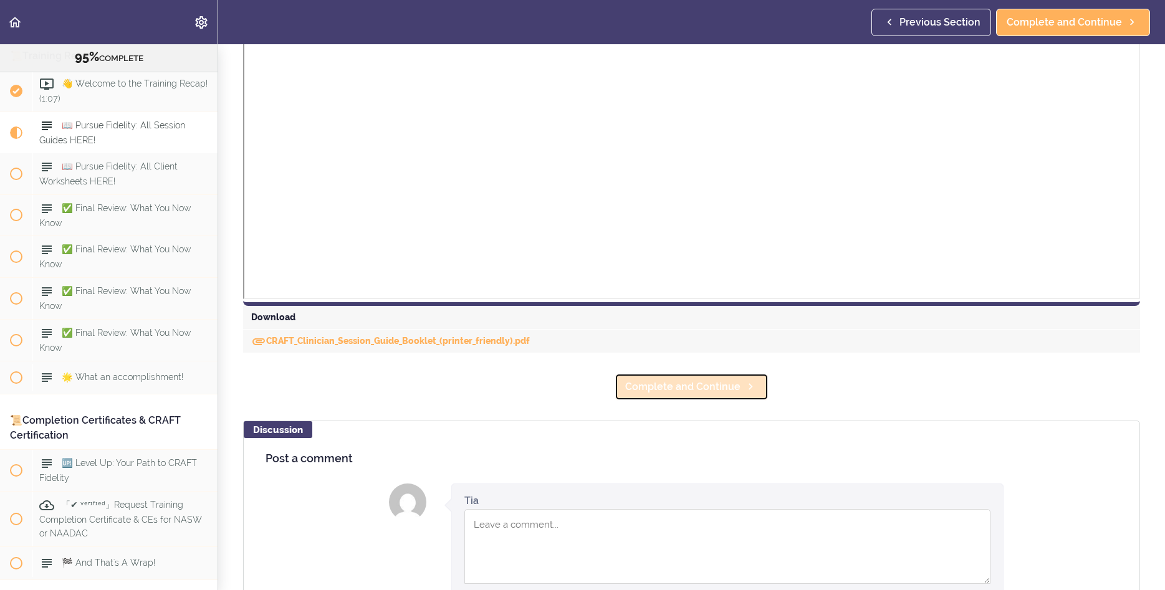
click at [676, 381] on span "Complete and Continue" at bounding box center [682, 387] width 115 height 15
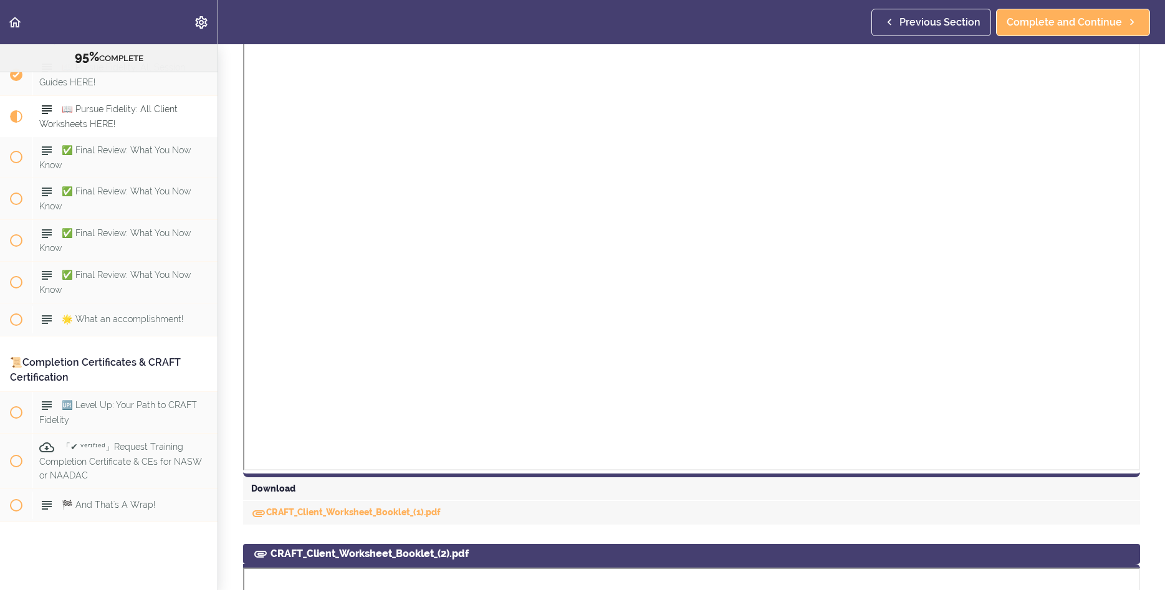
scroll to position [362, 0]
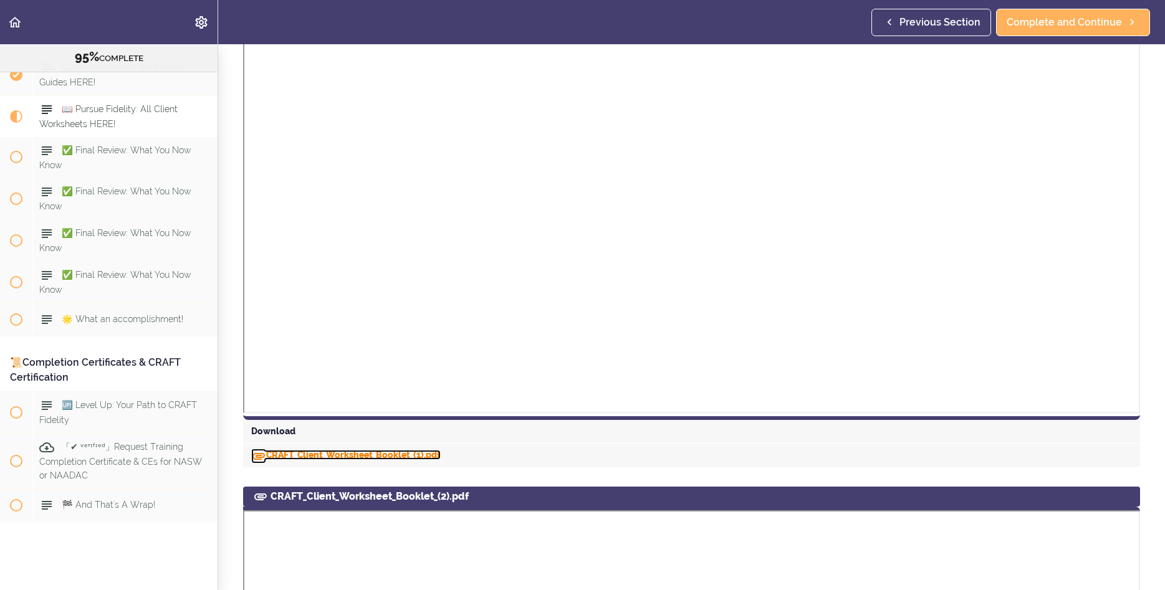
click at [378, 453] on link "CRAFT_Client_Worksheet_Booklet_(1).pdf" at bounding box center [345, 455] width 189 height 10
click at [1153, 252] on section "Online Program: CRAFT Training for Professionals (Trainer-Led) 95% COMPLETE 📜In…" at bounding box center [582, 317] width 1165 height 546
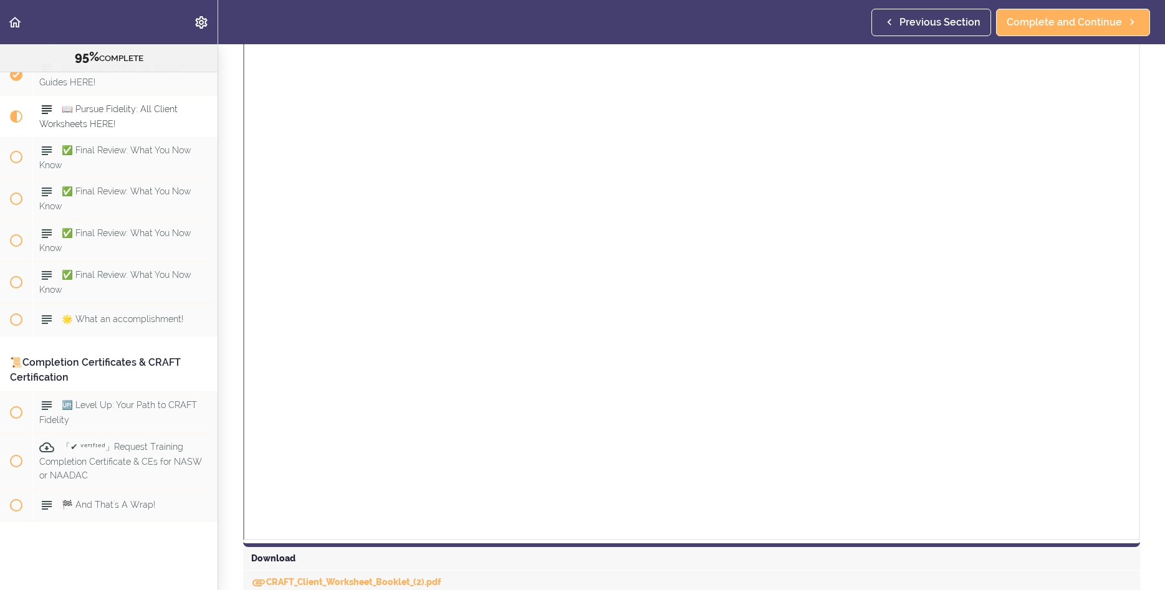
scroll to position [945, 0]
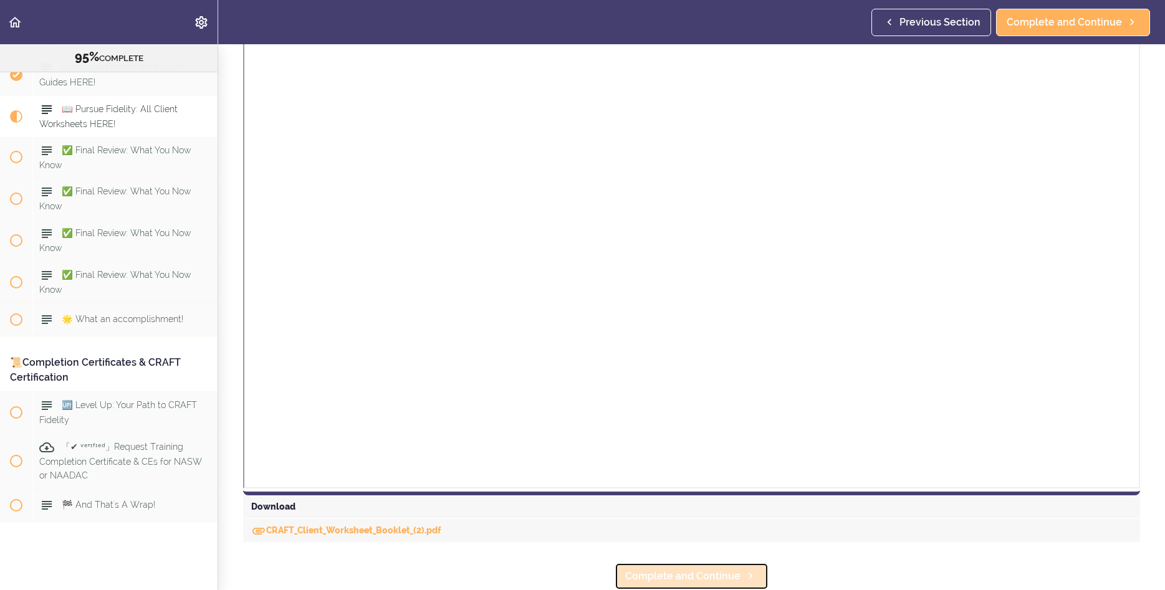
click at [669, 569] on span "Complete and Continue" at bounding box center [682, 576] width 115 height 15
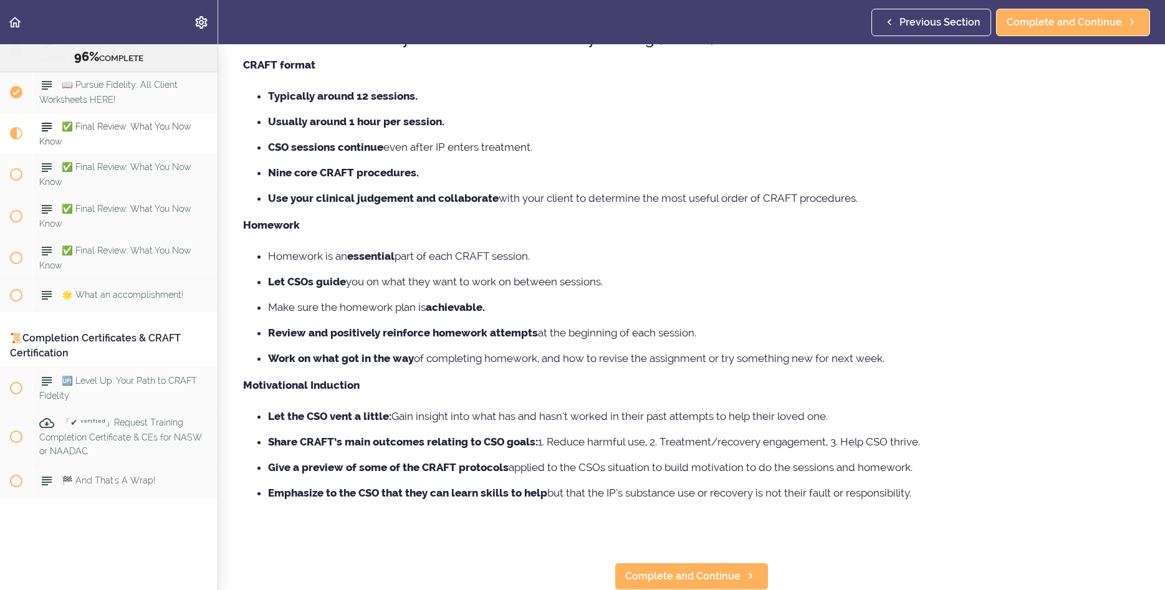
scroll to position [88, 0]
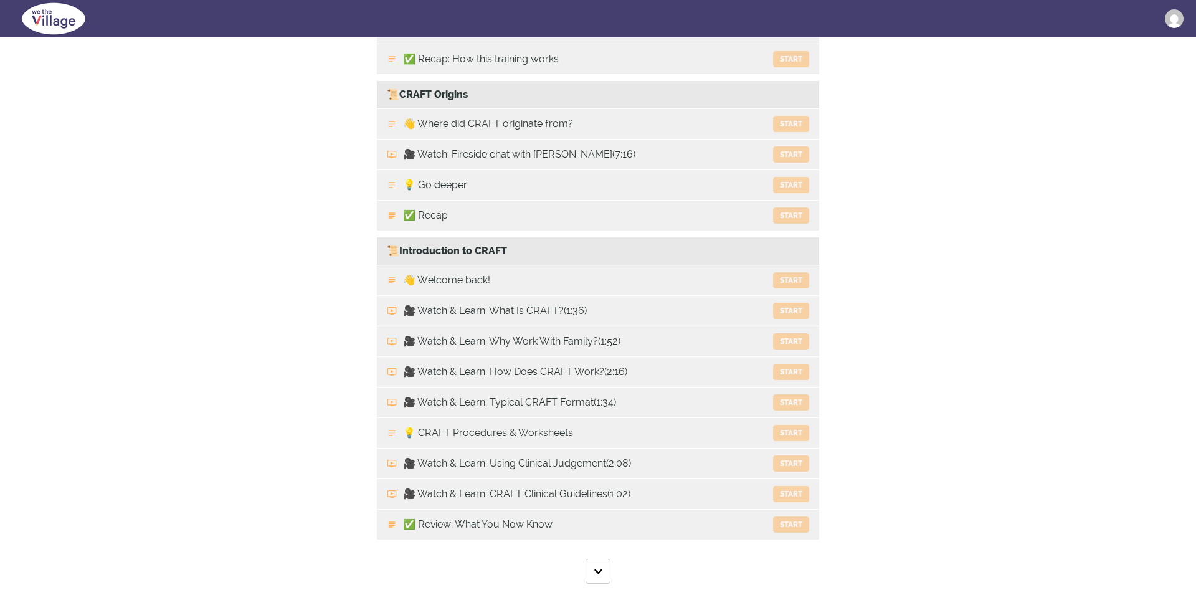
scroll to position [413, 0]
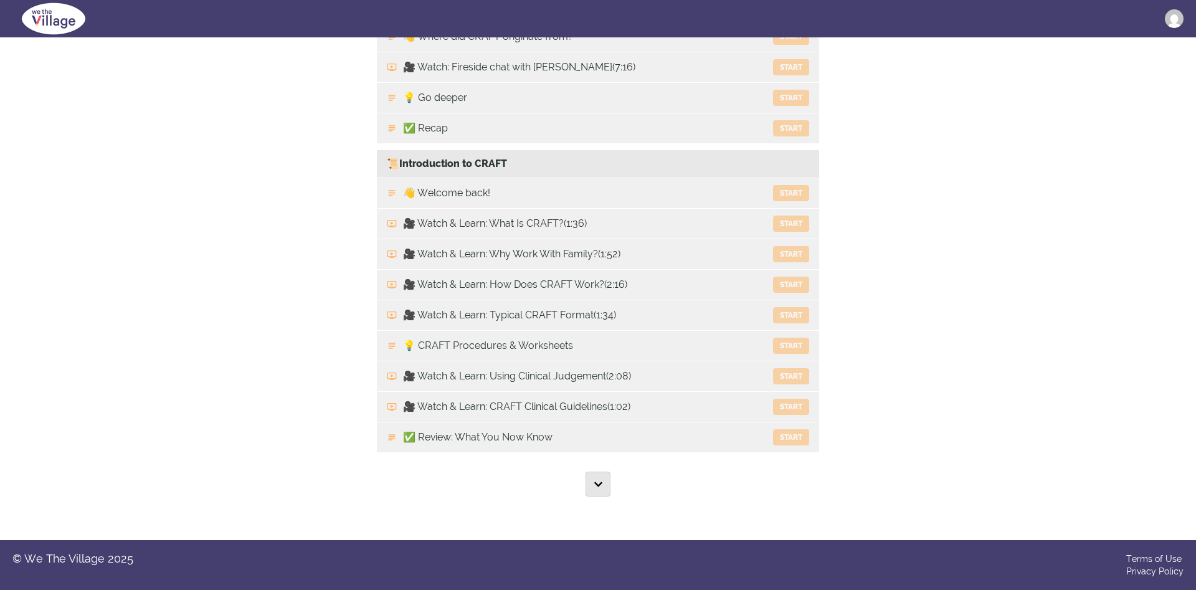
click at [599, 477] on button "Show All Lectures" at bounding box center [598, 484] width 25 height 25
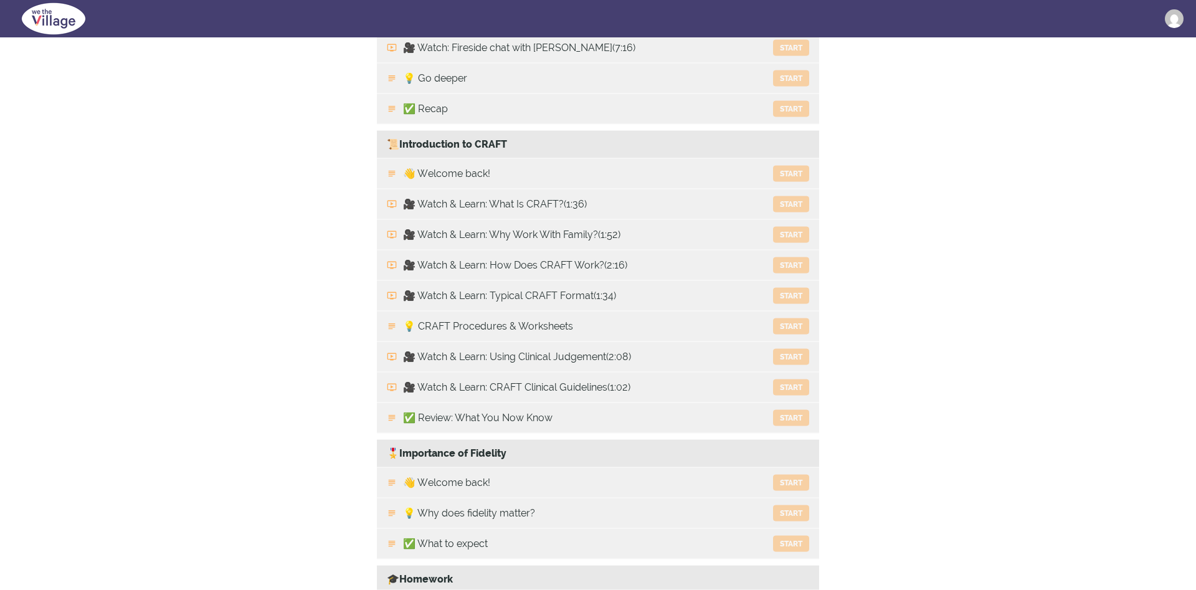
scroll to position [0, 0]
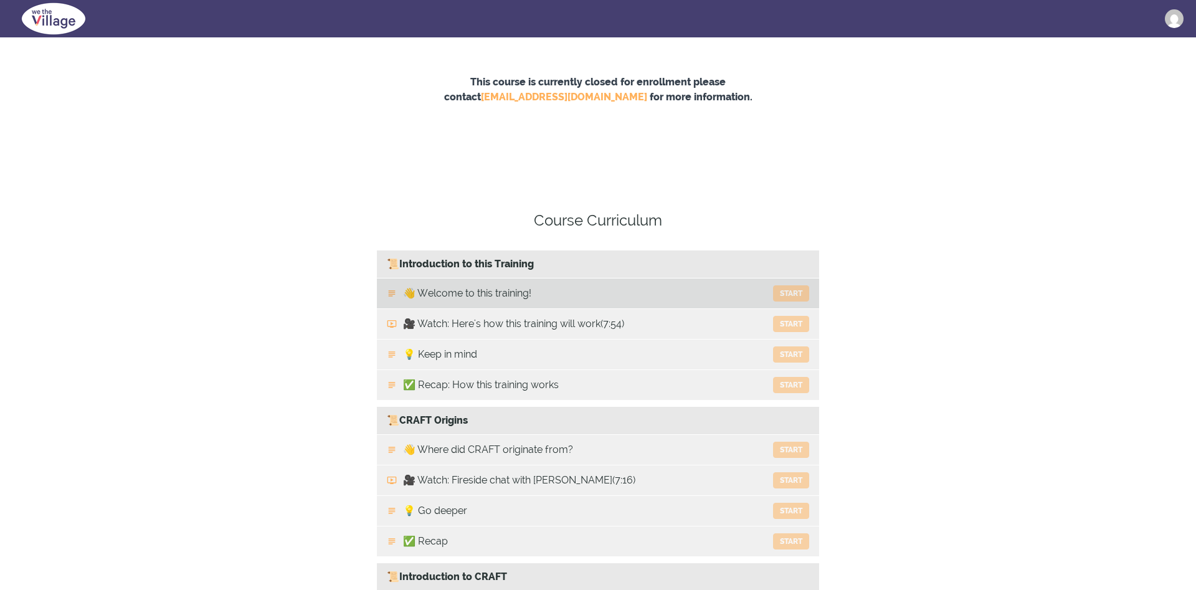
click at [796, 301] on button "Start" at bounding box center [791, 293] width 36 height 16
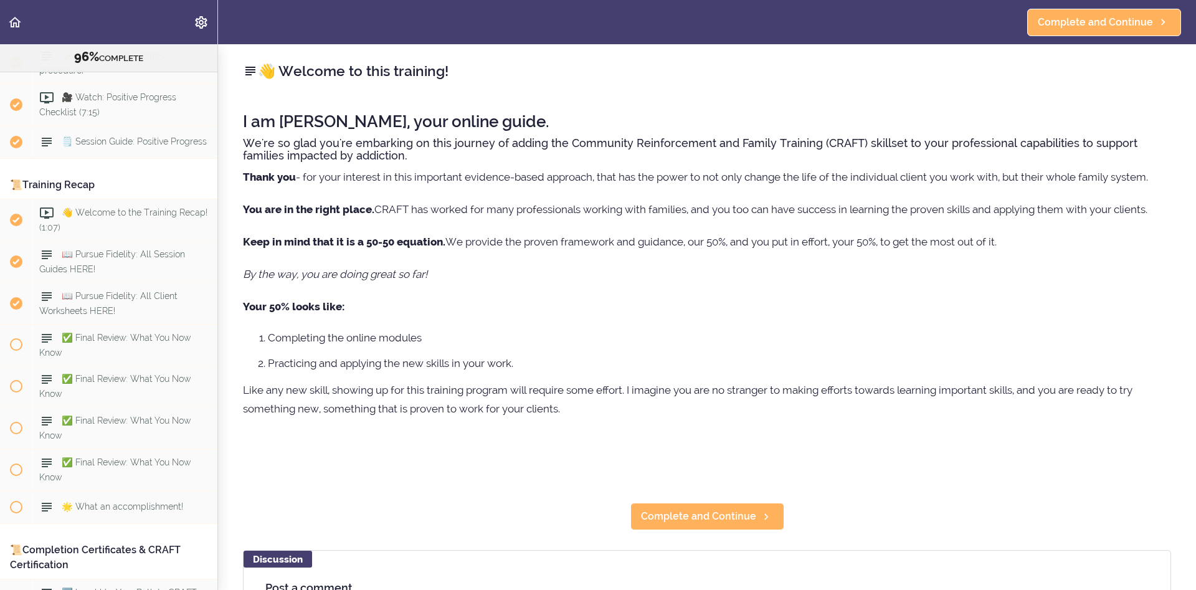
scroll to position [7938, 0]
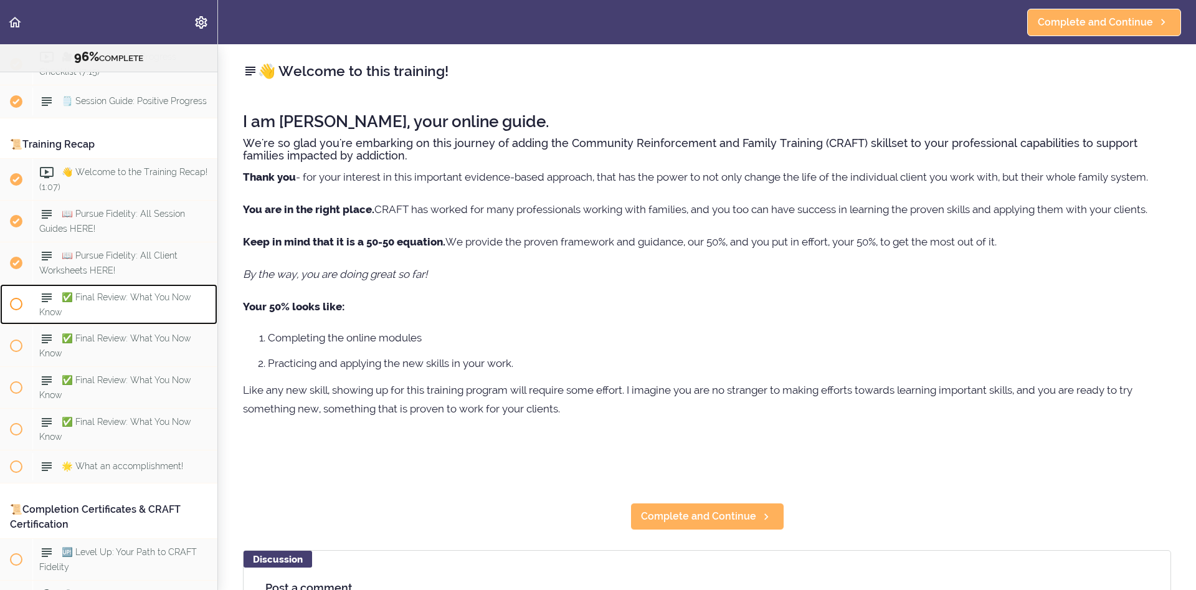
click at [140, 297] on span "✅ Final Review: What You Now Know" at bounding box center [114, 304] width 151 height 24
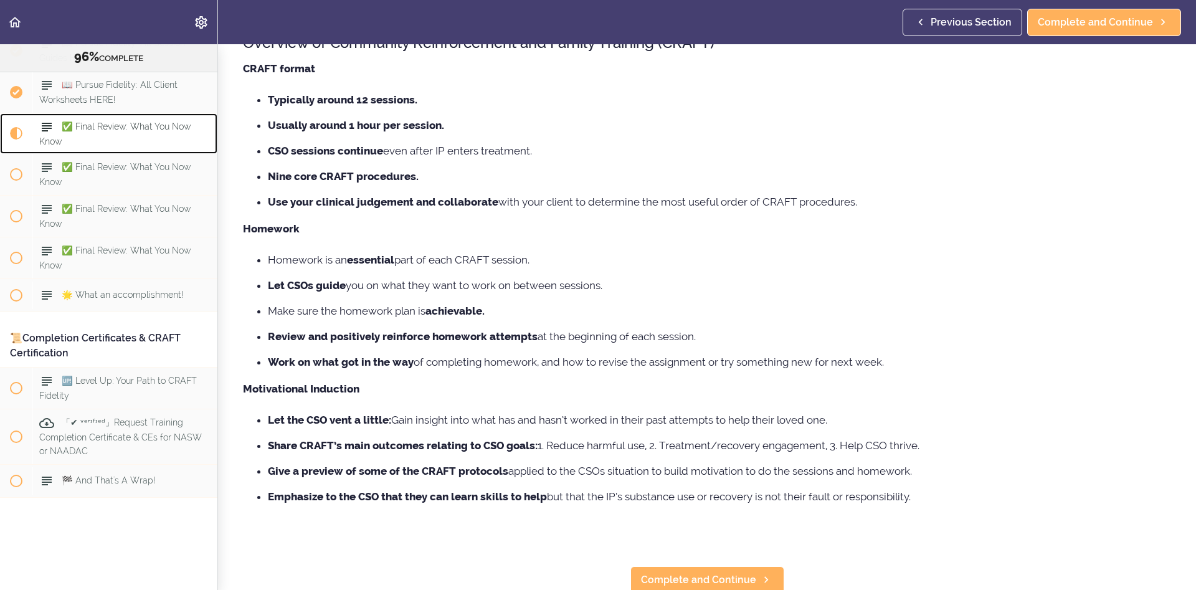
scroll to position [119, 0]
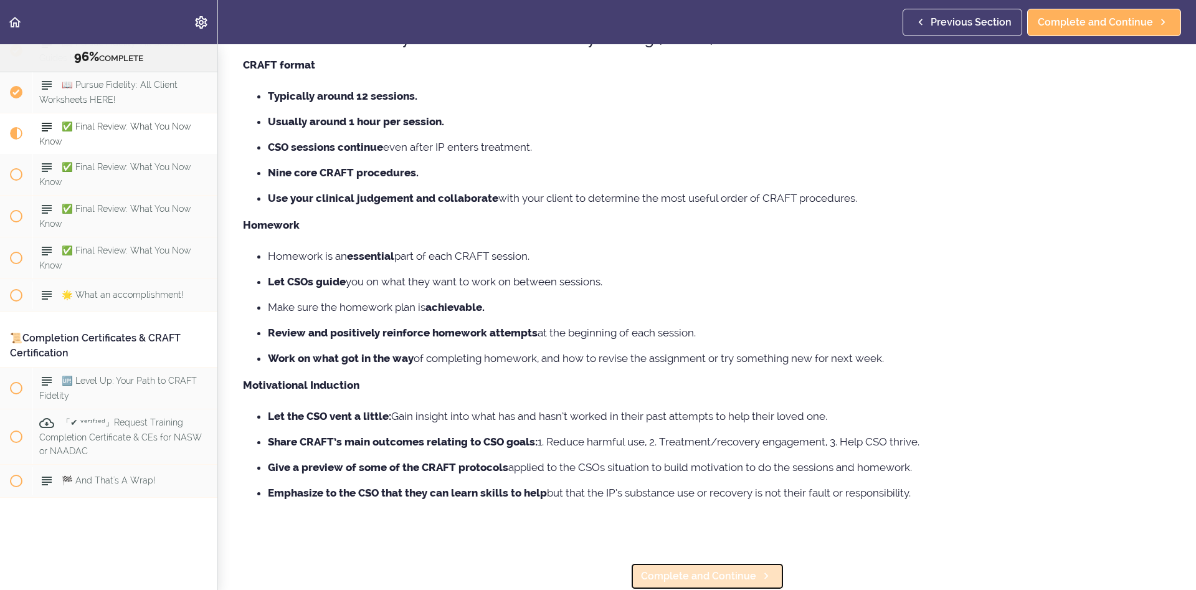
click at [699, 575] on span "Complete and Continue" at bounding box center [698, 576] width 115 height 15
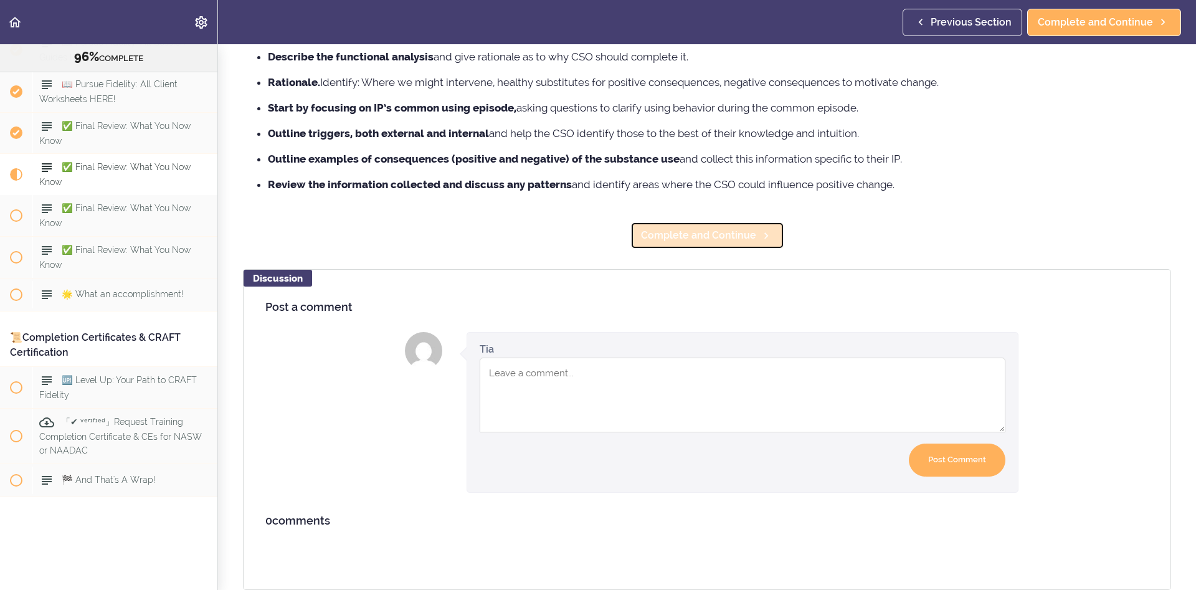
scroll to position [8109, 0]
click at [736, 236] on span "Complete and Continue" at bounding box center [698, 235] width 115 height 15
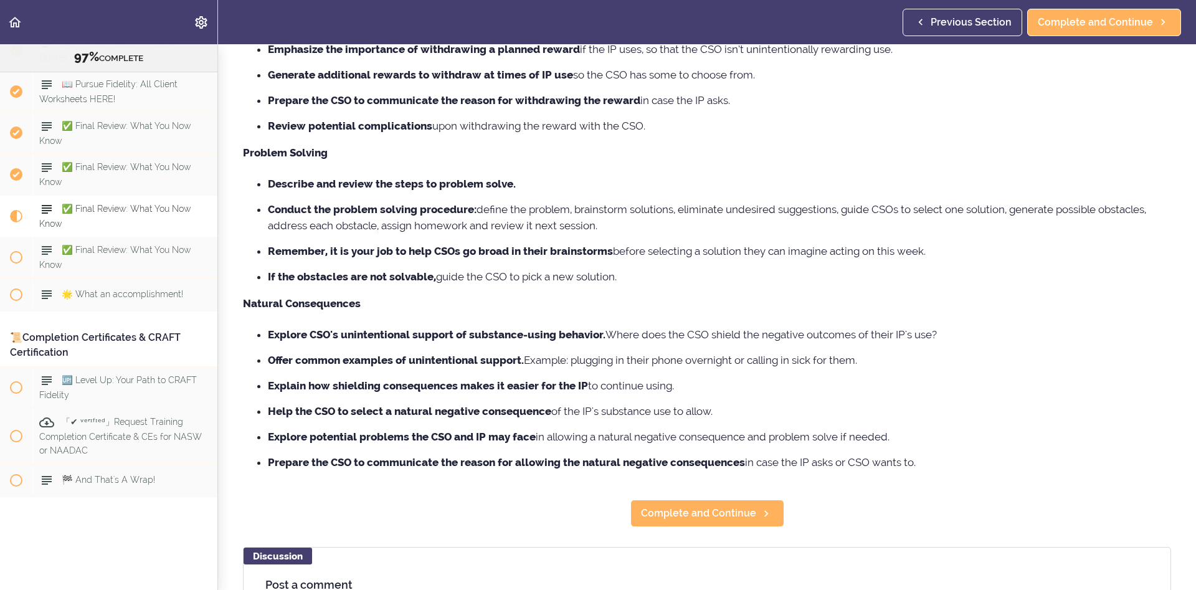
scroll to position [294, 0]
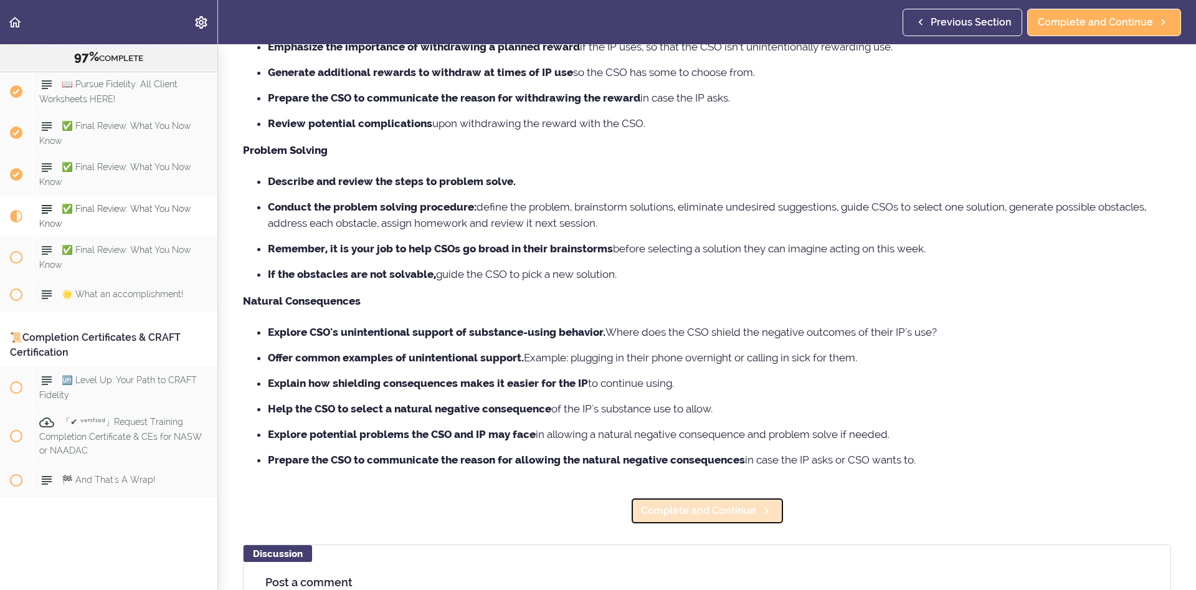
click at [702, 518] on span "Complete and Continue" at bounding box center [698, 511] width 115 height 15
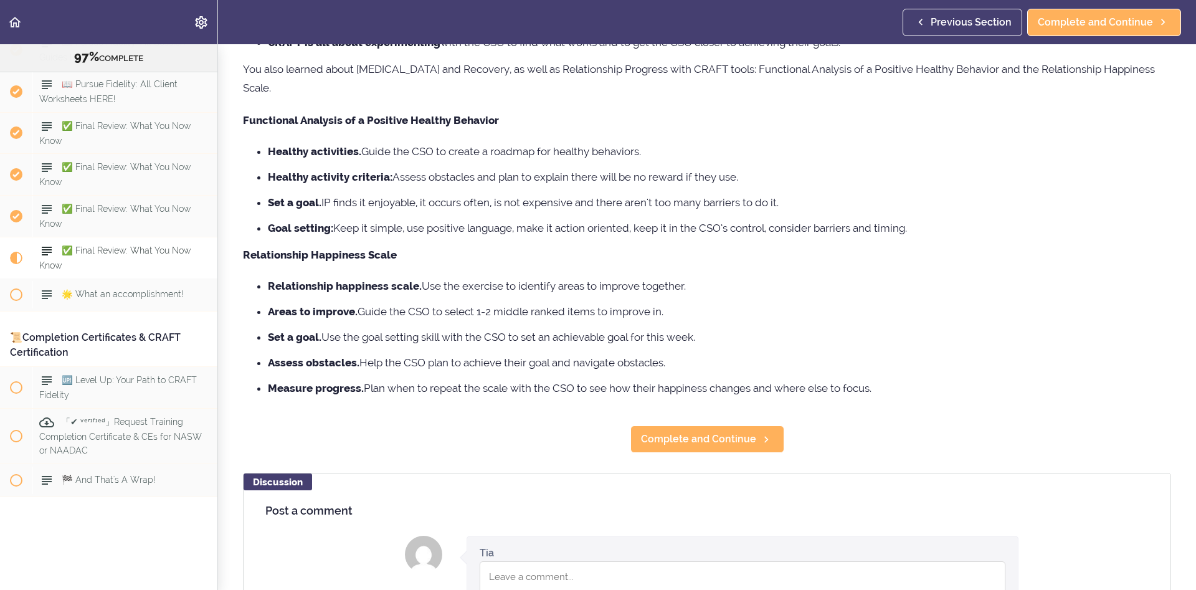
scroll to position [268, 0]
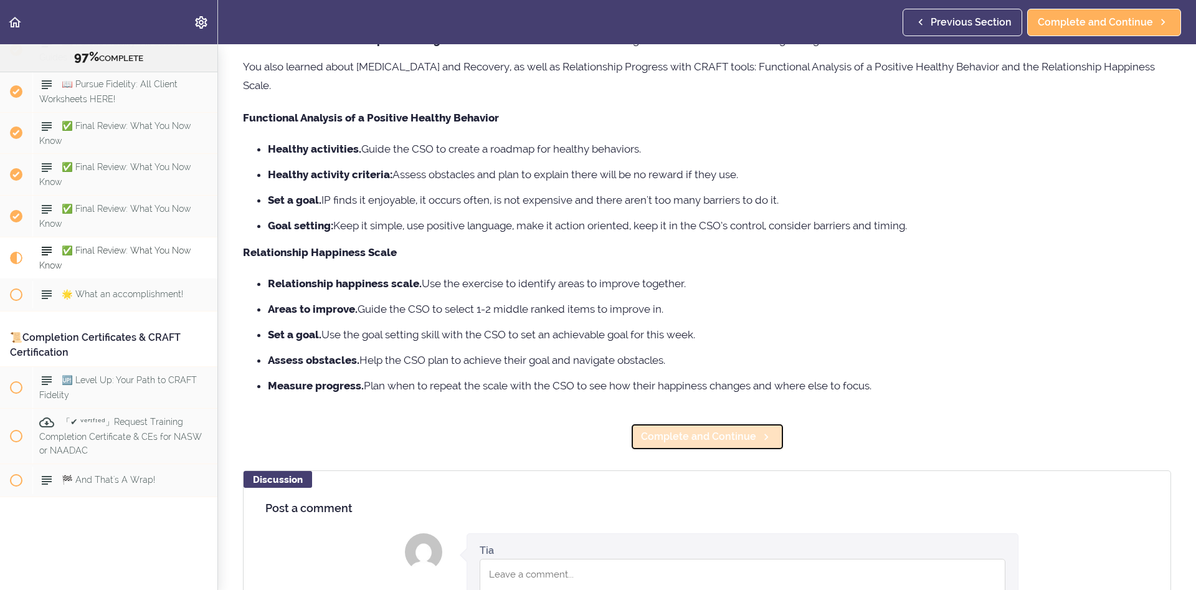
click at [709, 429] on span "Complete and Continue" at bounding box center [698, 436] width 115 height 15
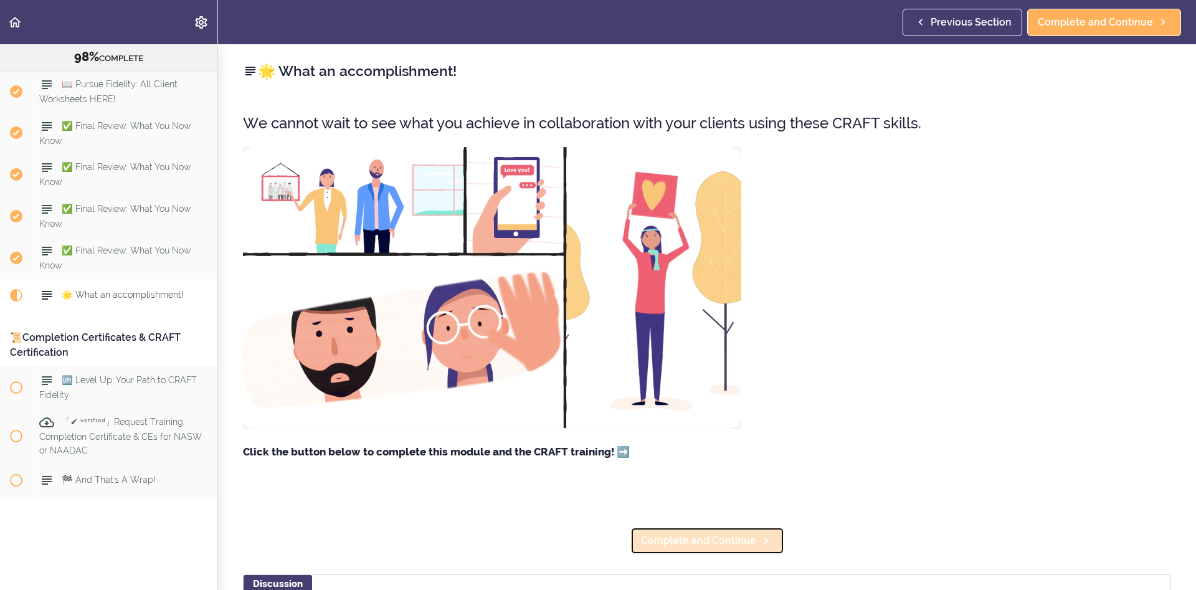
click at [670, 544] on span "Complete and Continue" at bounding box center [698, 540] width 115 height 15
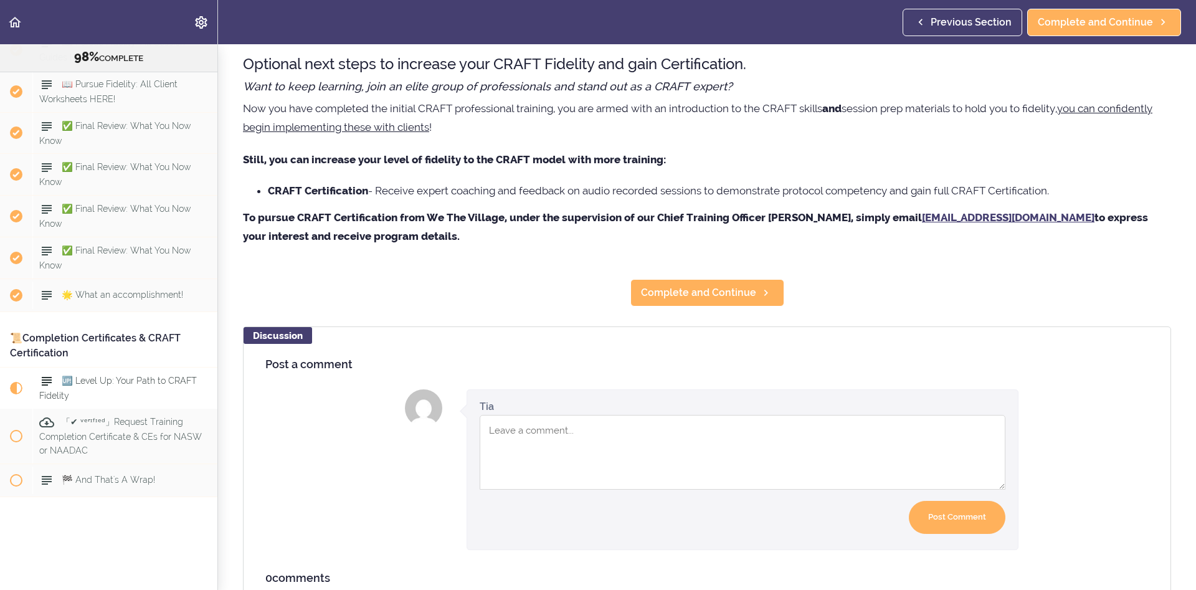
scroll to position [113, 0]
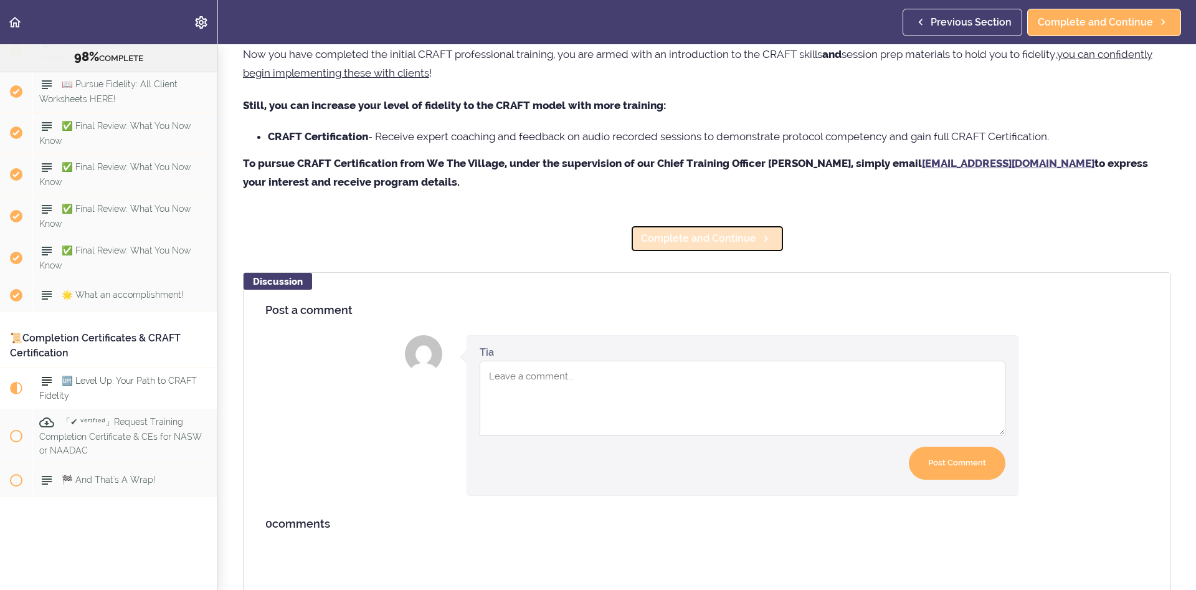
click at [704, 229] on link "Complete and Continue" at bounding box center [708, 238] width 154 height 27
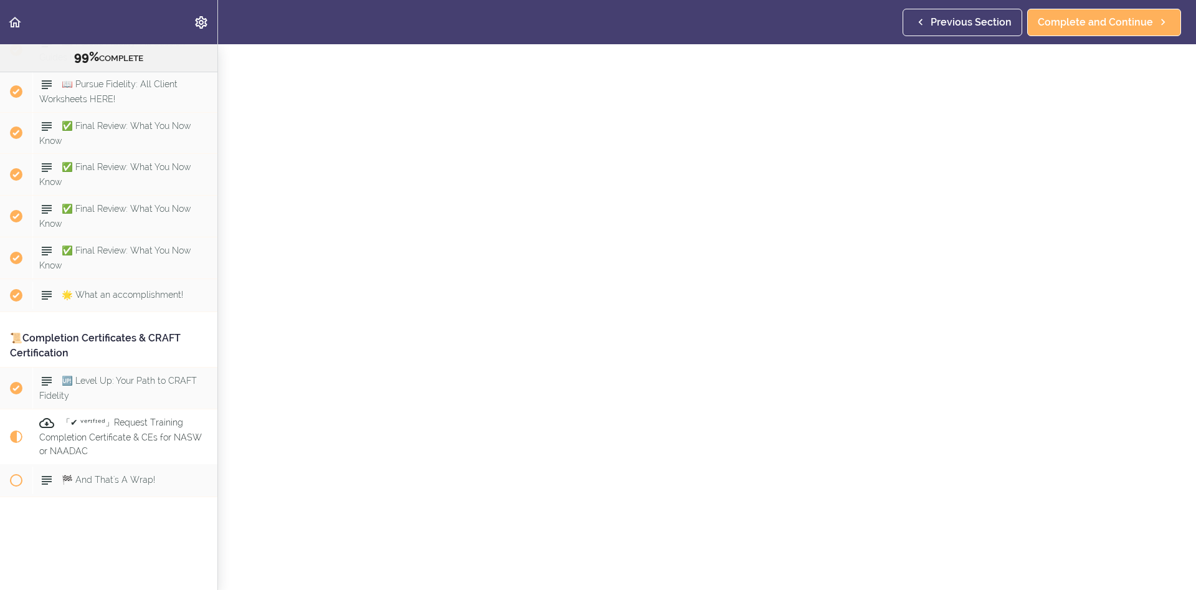
scroll to position [225, 0]
click at [174, 477] on div "🏁 And That's A Wrap!" at bounding box center [124, 480] width 185 height 27
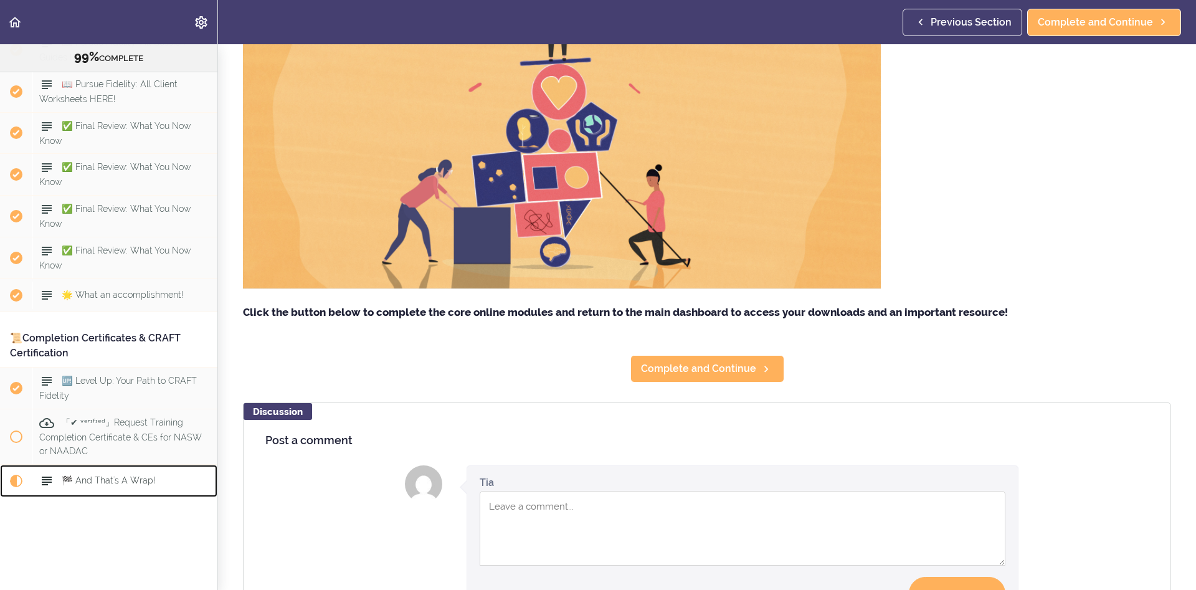
scroll to position [214, 0]
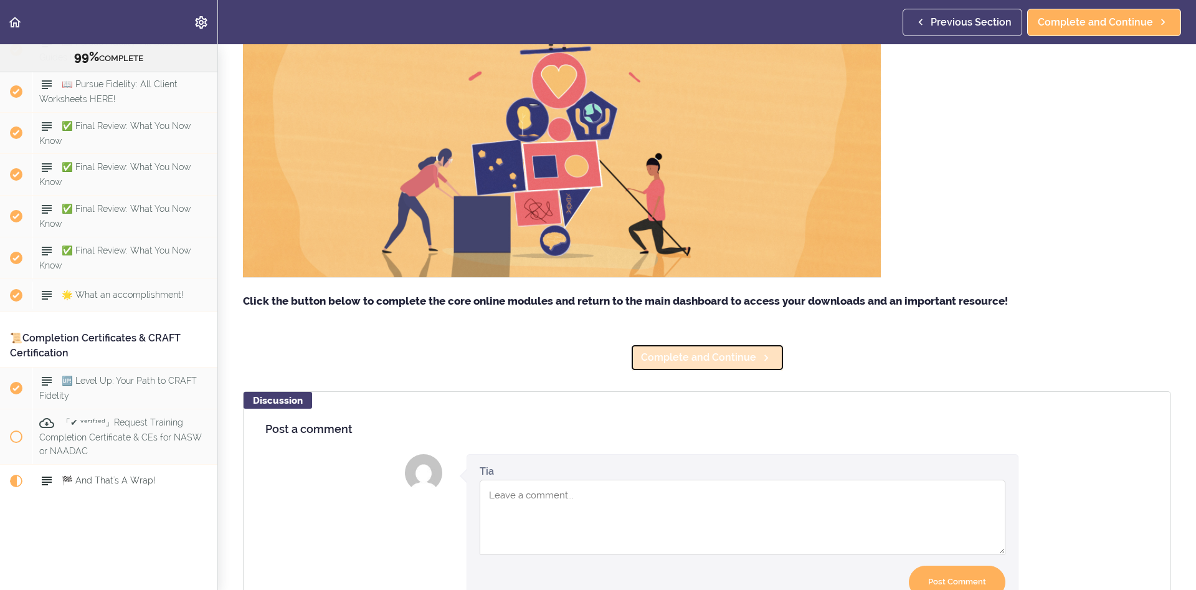
click at [719, 363] on span "Complete and Continue" at bounding box center [698, 357] width 115 height 15
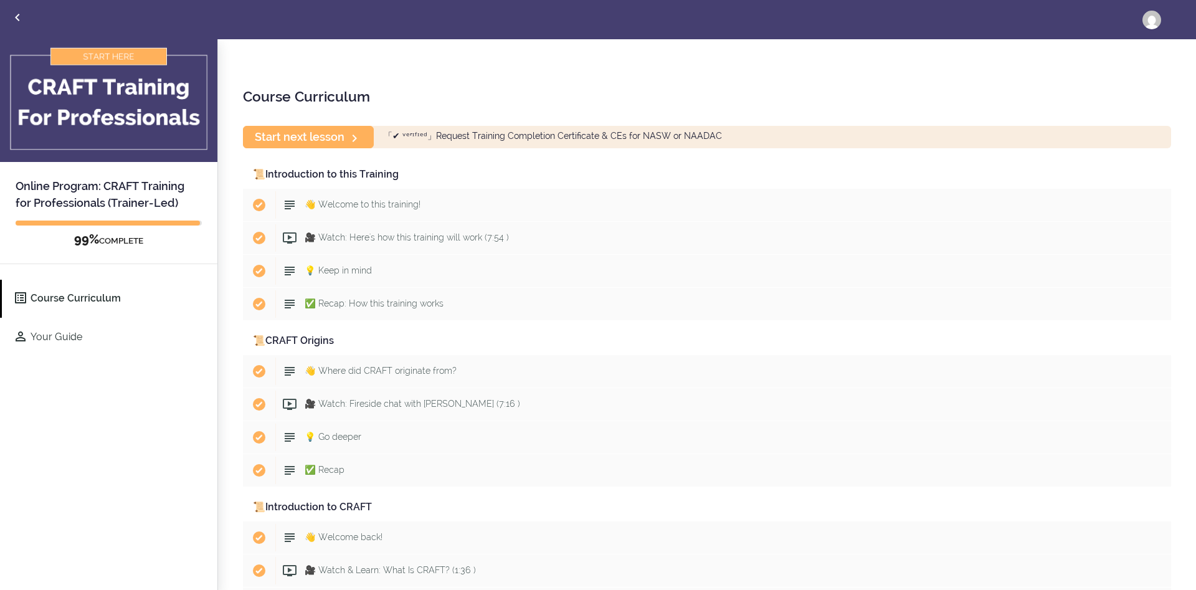
click at [962, 76] on div "Course Curriculum Start next lesson 「✔ ᵛᵉʳᶦᶠᶦᵉᵈ」Request Training Completion Cer…" at bounding box center [707, 315] width 978 height 553
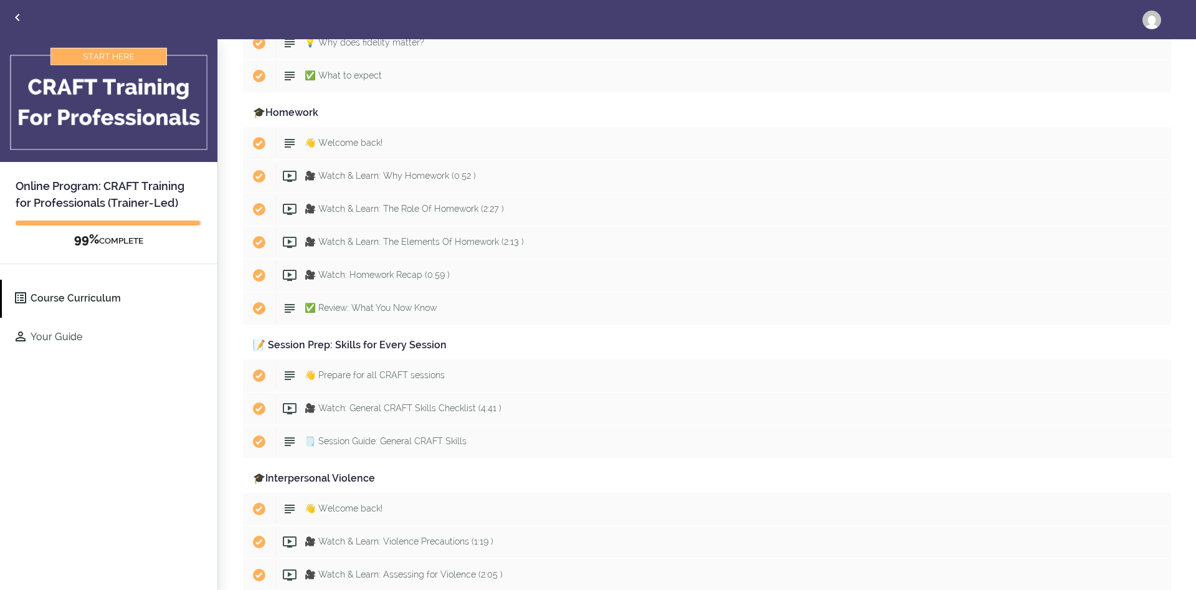
scroll to position [977, 0]
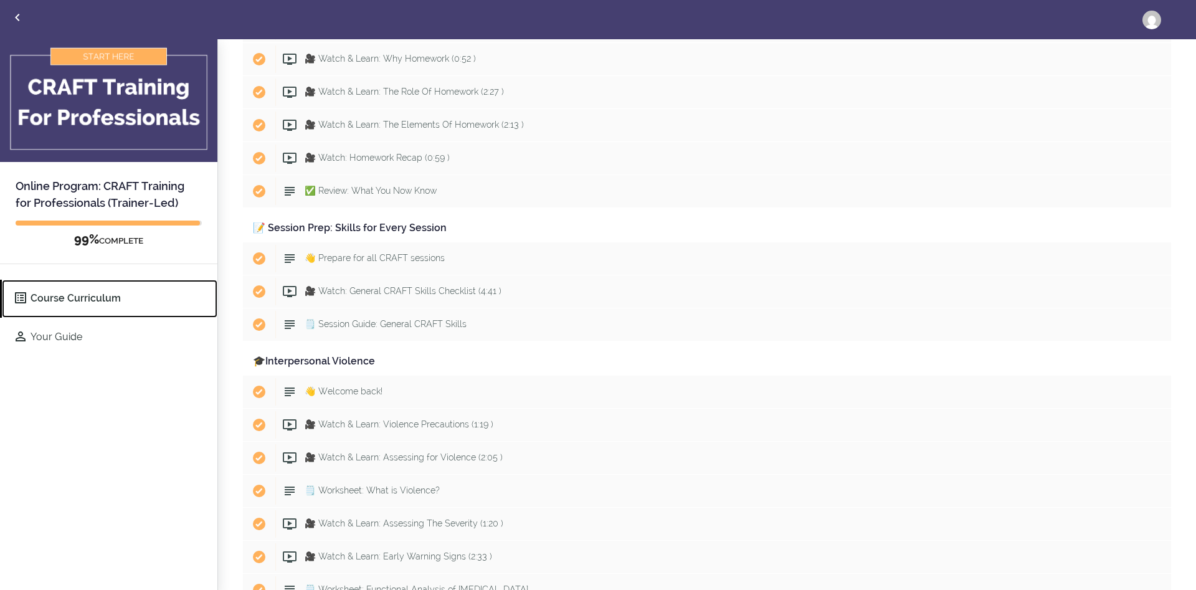
click at [102, 295] on link "Course Curriculum" at bounding box center [110, 299] width 216 height 38
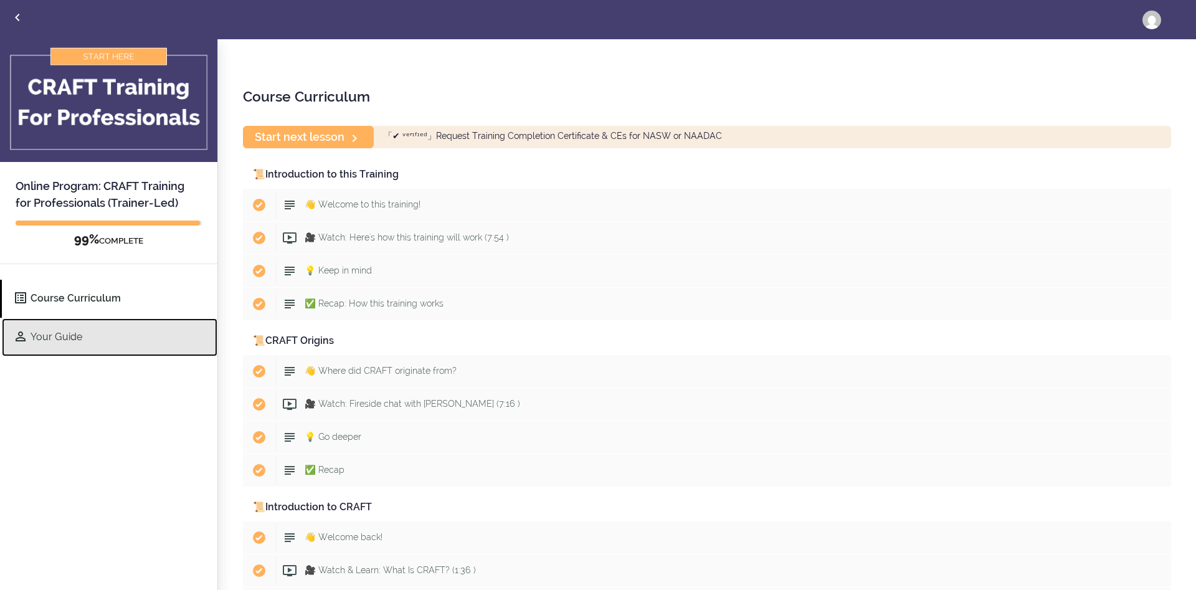
click at [76, 343] on link "Your Guide" at bounding box center [110, 337] width 216 height 38
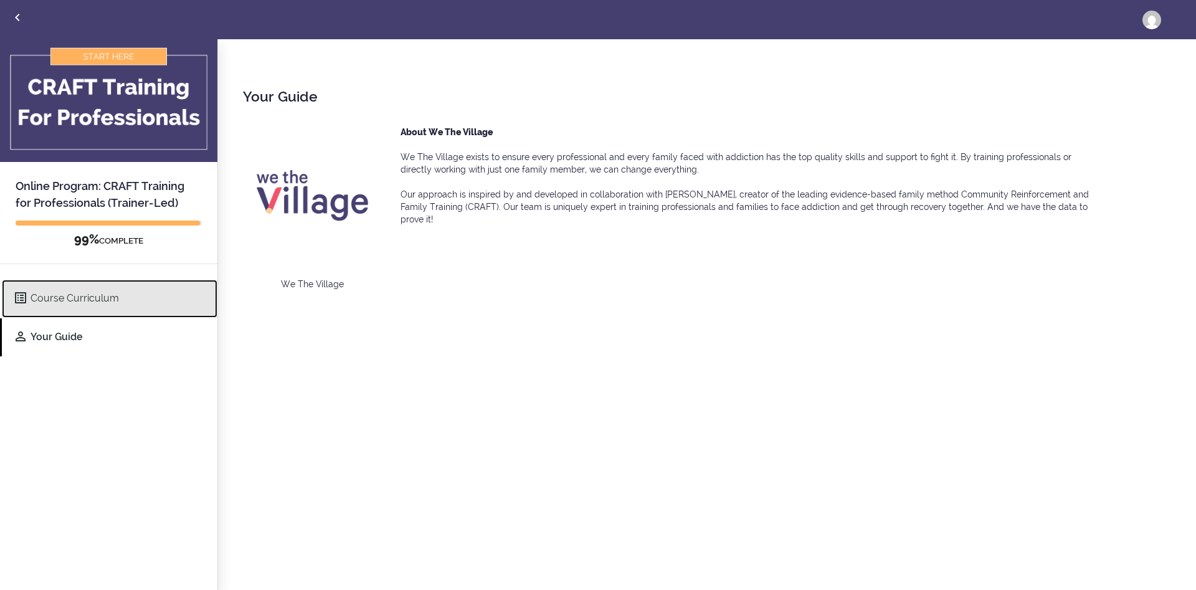
click at [98, 295] on link "Course Curriculum" at bounding box center [110, 299] width 216 height 38
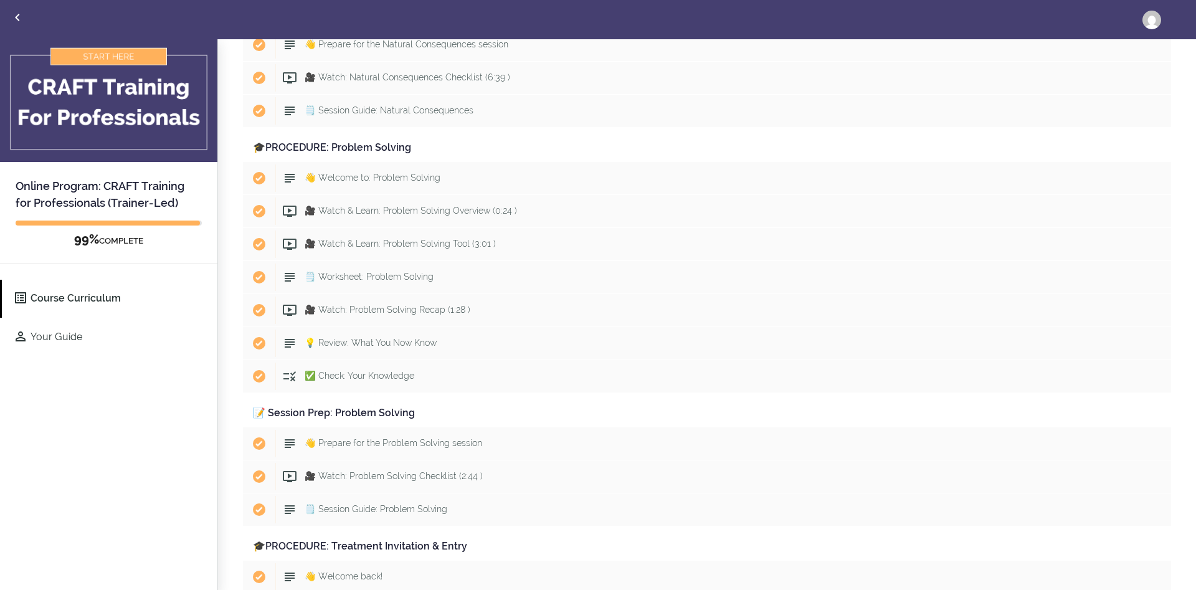
scroll to position [5149, 0]
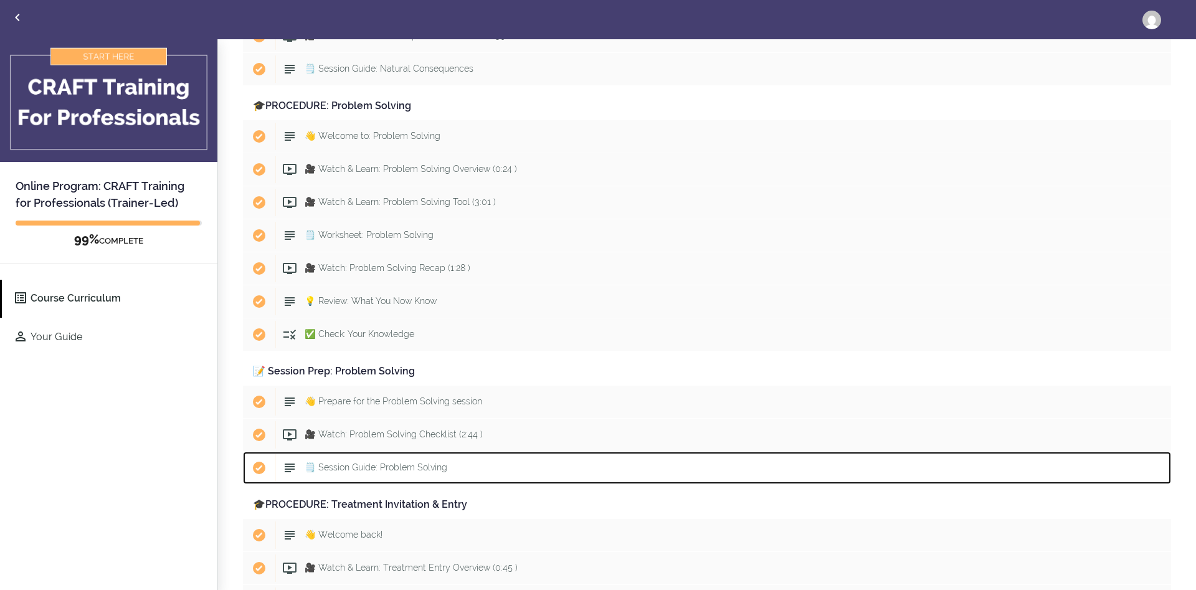
click at [412, 472] on span "🗒️ Session Guide: Problem Solving" at bounding box center [376, 467] width 143 height 10
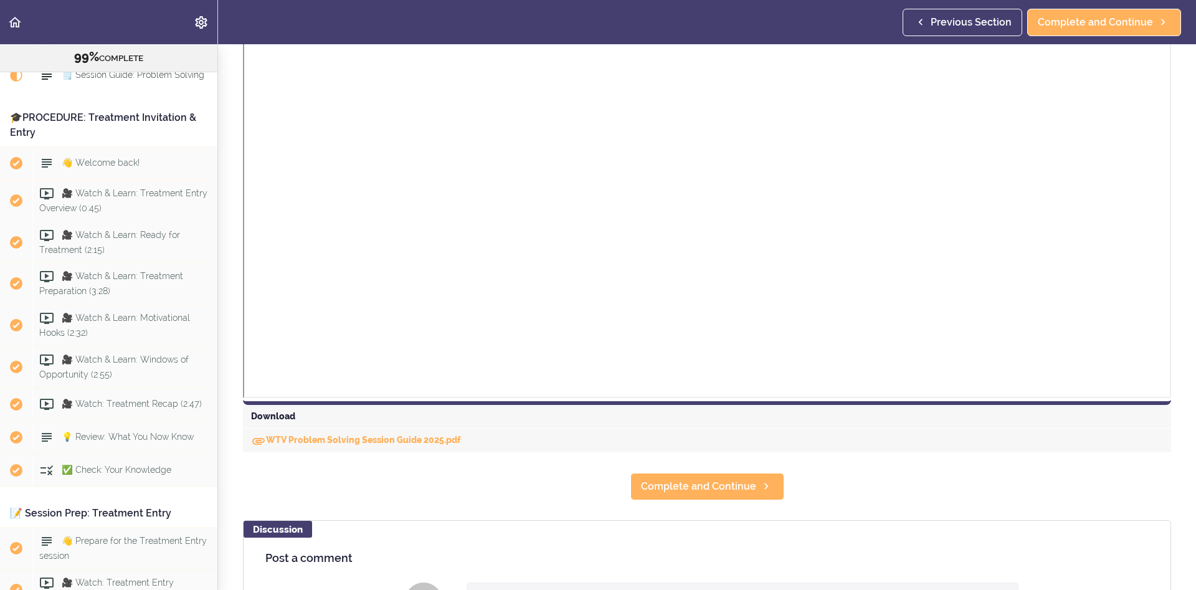
scroll to position [453, 0]
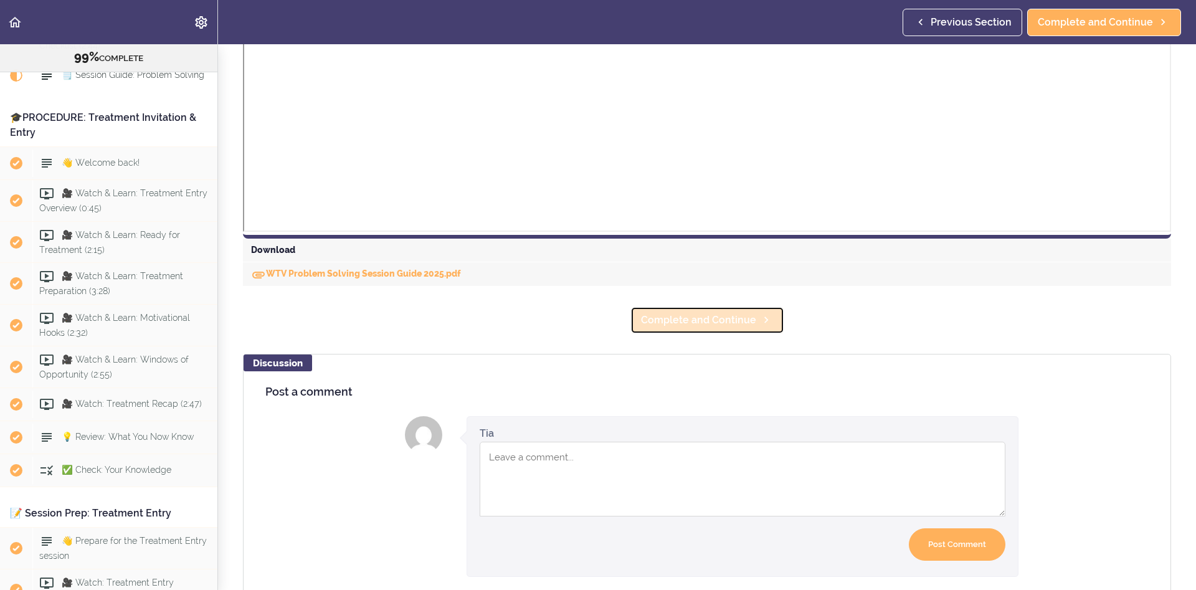
click at [743, 320] on span "Complete and Continue" at bounding box center [698, 320] width 115 height 15
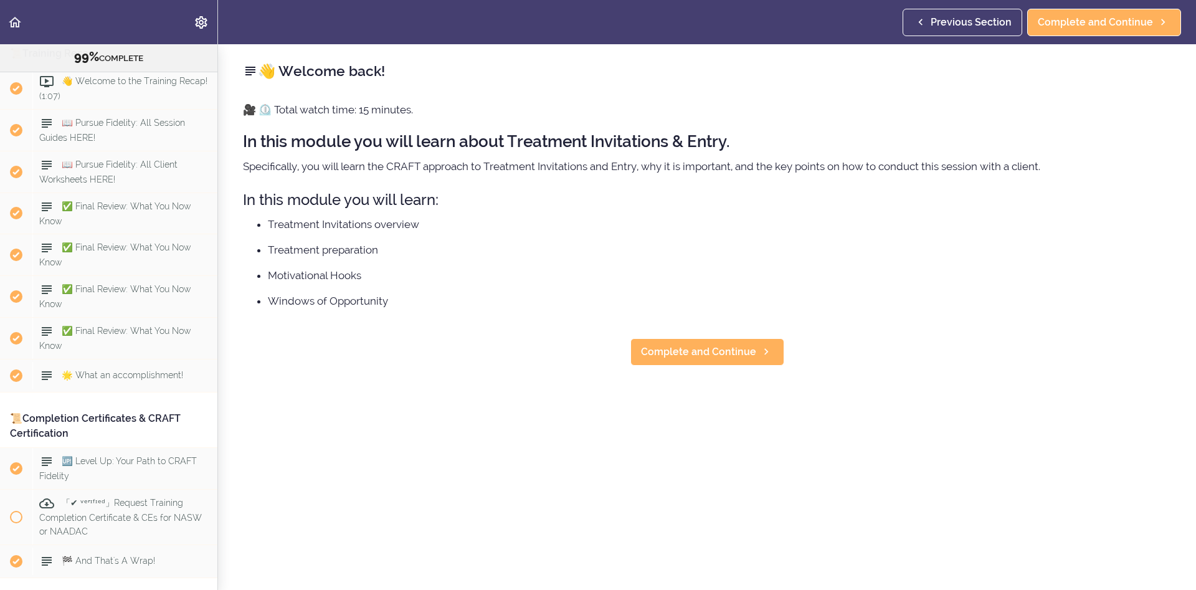
scroll to position [8059, 0]
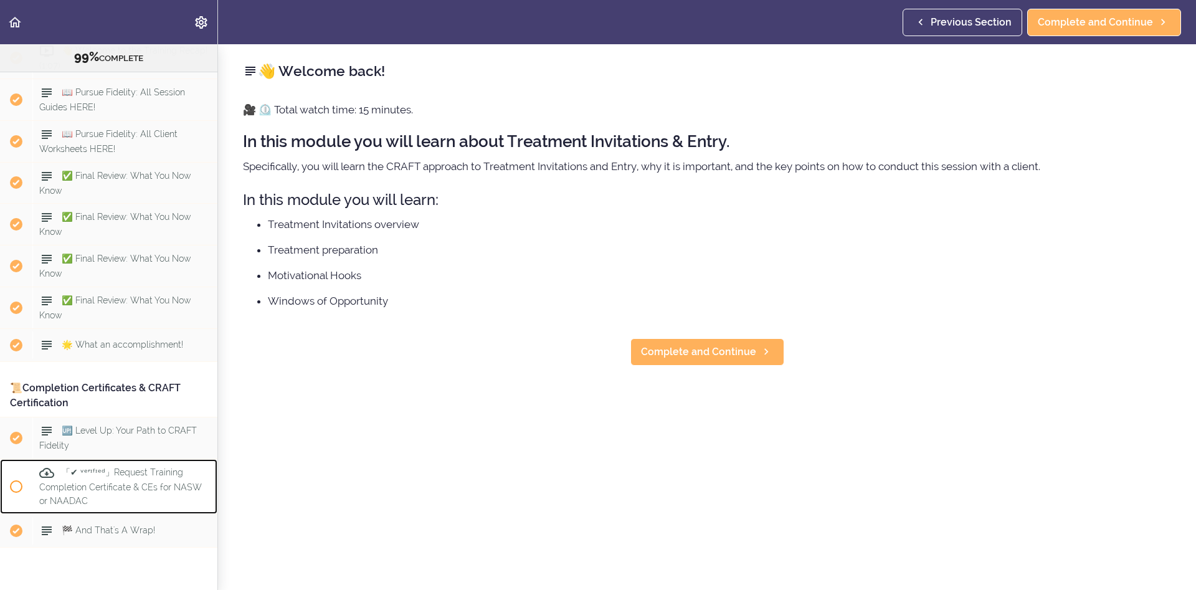
click at [151, 496] on div "「✔ ᵛᵉʳᶦᶠᶦᵉᵈ」Request Training Completion Certificate & CEs for NASW or NAADAC" at bounding box center [124, 486] width 185 height 55
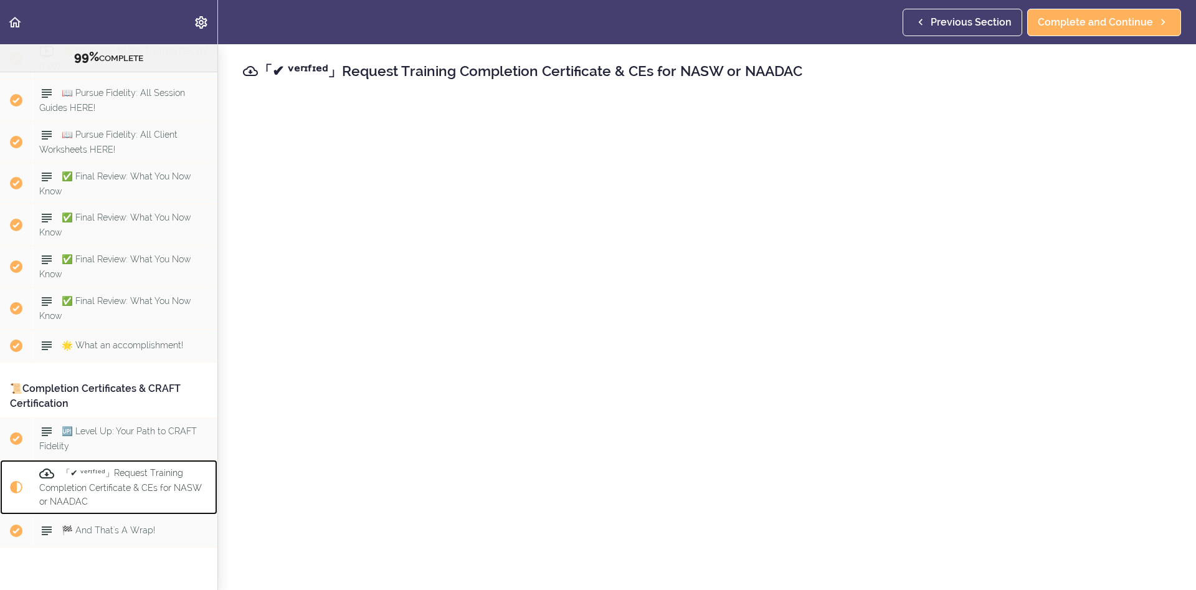
scroll to position [8110, 0]
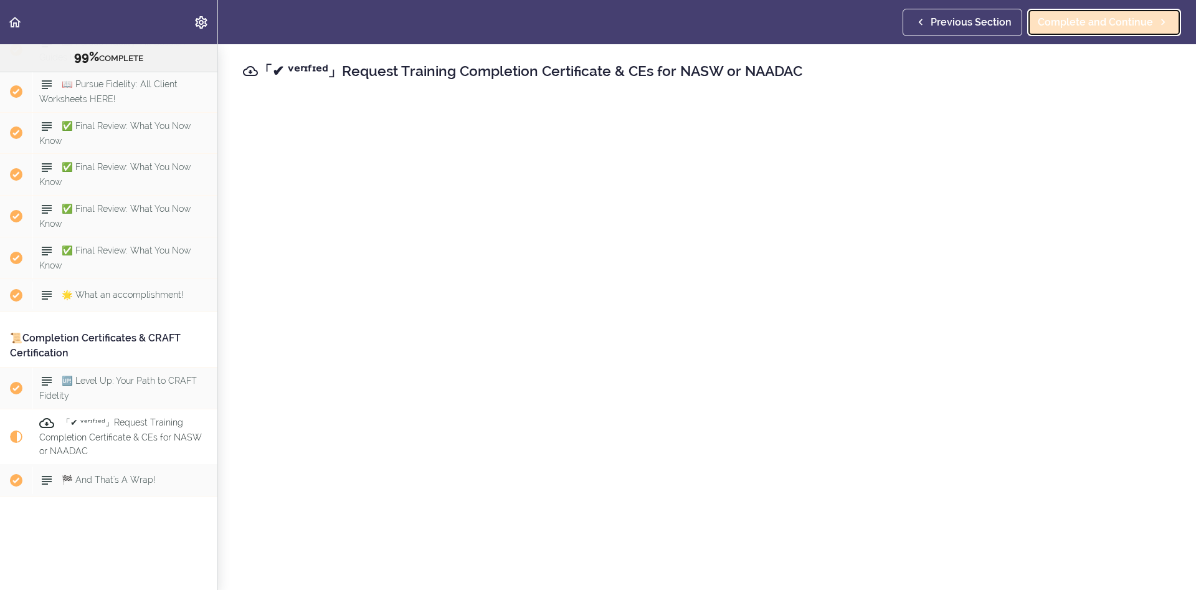
click at [1139, 19] on span "Complete and Continue" at bounding box center [1095, 22] width 115 height 15
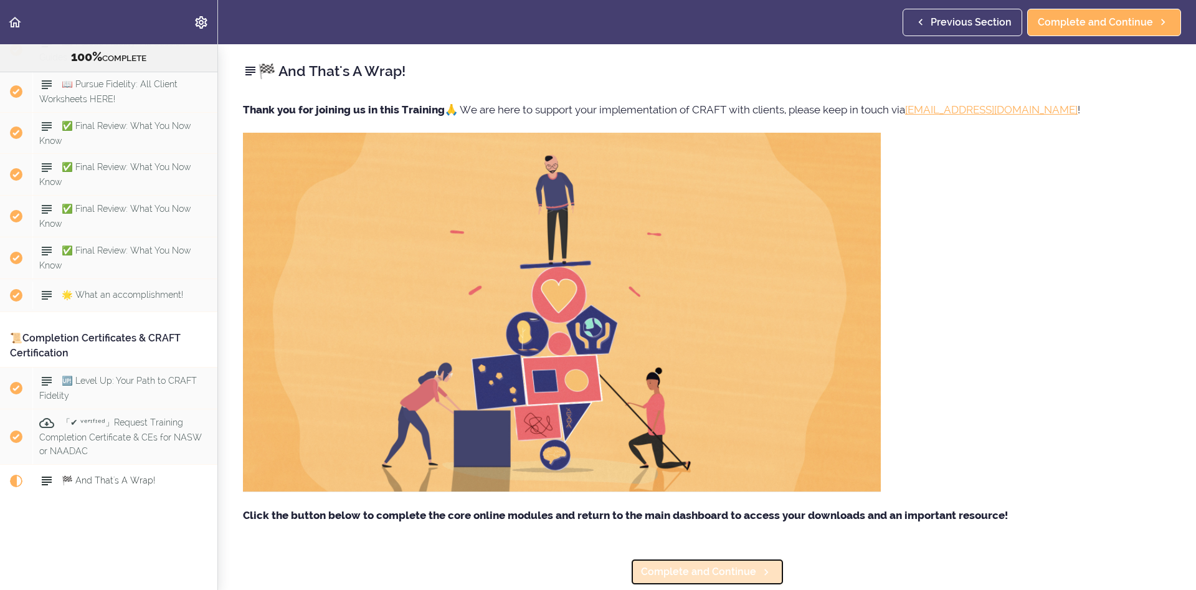
click at [713, 563] on link "Complete and Continue" at bounding box center [708, 571] width 154 height 27
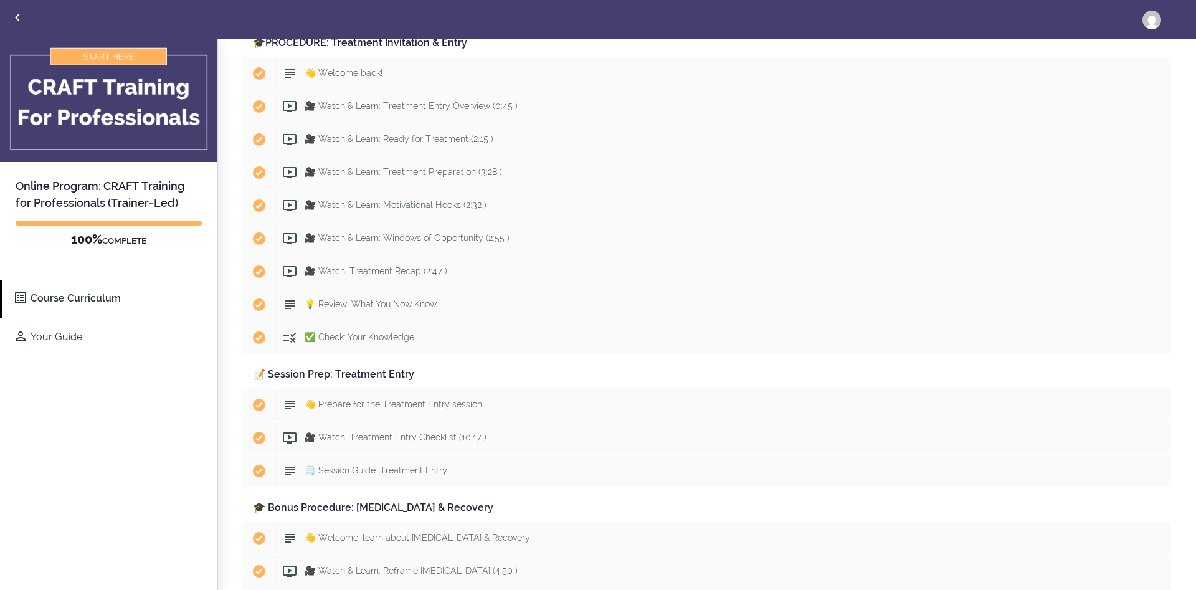
scroll to position [6677, 0]
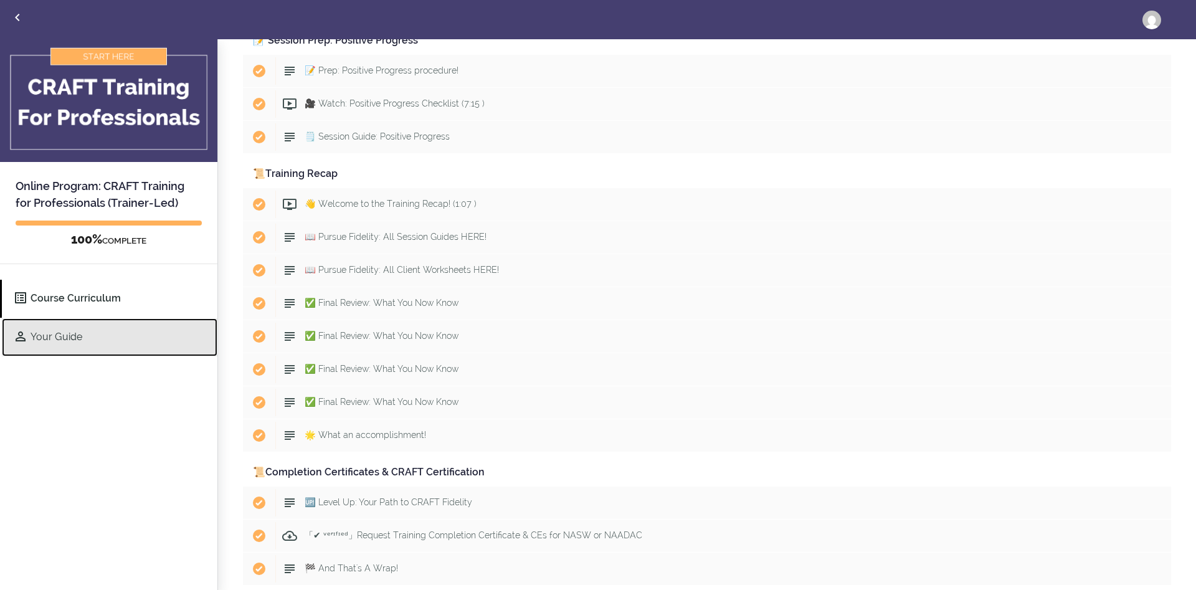
click at [118, 341] on link "Your Guide" at bounding box center [110, 337] width 216 height 38
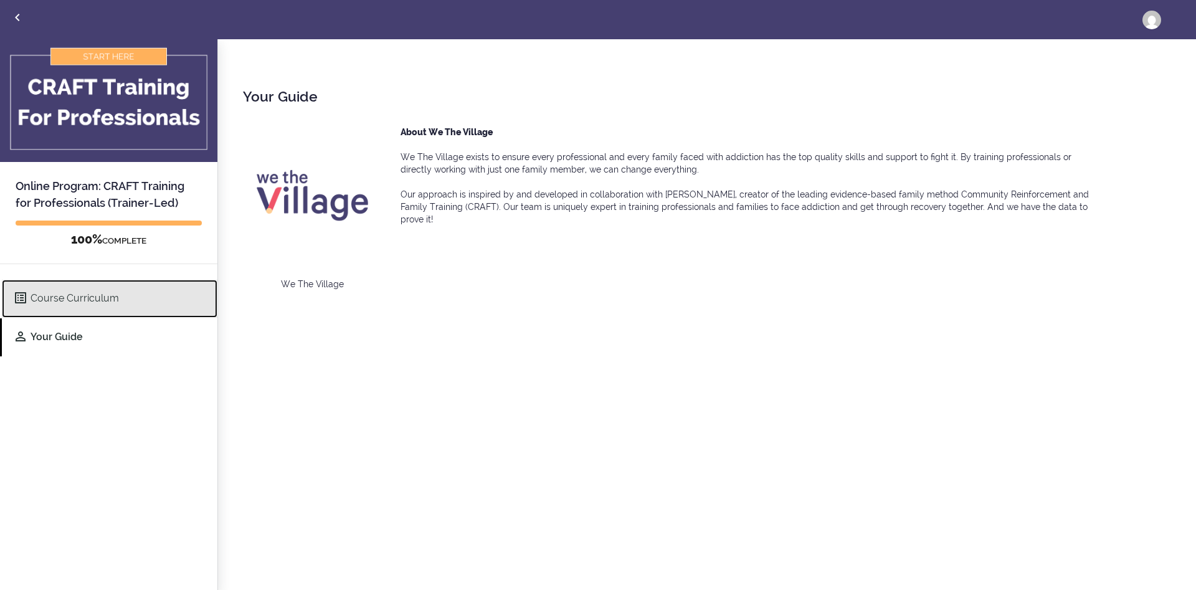
click at [129, 292] on link "Course Curriculum" at bounding box center [110, 299] width 216 height 38
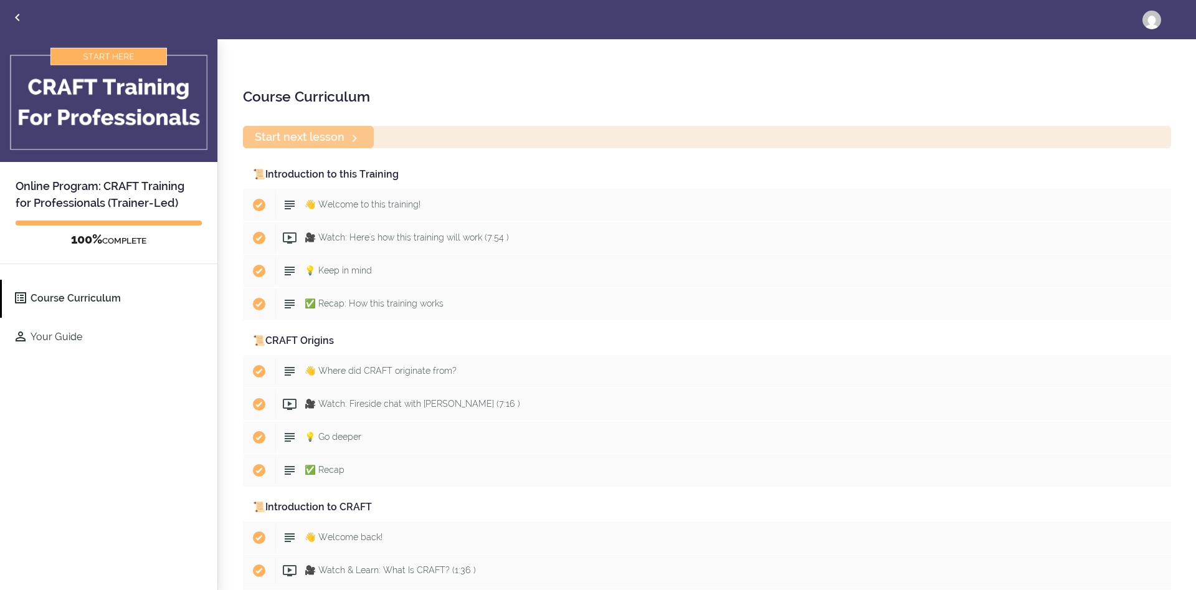
click at [354, 140] on div "Start next lesson" at bounding box center [707, 137] width 929 height 22
